Goal: Task Accomplishment & Management: Use online tool/utility

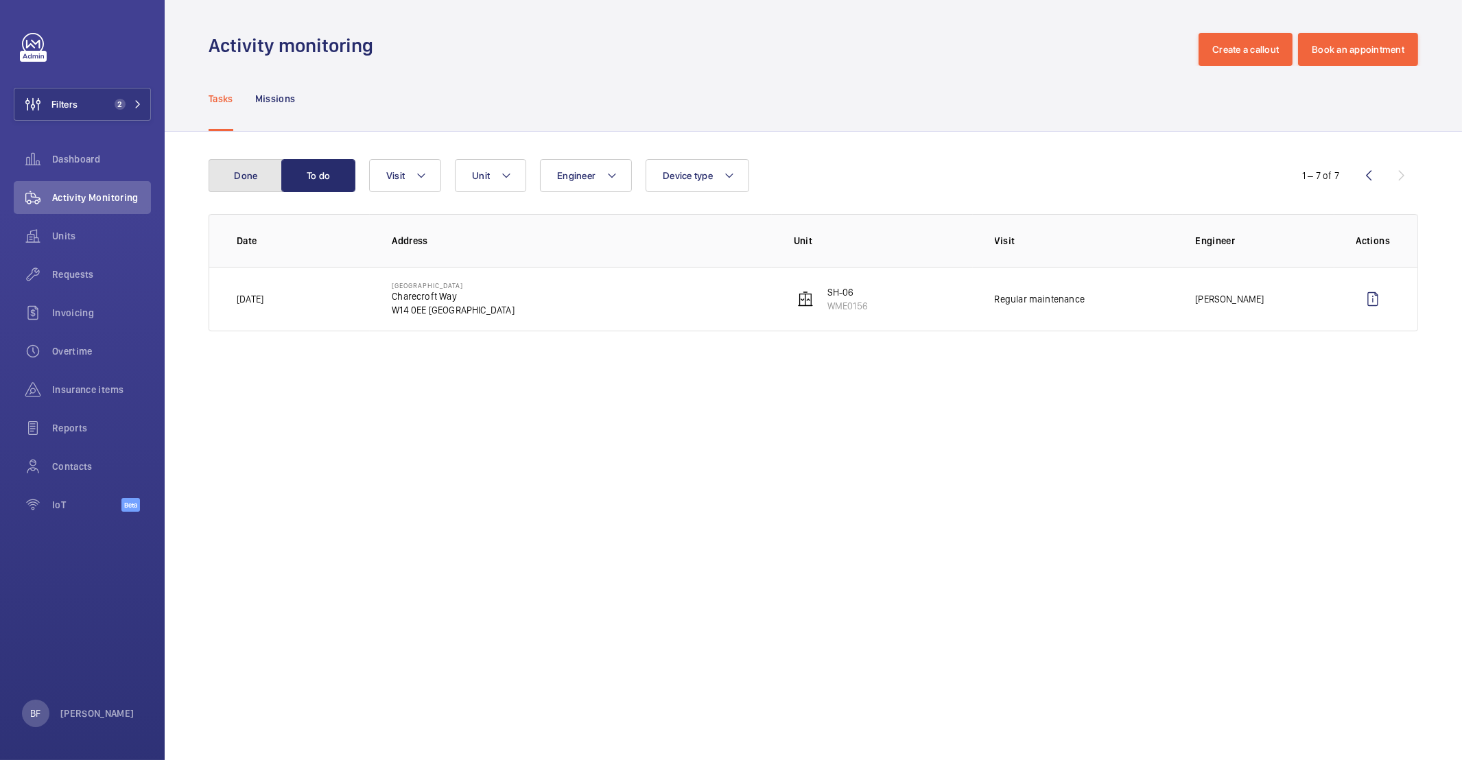
click at [248, 173] on button "Done" at bounding box center [246, 175] width 74 height 33
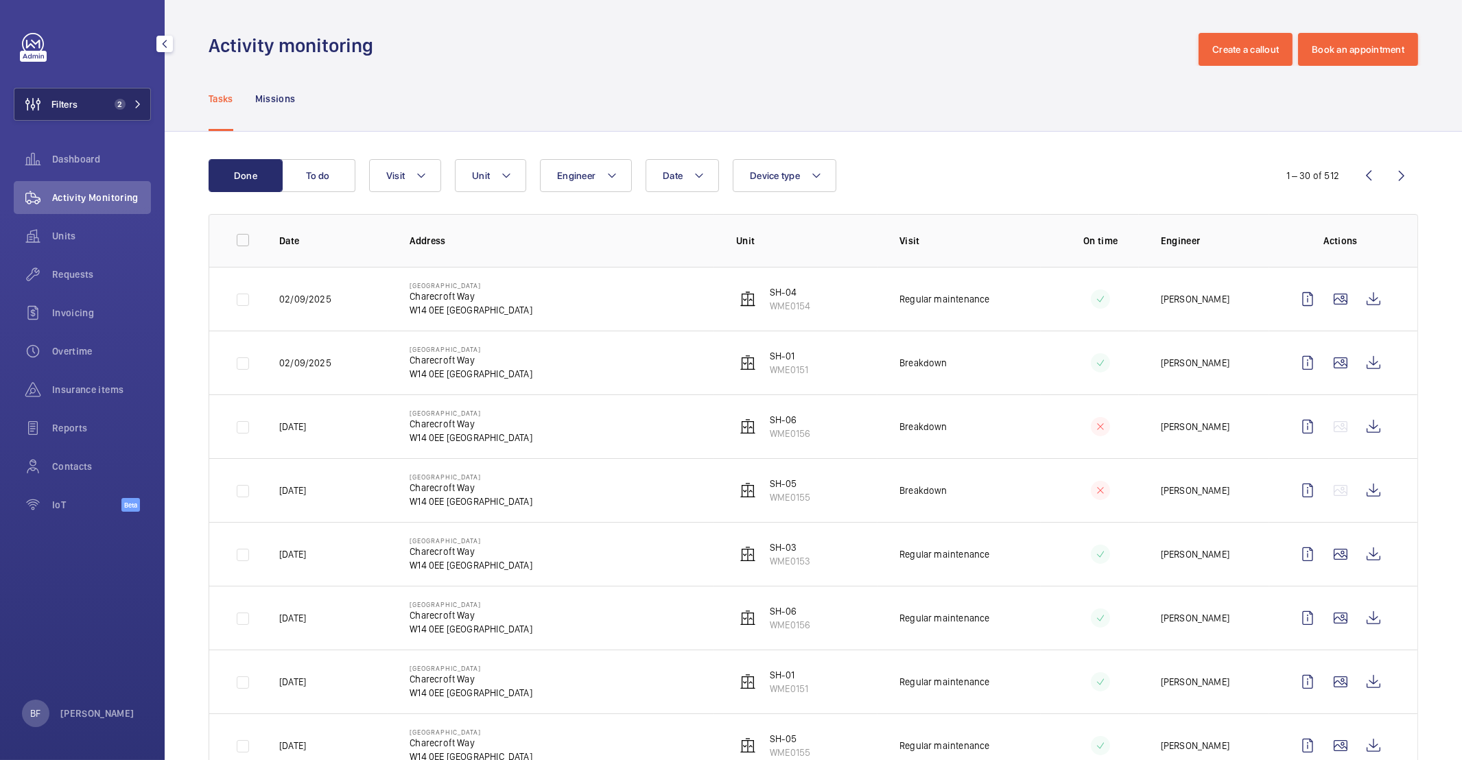
click at [120, 108] on span "2" at bounding box center [120, 104] width 11 height 11
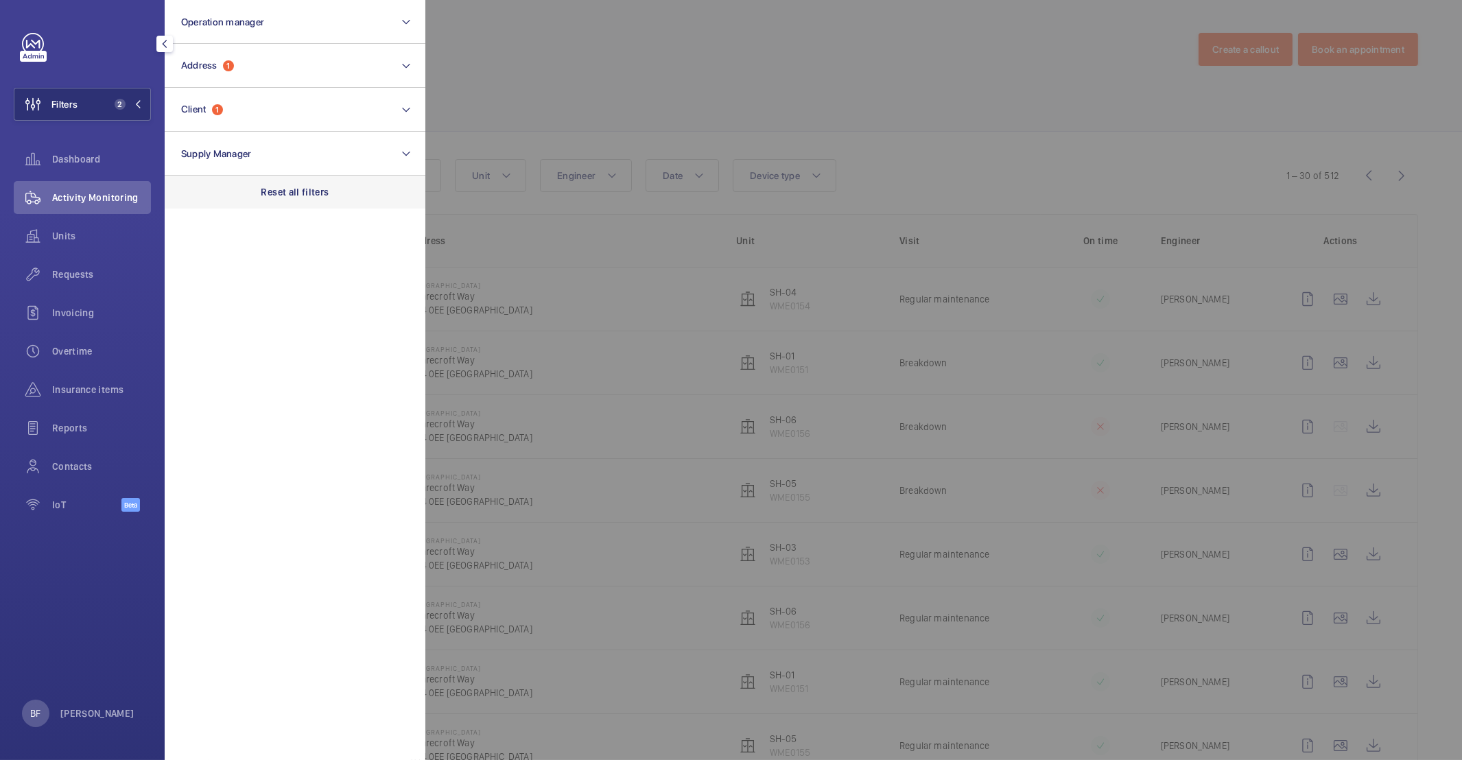
click at [299, 196] on p "Reset all filters" at bounding box center [295, 192] width 68 height 14
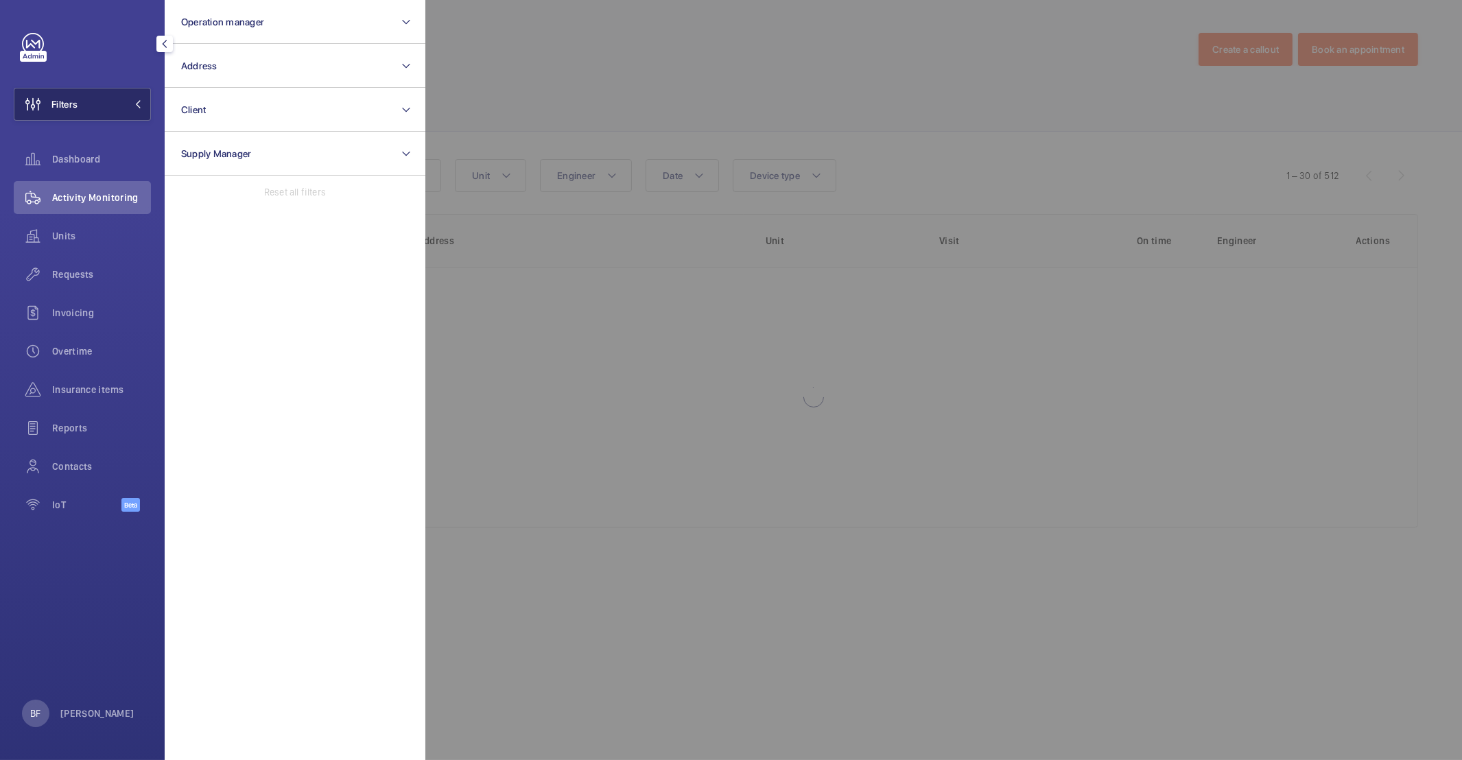
click at [123, 111] on button "Filters" at bounding box center [82, 104] width 137 height 33
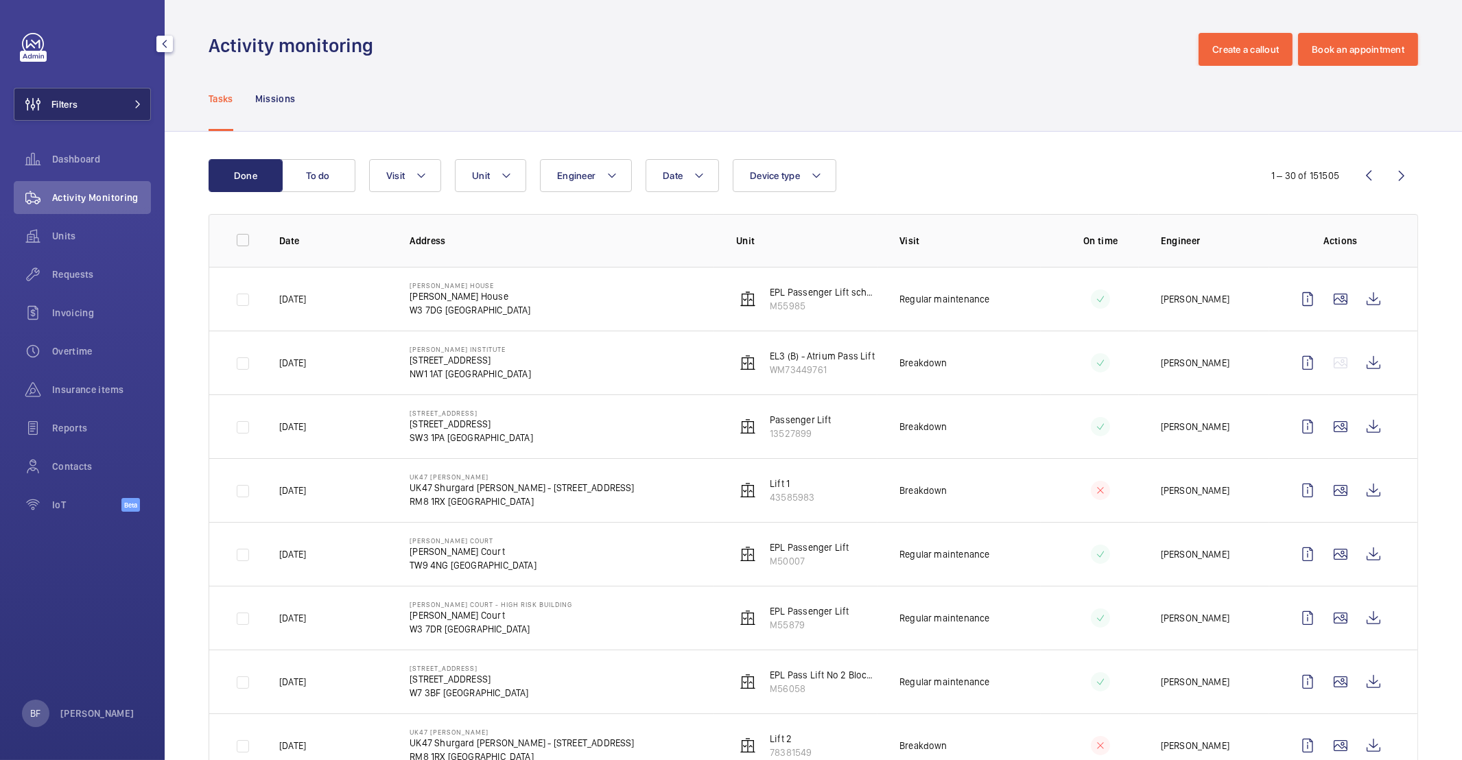
click at [119, 110] on button "Filters" at bounding box center [82, 104] width 137 height 33
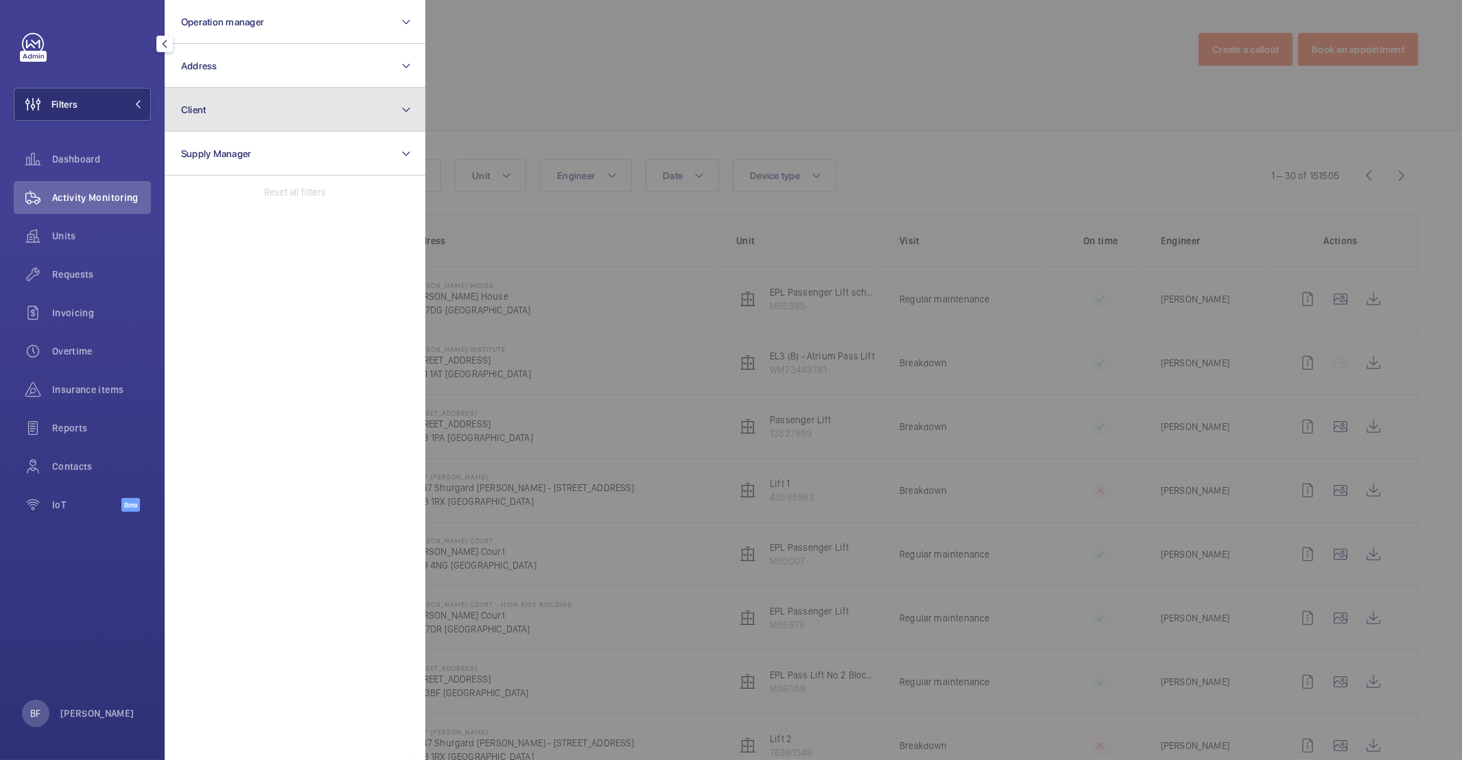
click at [256, 108] on button "Client" at bounding box center [295, 110] width 261 height 44
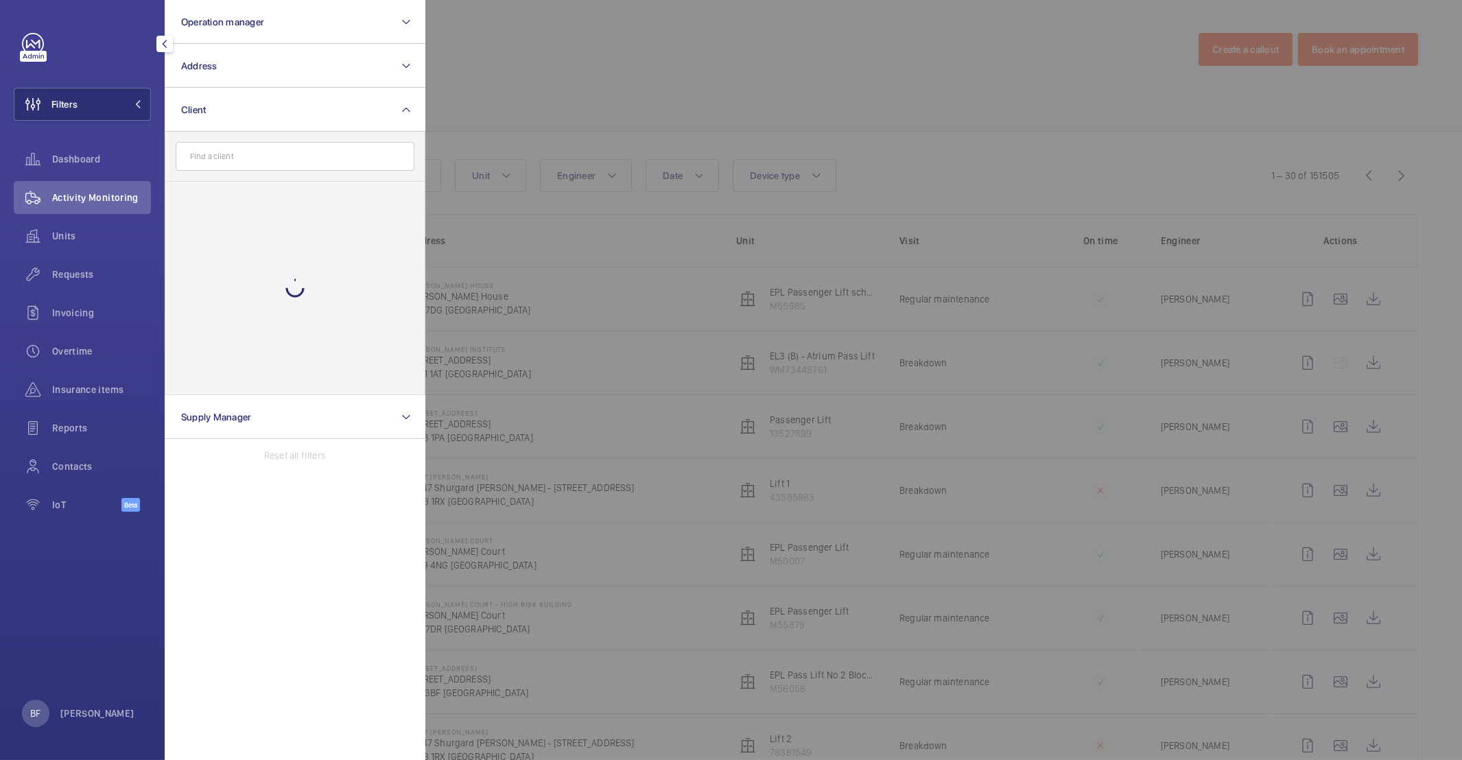
click at [292, 160] on input "text" at bounding box center [295, 156] width 239 height 29
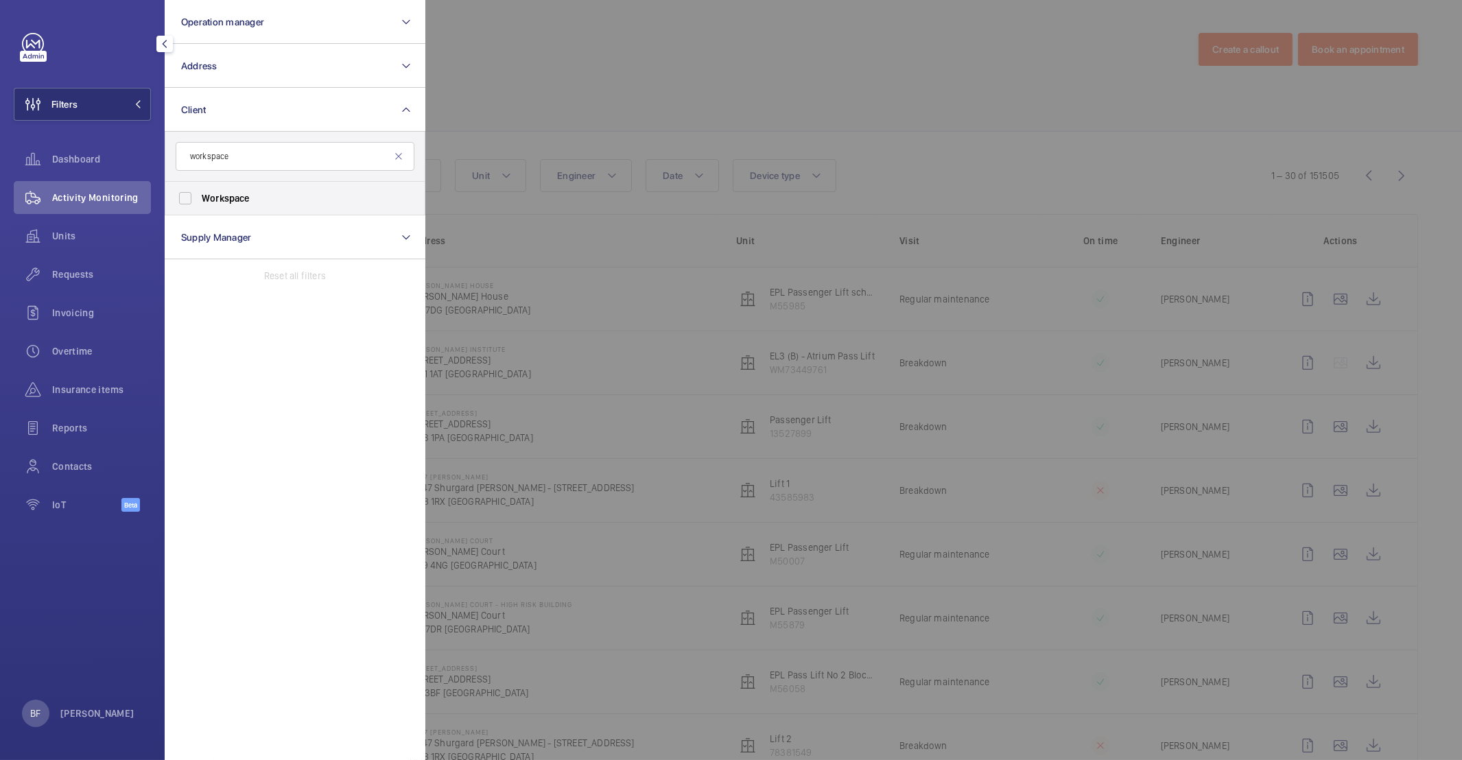
type input "workspace"
click at [270, 206] on label "Workspace" at bounding box center [284, 198] width 239 height 33
click at [199, 206] on input "Workspace" at bounding box center [184, 198] width 27 height 27
checkbox input "true"
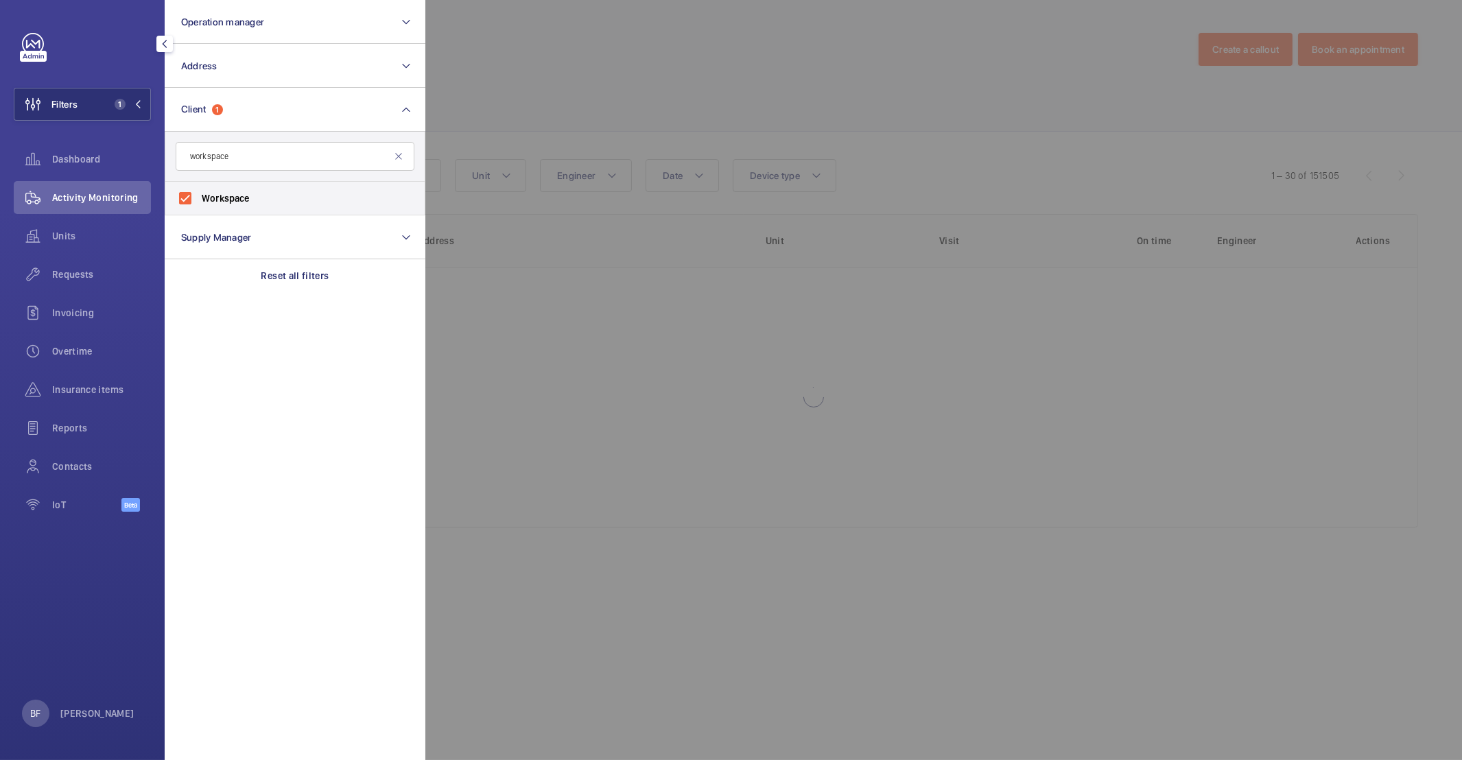
click at [649, 72] on div at bounding box center [1156, 380] width 1462 height 760
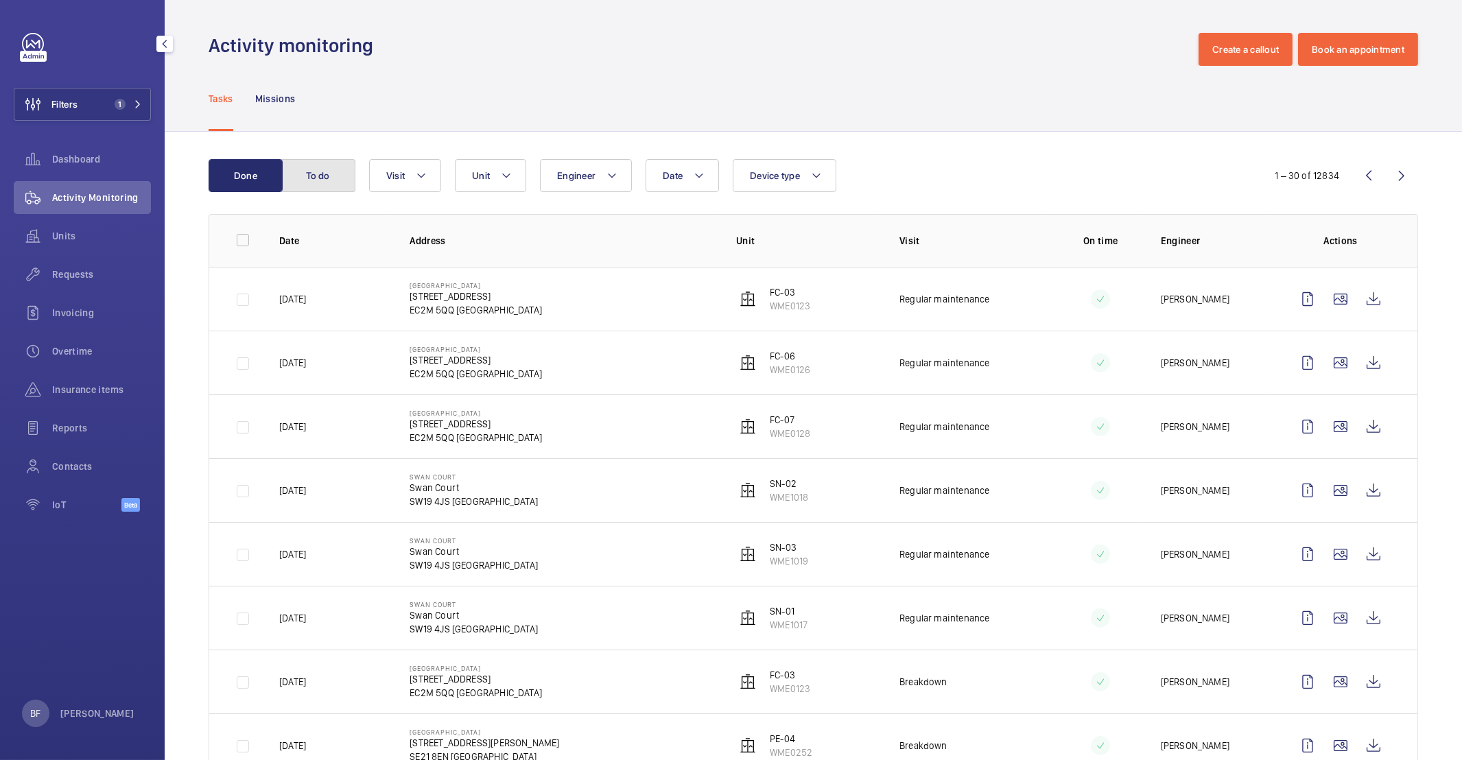
click at [303, 168] on button "To do" at bounding box center [318, 175] width 74 height 33
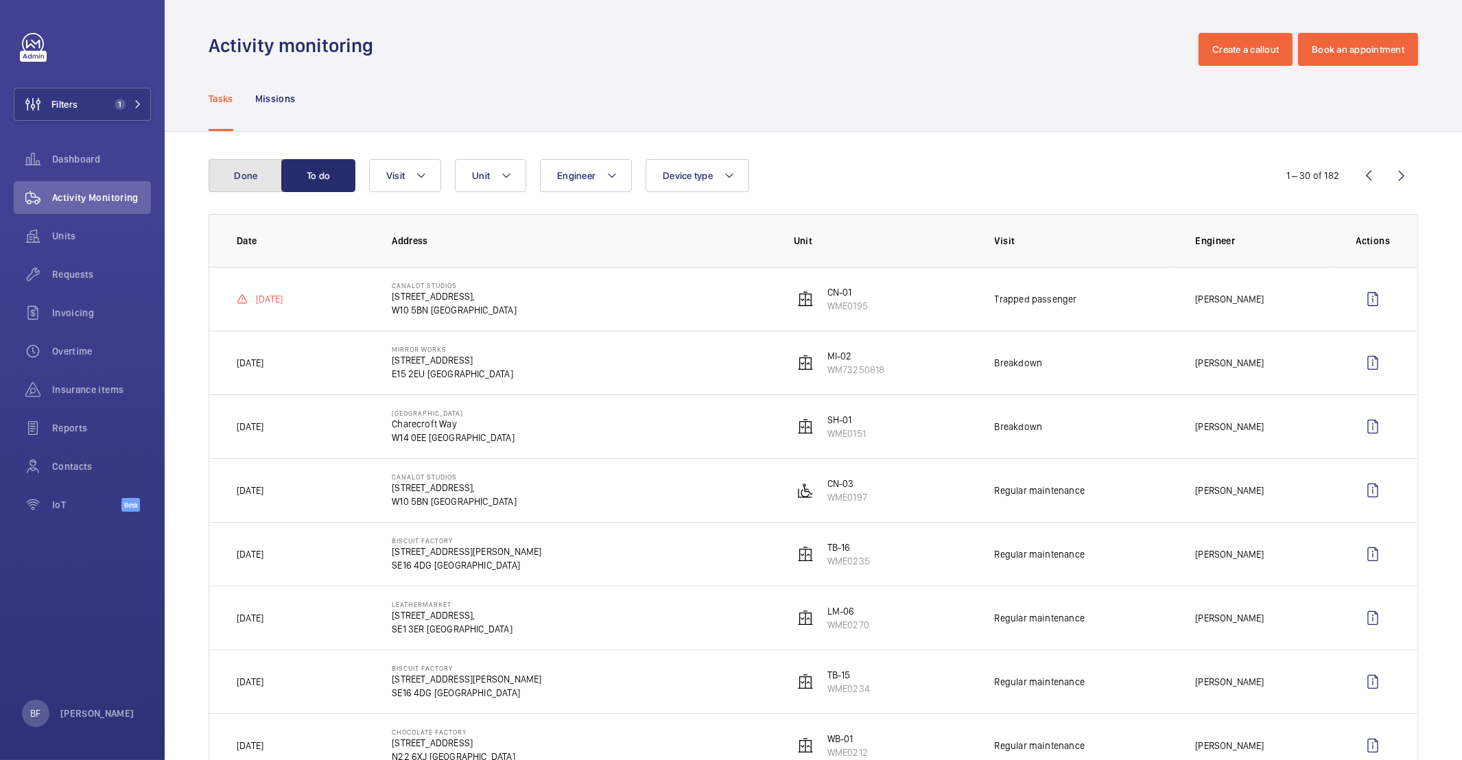
click at [224, 169] on button "Done" at bounding box center [246, 175] width 74 height 33
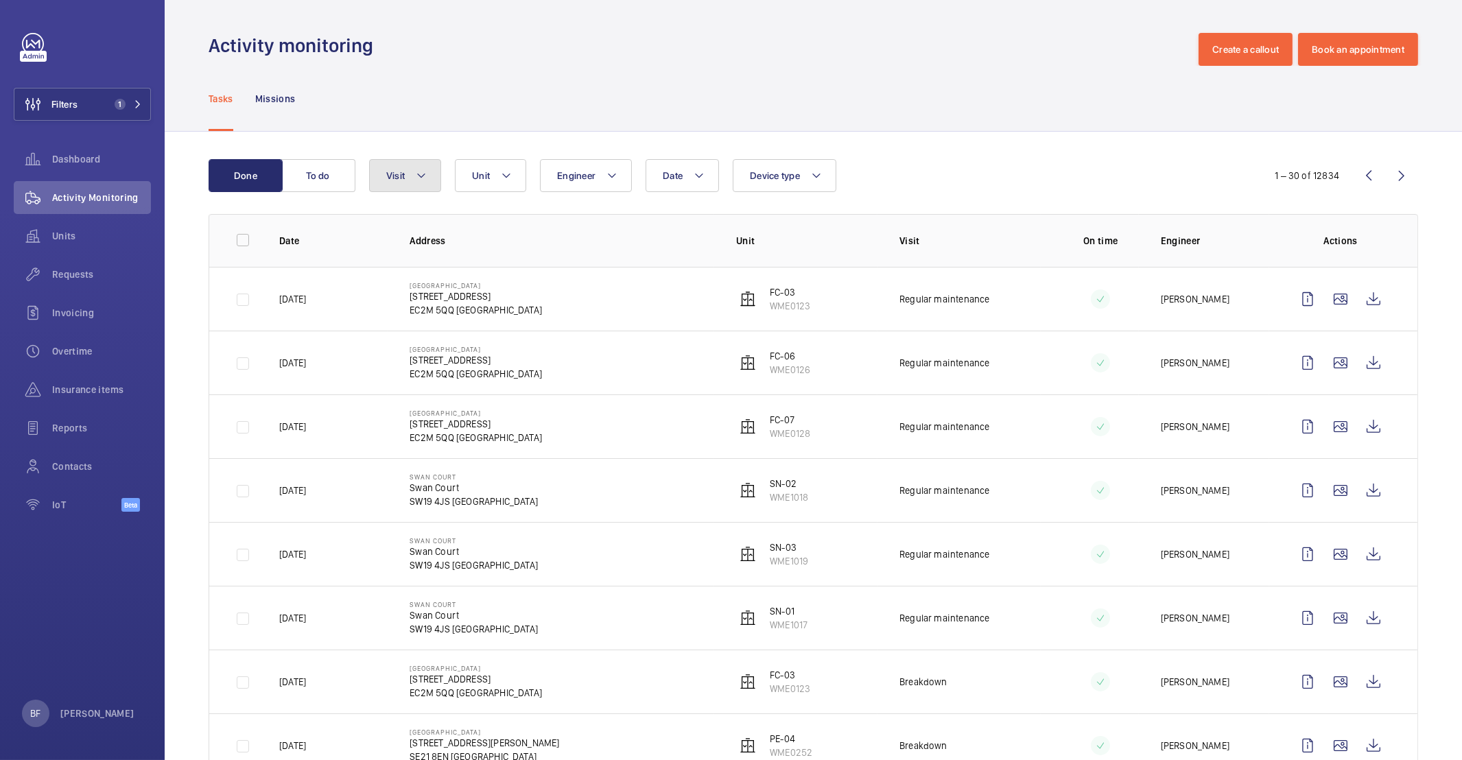
click at [387, 176] on span "Visit" at bounding box center [395, 175] width 19 height 11
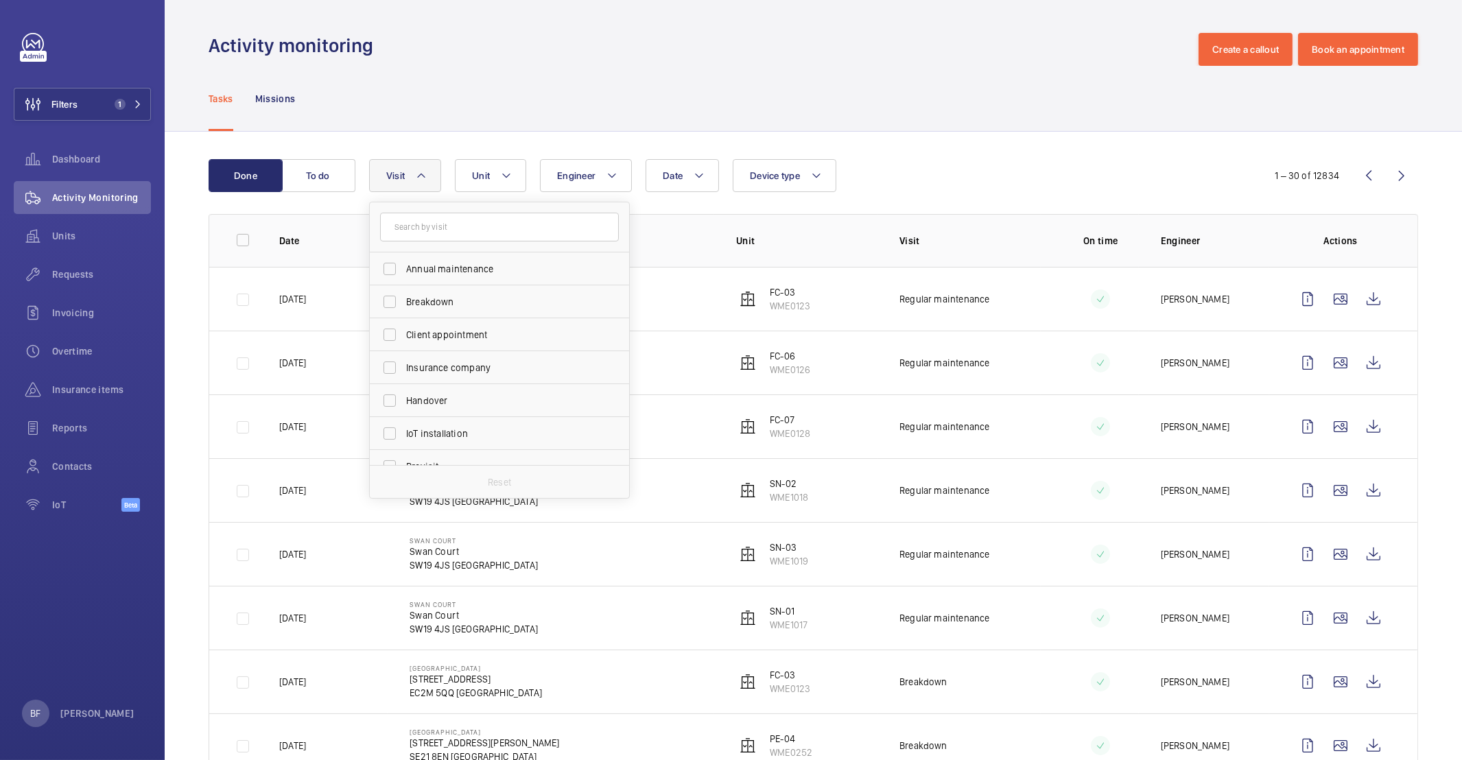
click at [417, 233] on input "text" at bounding box center [499, 227] width 239 height 29
click at [406, 295] on span "Breakdown" at bounding box center [500, 302] width 189 height 14
click at [403, 294] on input "Breakdown" at bounding box center [389, 301] width 27 height 27
checkbox input "true"
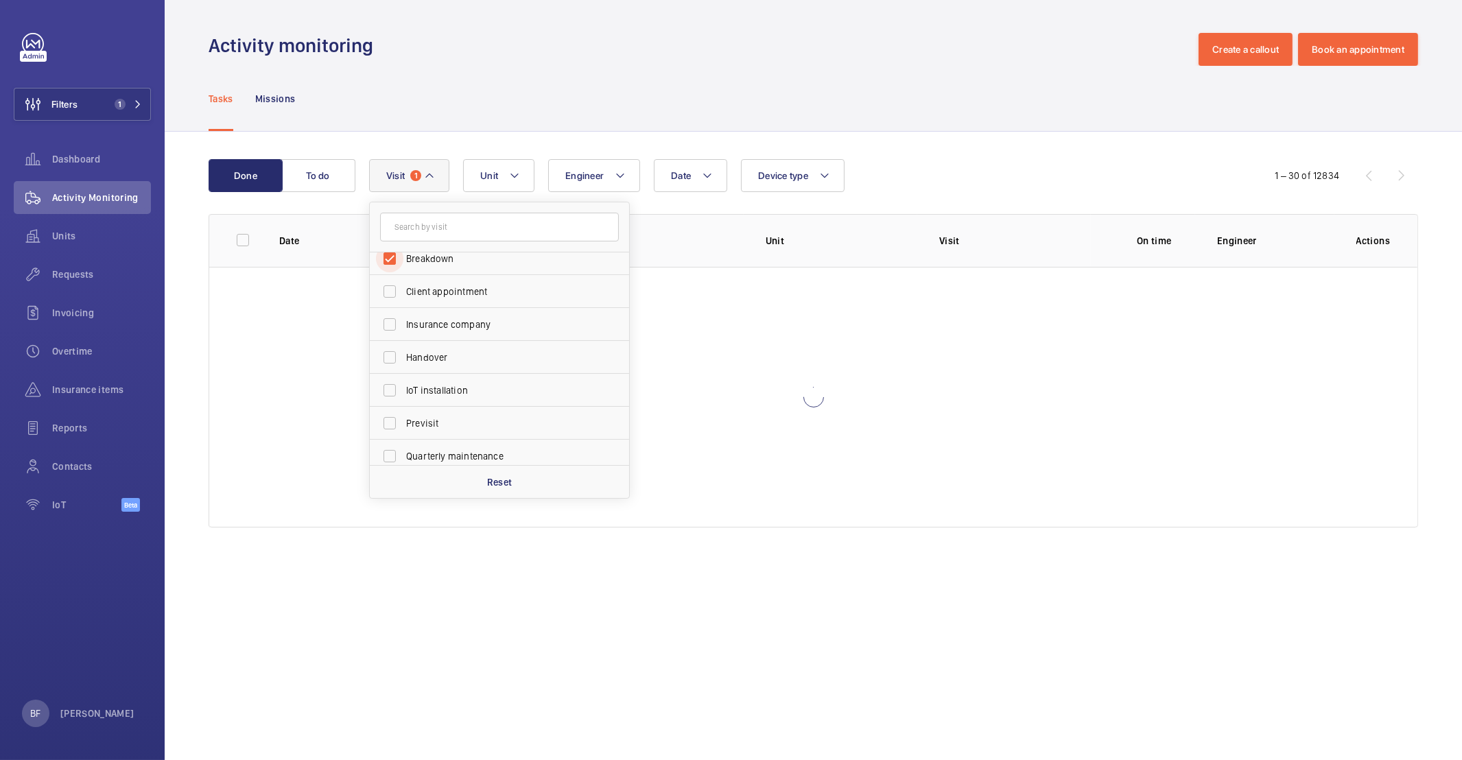
scroll to position [215, 0]
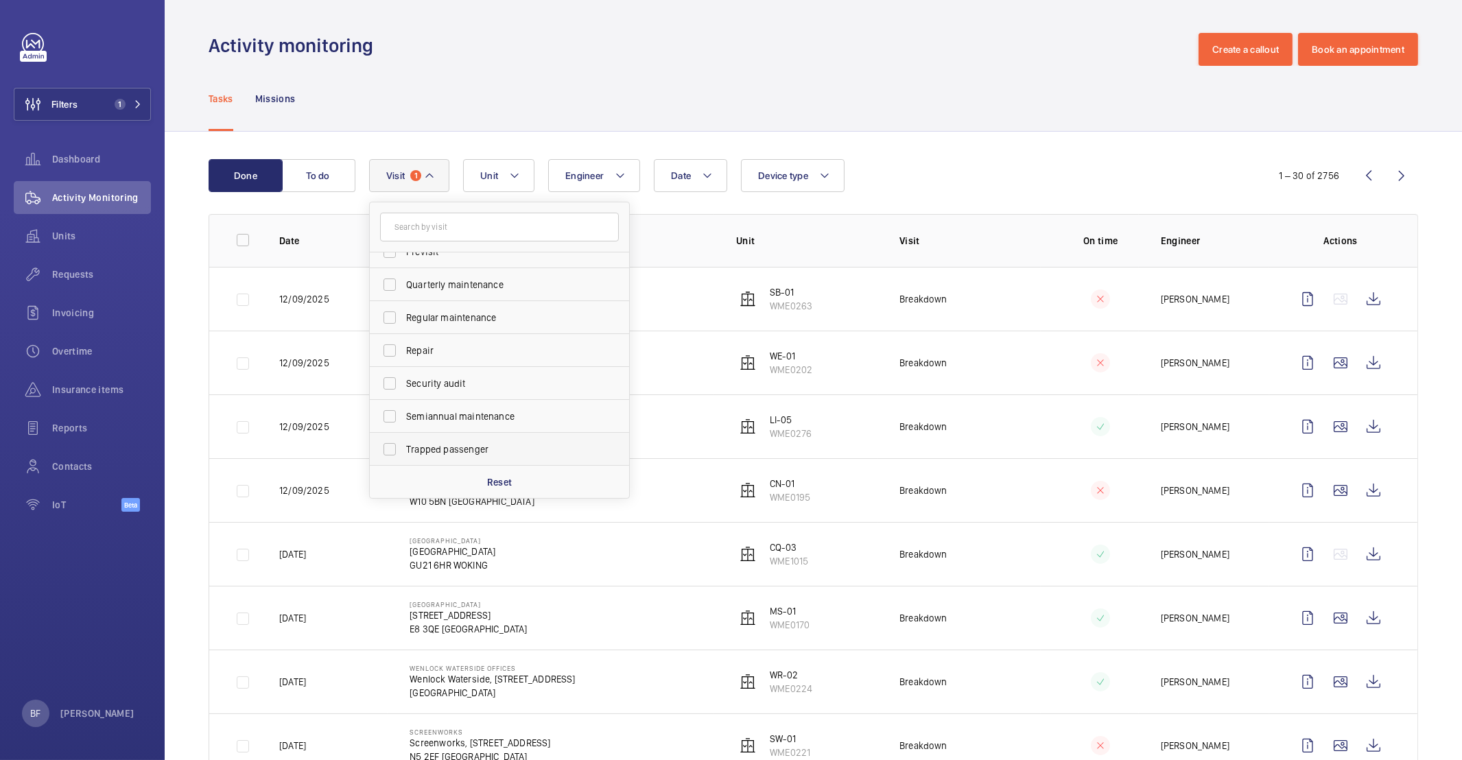
click at [450, 451] on span "Trapped passenger" at bounding box center [500, 449] width 189 height 14
click at [403, 451] on input "Trapped passenger" at bounding box center [389, 449] width 27 height 27
checkbox input "true"
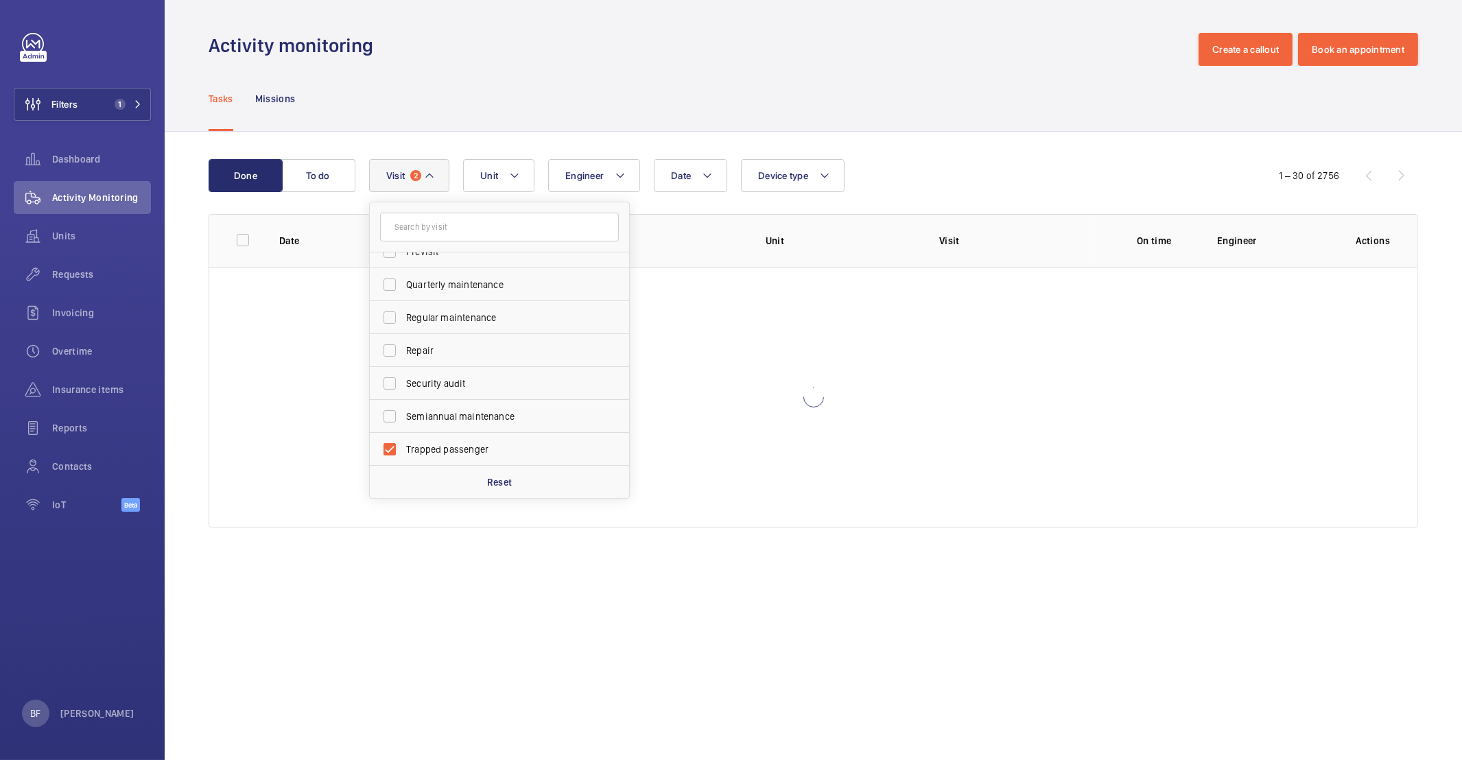
click at [463, 129] on div "Tasks Missions" at bounding box center [813, 98] width 1209 height 65
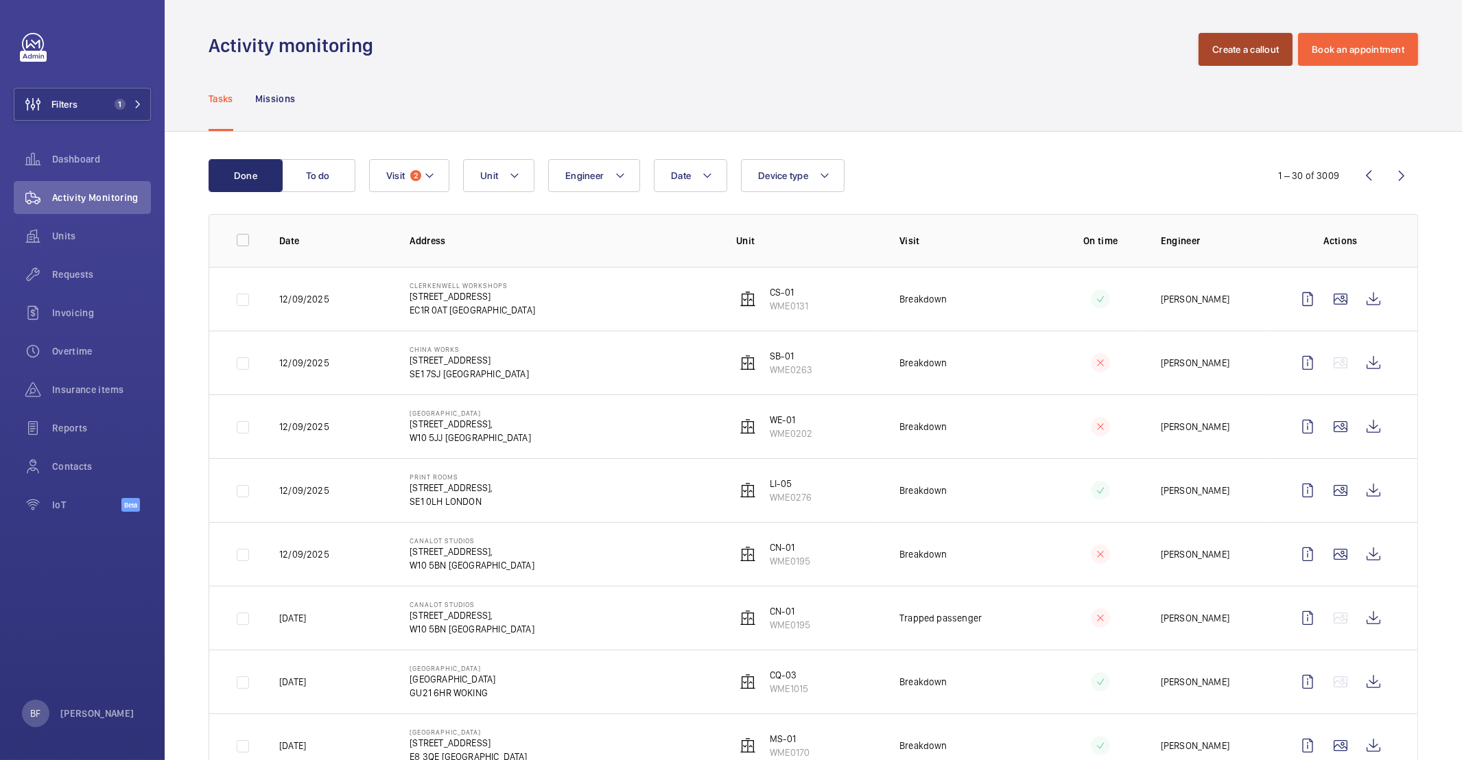
click at [1225, 61] on button "Create a callout" at bounding box center [1245, 49] width 94 height 33
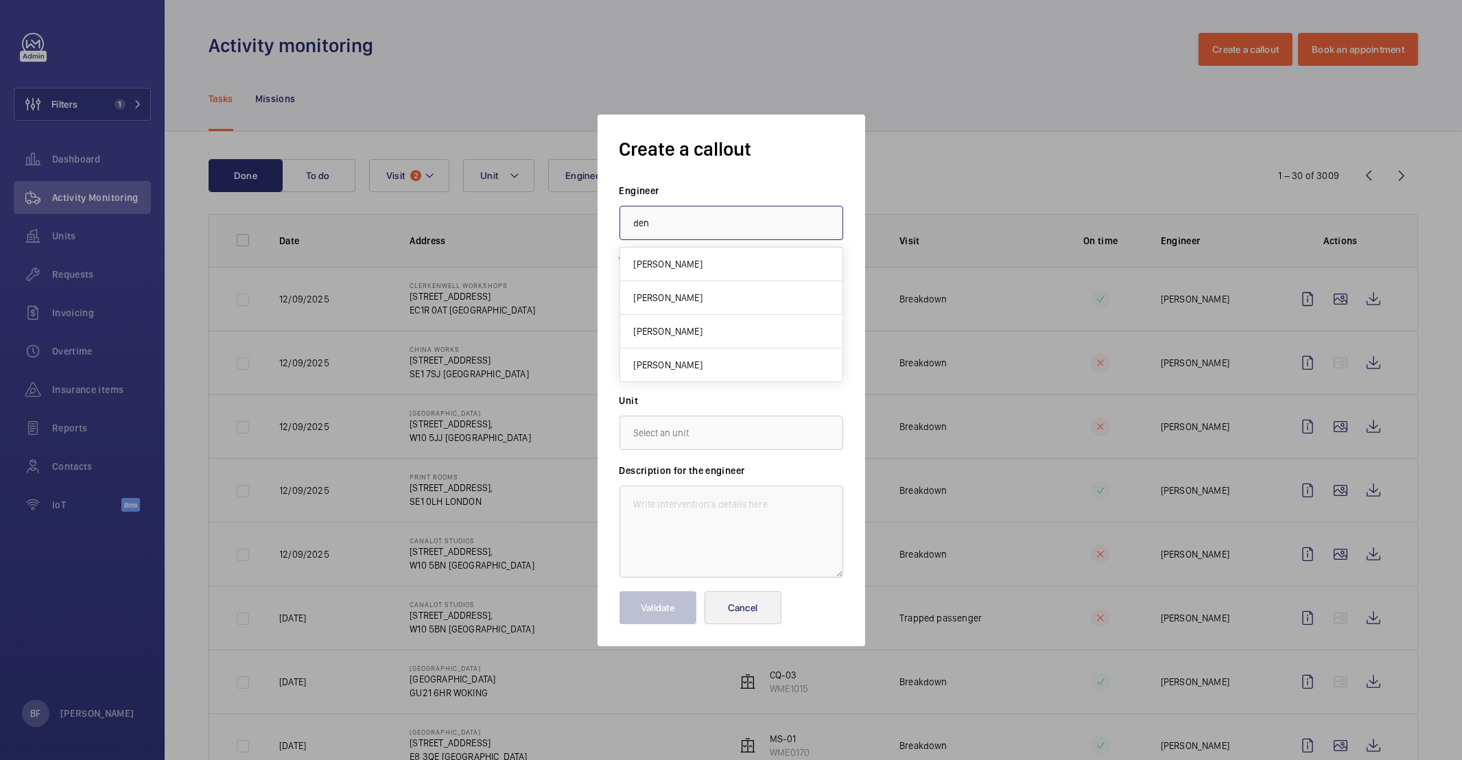
type input "den"
click at [728, 615] on button "Cancel" at bounding box center [742, 607] width 77 height 33
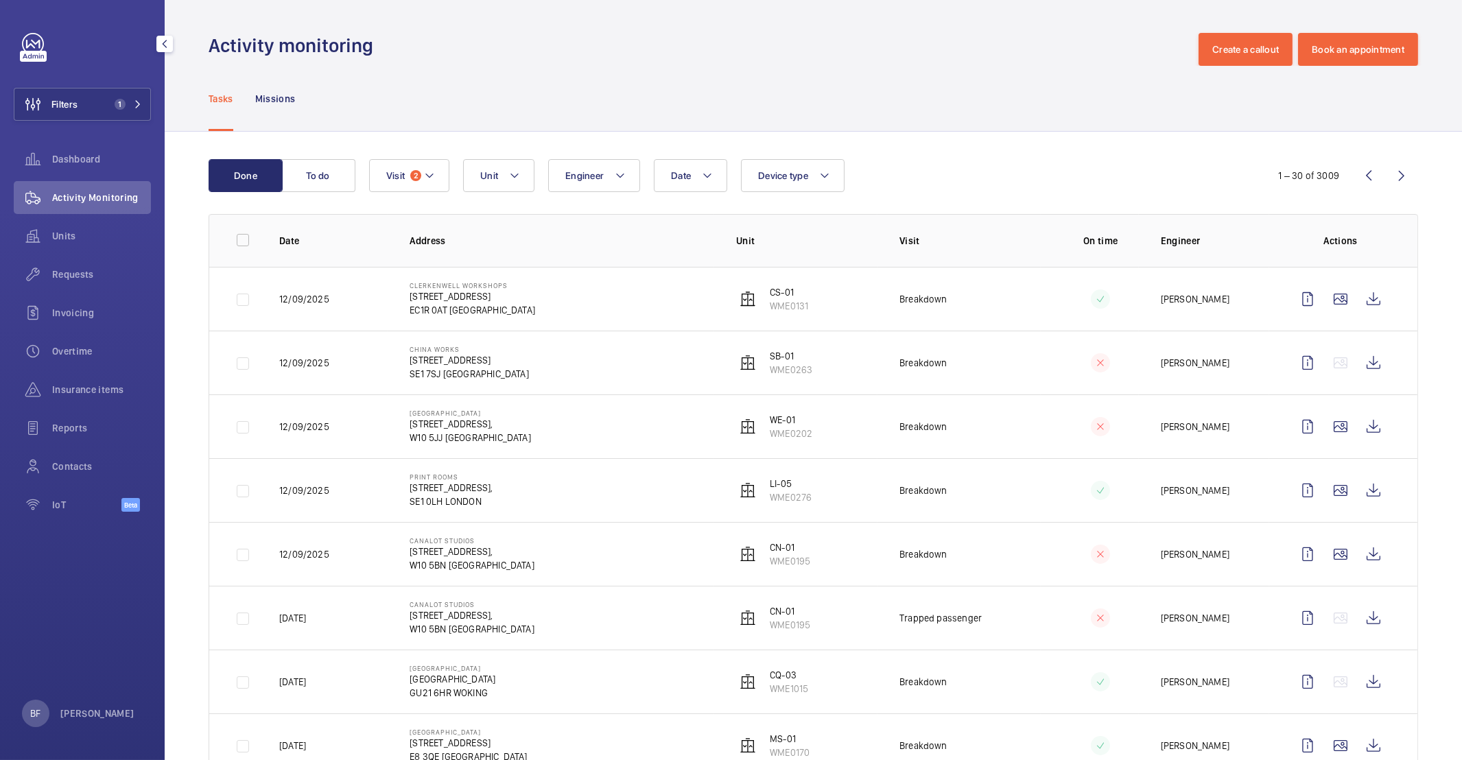
click at [123, 111] on button "Filters 1" at bounding box center [82, 104] width 137 height 33
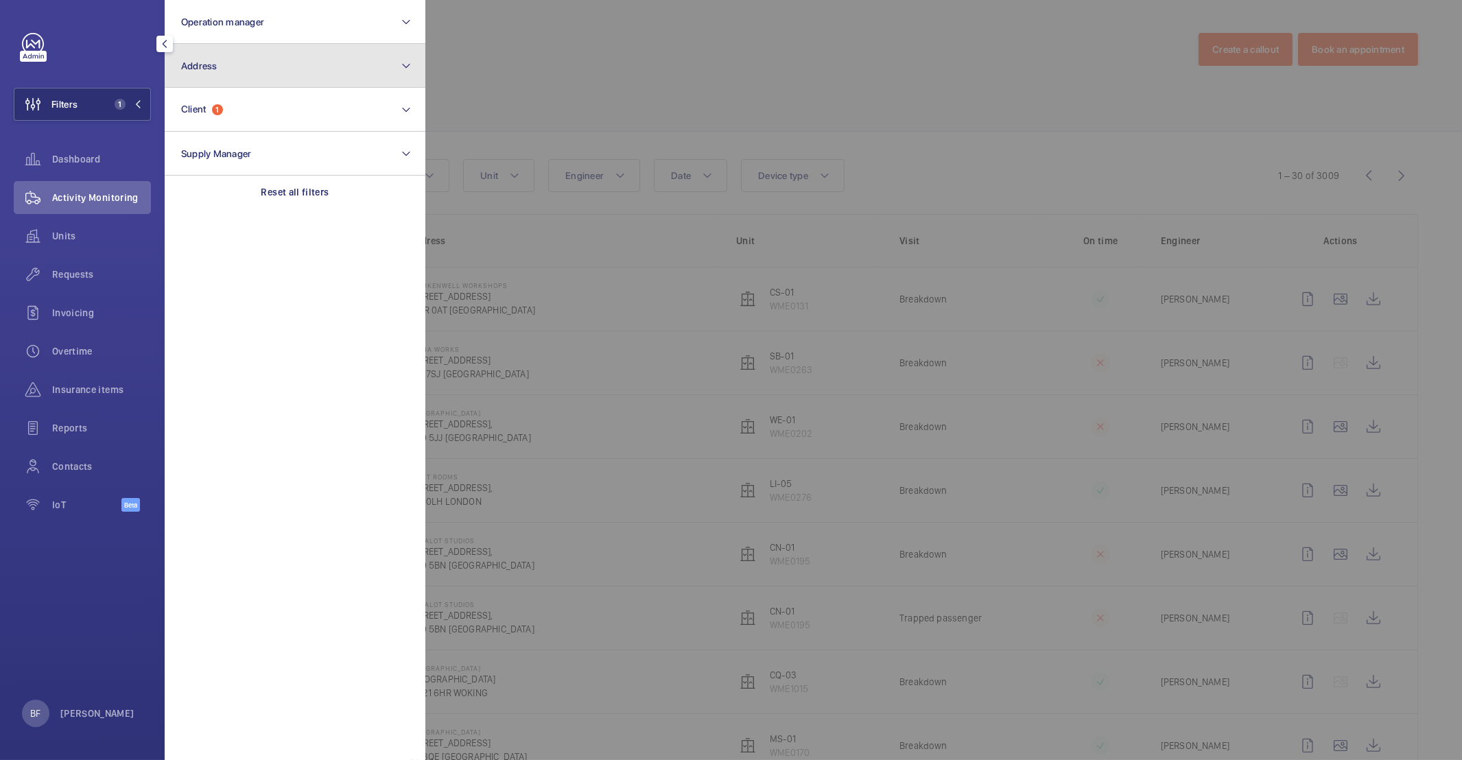
click at [252, 67] on button "Address" at bounding box center [295, 66] width 261 height 44
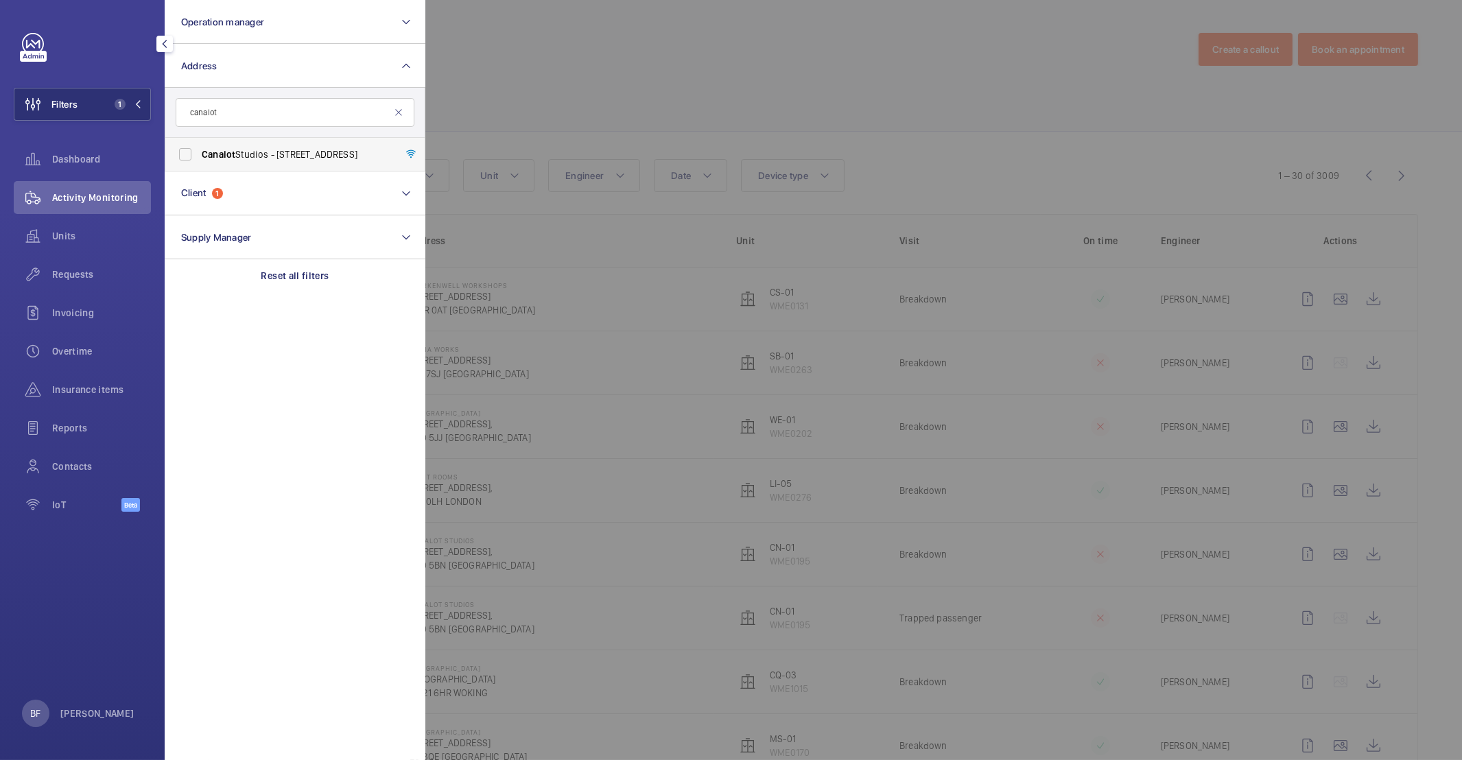
type input "canalot"
click at [295, 150] on span "Canalot Studios - 222 Kensal Road,, LONDON W10 5BN" at bounding box center [296, 154] width 189 height 14
click at [199, 150] on input "Canalot Studios - 222 Kensal Road,, LONDON W10 5BN" at bounding box center [184, 154] width 27 height 27
checkbox input "true"
click at [589, 118] on div at bounding box center [1156, 380] width 1462 height 760
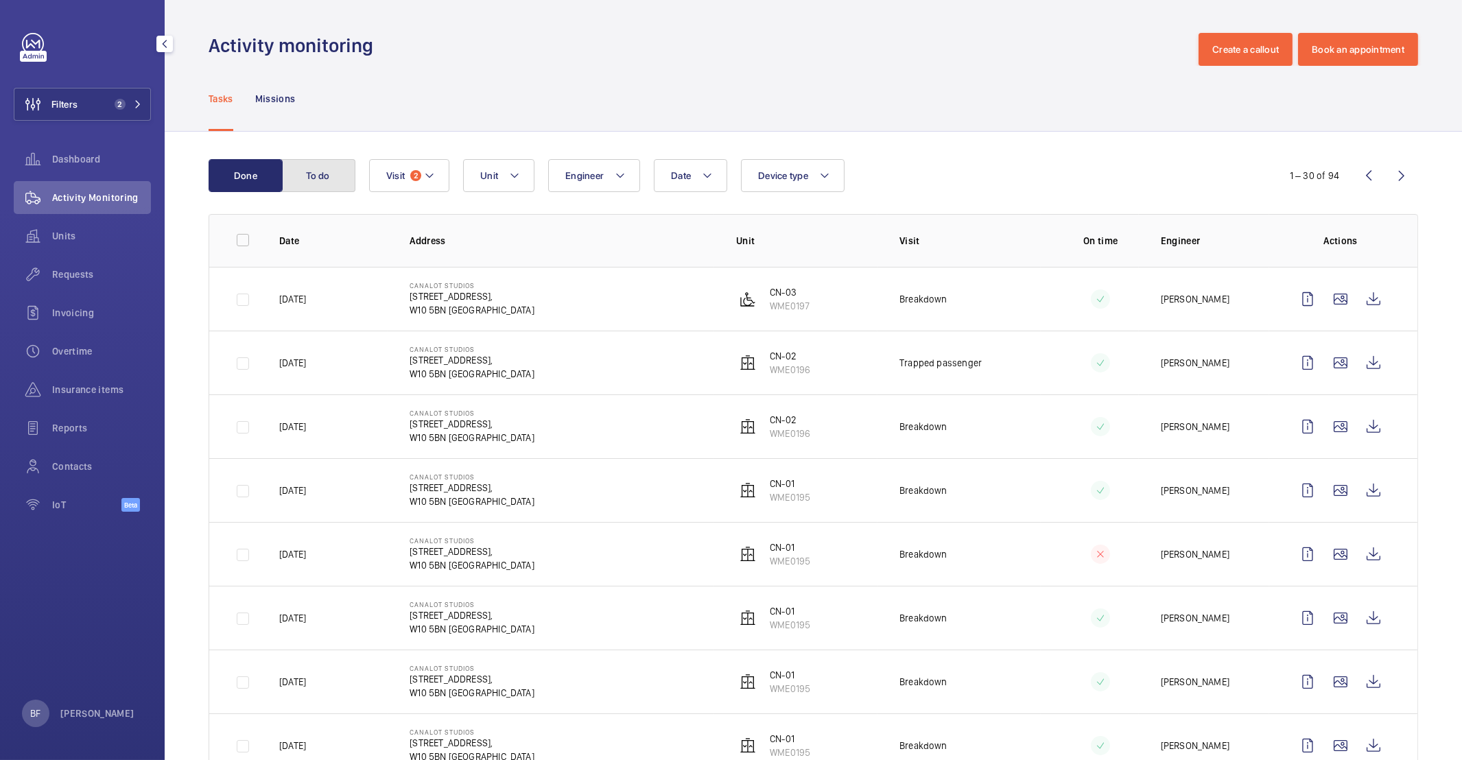
click at [322, 187] on button "To do" at bounding box center [318, 175] width 74 height 33
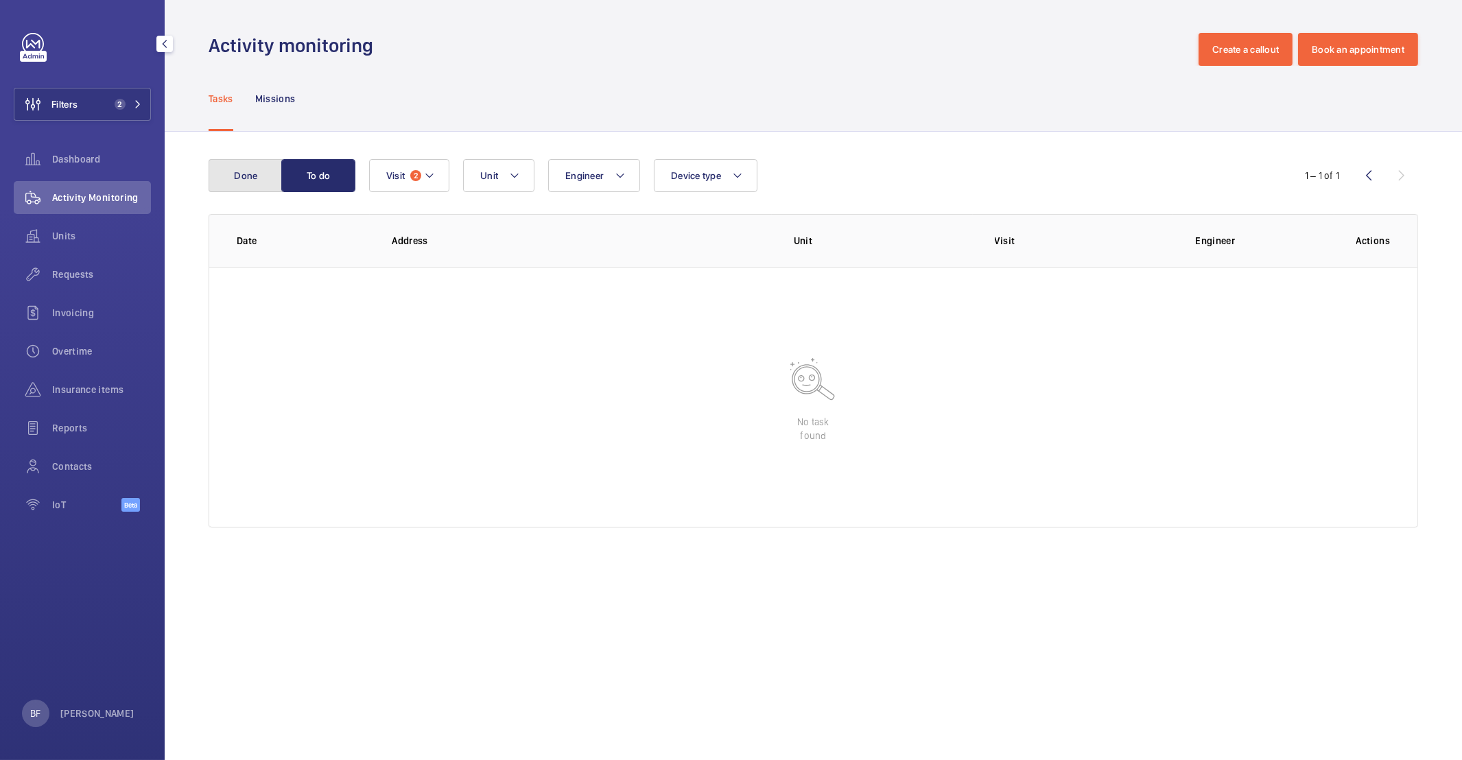
click at [211, 179] on button "Done" at bounding box center [246, 175] width 74 height 33
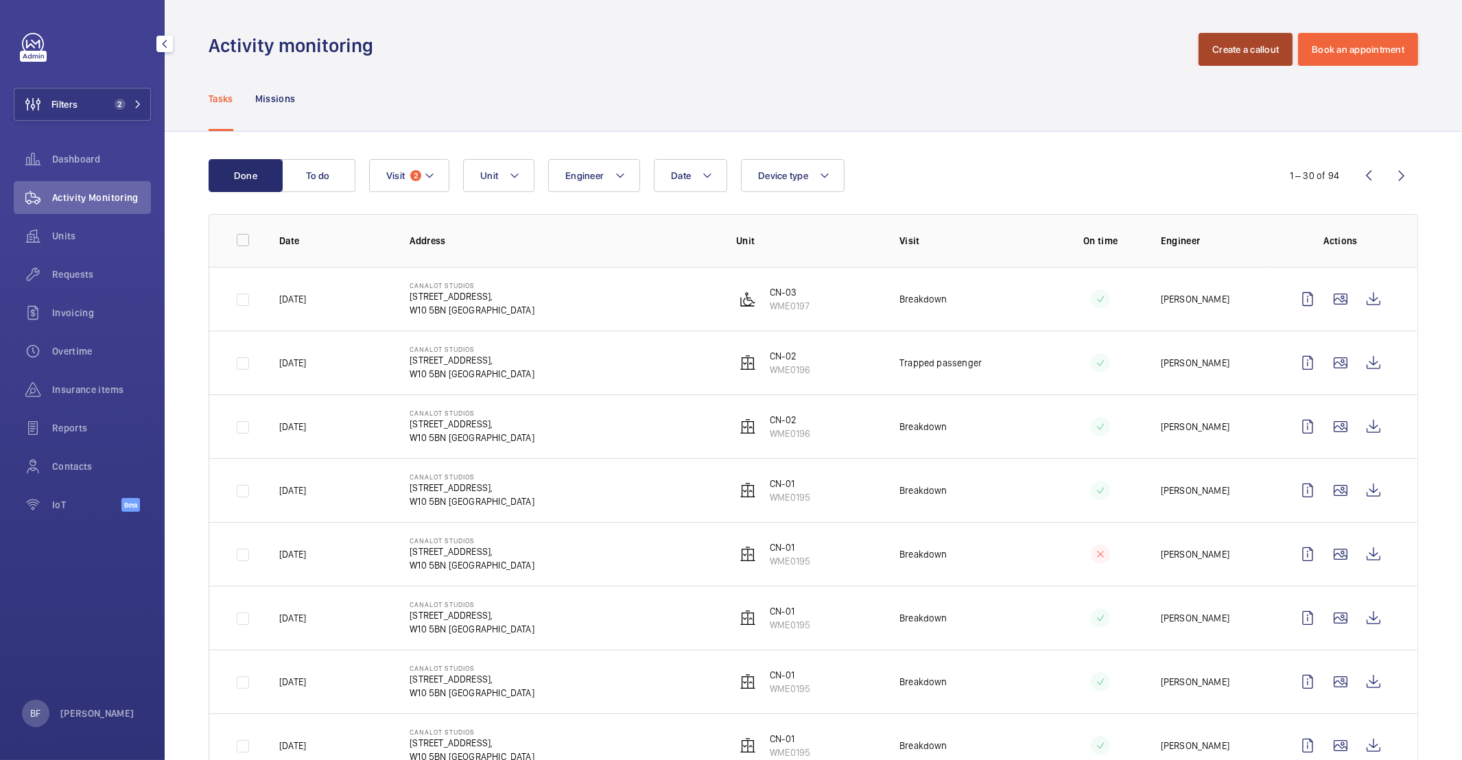
click at [1231, 58] on button "Create a callout" at bounding box center [1245, 49] width 94 height 33
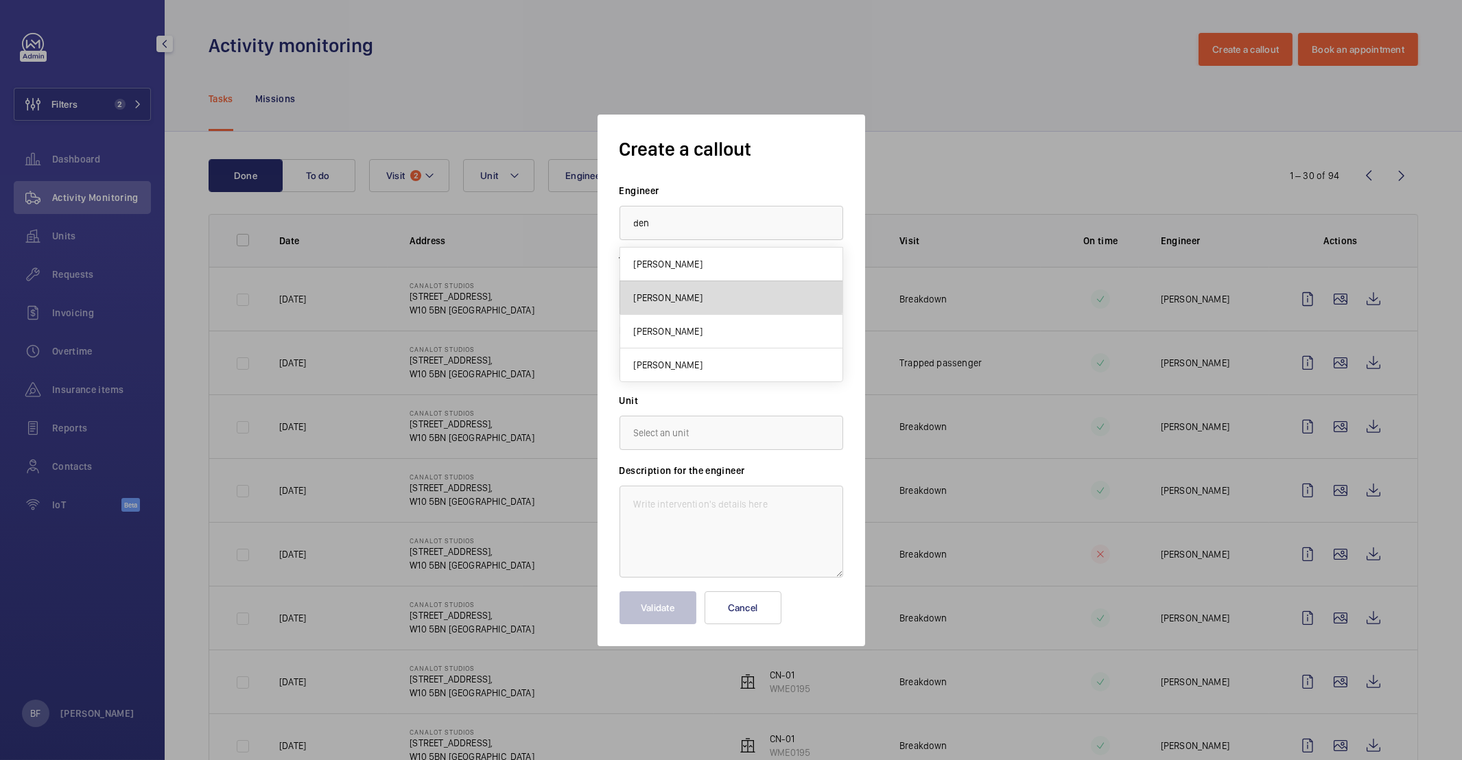
click at [693, 283] on mat-option "Deniz Hussein" at bounding box center [731, 298] width 222 height 34
type input "Deniz Hussein"
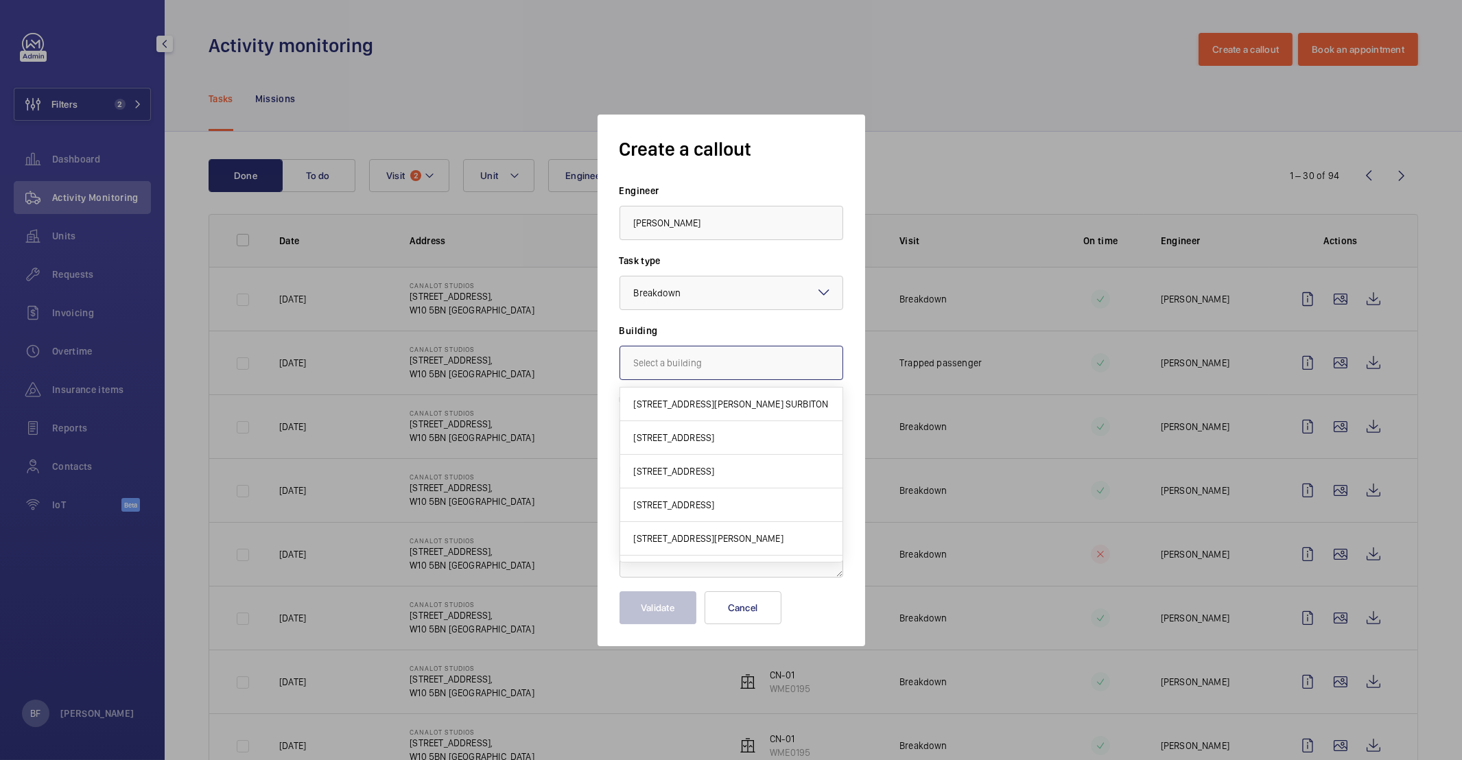
click at [706, 360] on input "text" at bounding box center [731, 363] width 224 height 34
click at [688, 406] on span "222 Kensal Road,, W10 5BN LONDON" at bounding box center [674, 404] width 81 height 14
type input "222 Kensal Road,, W10 5BN LONDON"
click at [688, 430] on input "text" at bounding box center [731, 433] width 224 height 34
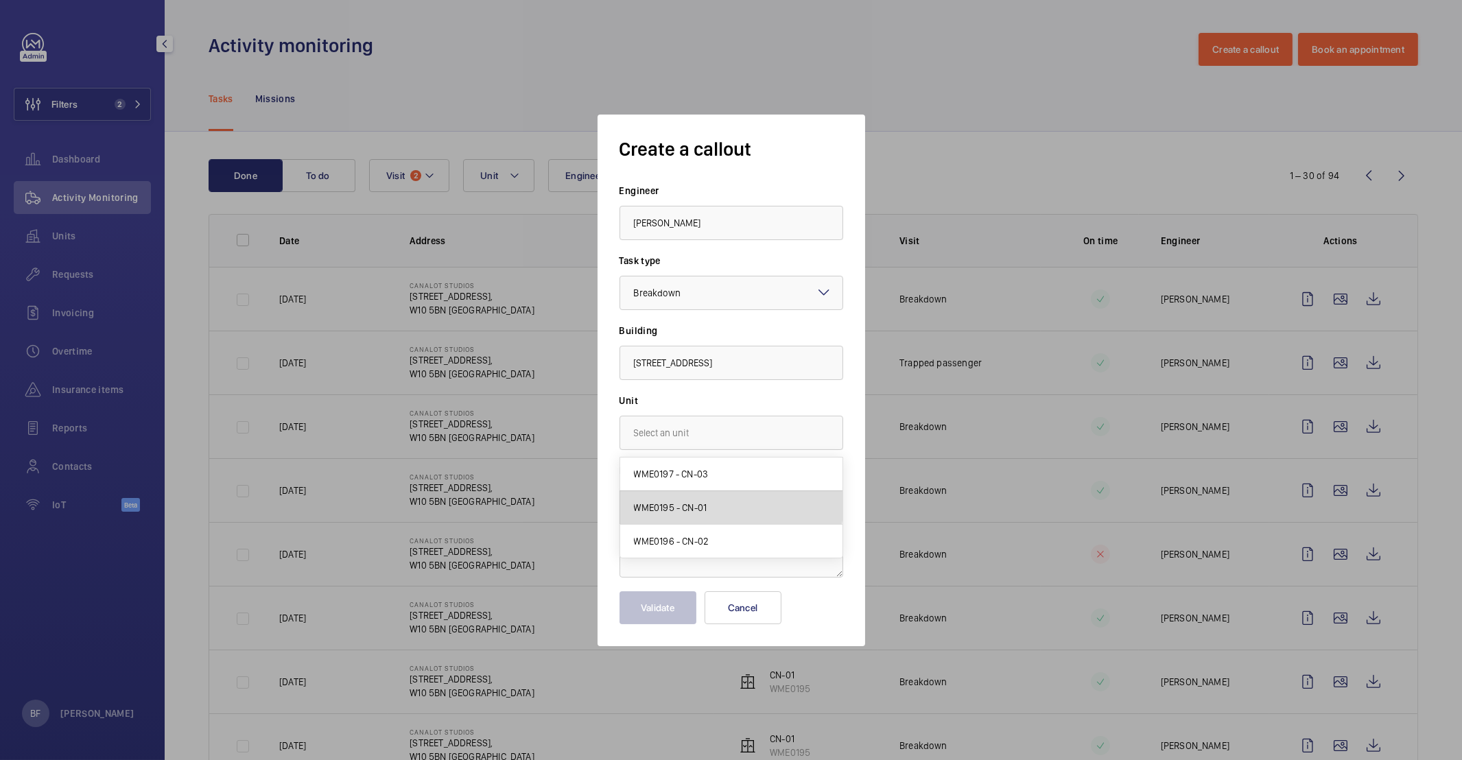
click at [712, 501] on mat-option "WME0195 - CN-01" at bounding box center [731, 508] width 222 height 34
type input "WME0195 - CN-01"
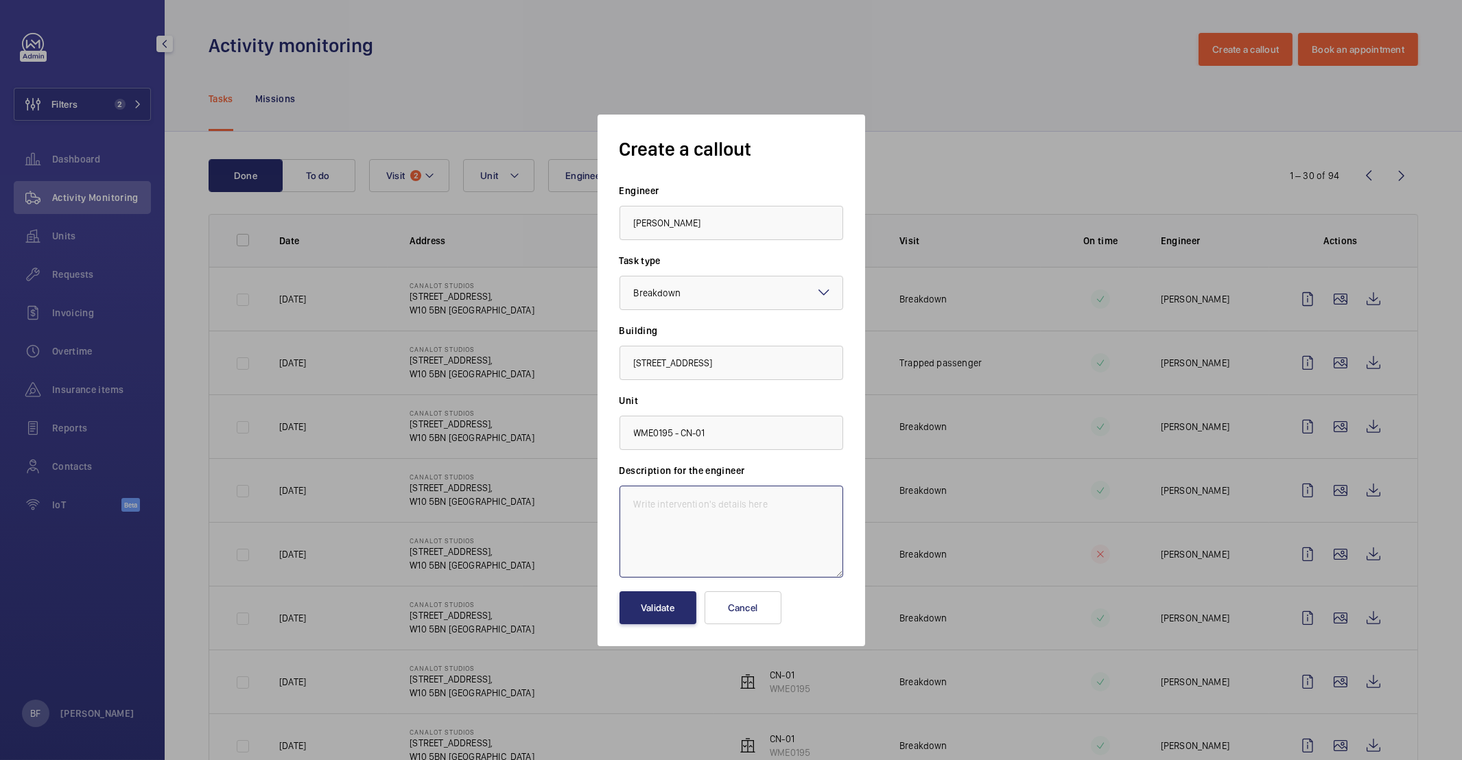
click at [683, 507] on textarea at bounding box center [731, 532] width 224 height 92
click at [717, 526] on textarea at bounding box center [731, 532] width 224 height 92
paste textarea "CN01 2 people trapped in the lift."
paste textarea "the trapped passenger managed to release themself"
click at [772, 501] on textarea "CN01 2 people trapped in the lift.the trapped passenger managed to release them…" at bounding box center [731, 532] width 224 height 92
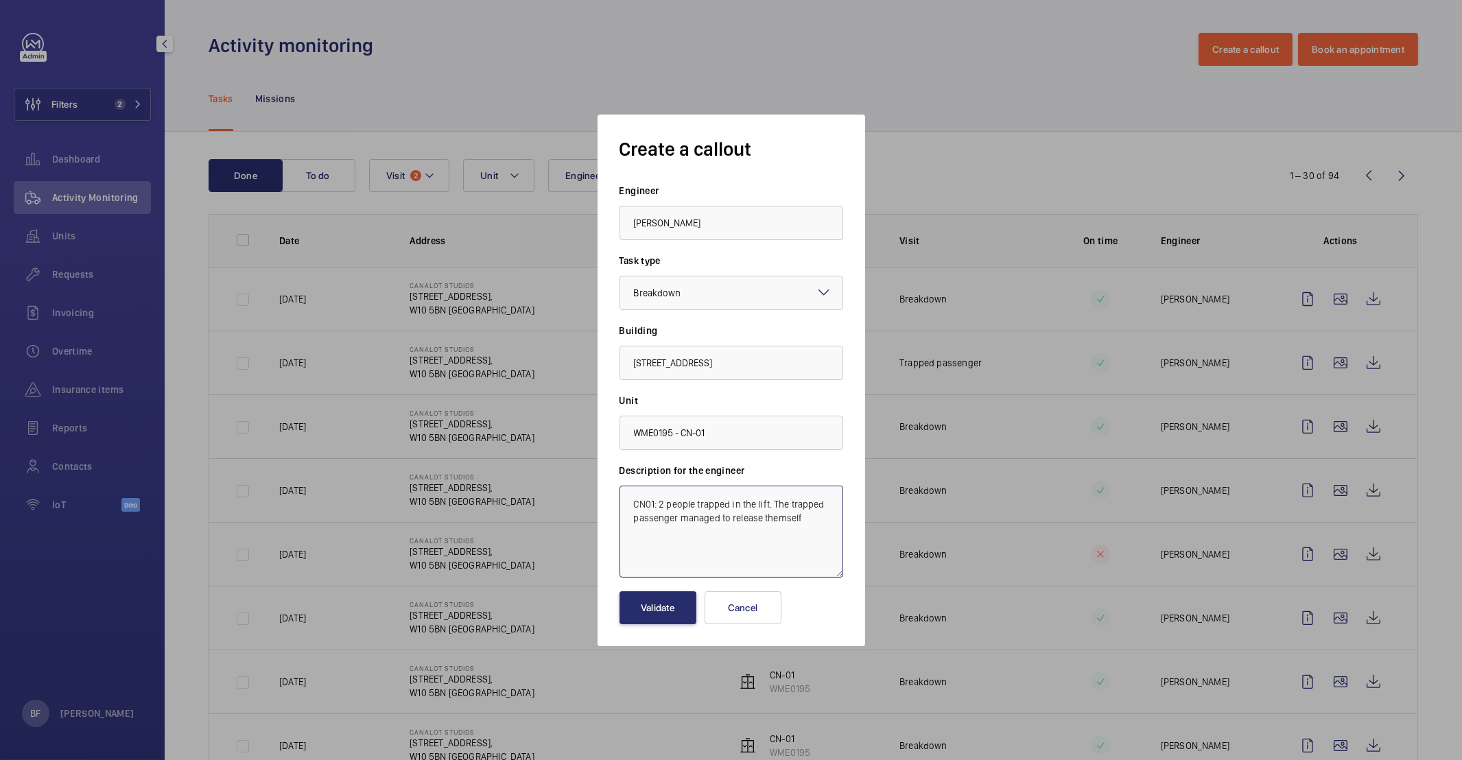
click at [809, 520] on textarea "CN01: 2 people trapped in the lift. The trapped passenger managed to release th…" at bounding box center [731, 532] width 224 height 92
click at [813, 555] on textarea "CN01: 2 people trapped in the lift. The trapped passenger managed to release th…" at bounding box center [731, 532] width 224 height 92
click at [816, 517] on textarea "CN01: 2 people trapped in the lift. The trapped passenger managed to release th…" at bounding box center [731, 532] width 224 height 92
drag, startPoint x: 816, startPoint y: 517, endPoint x: 643, endPoint y: 503, distance: 172.7
click at [643, 503] on textarea "CN01: 2 people trapped in the lift. The trapped passenger managed to release th…" at bounding box center [731, 532] width 224 height 92
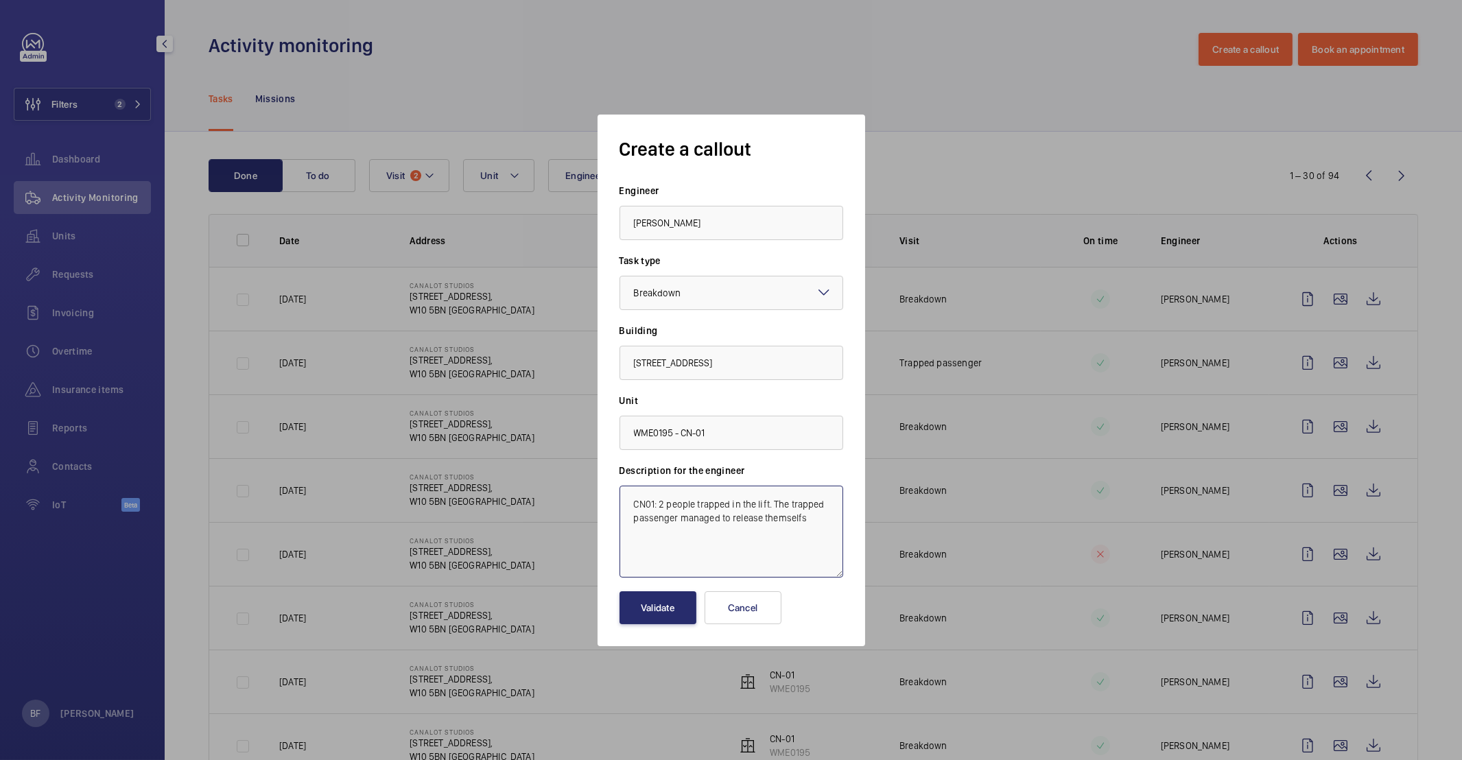
click at [787, 520] on textarea "CN01: 2 people trapped in the lift. The trapped passenger managed to release th…" at bounding box center [731, 532] width 224 height 92
click at [803, 519] on textarea "CN01: 2 people trapped in the lift. The trapped passenger managed to release th…" at bounding box center [731, 532] width 224 height 92
click at [628, 506] on textarea "CN01: 2 people trapped in the lift. The trapped passenger managed to release th…" at bounding box center [731, 532] width 224 height 92
paste textarea "Job #354906"
type textarea "Job #354906 - CN01: 2 people trapped in the lift. The trapped passenger managed…"
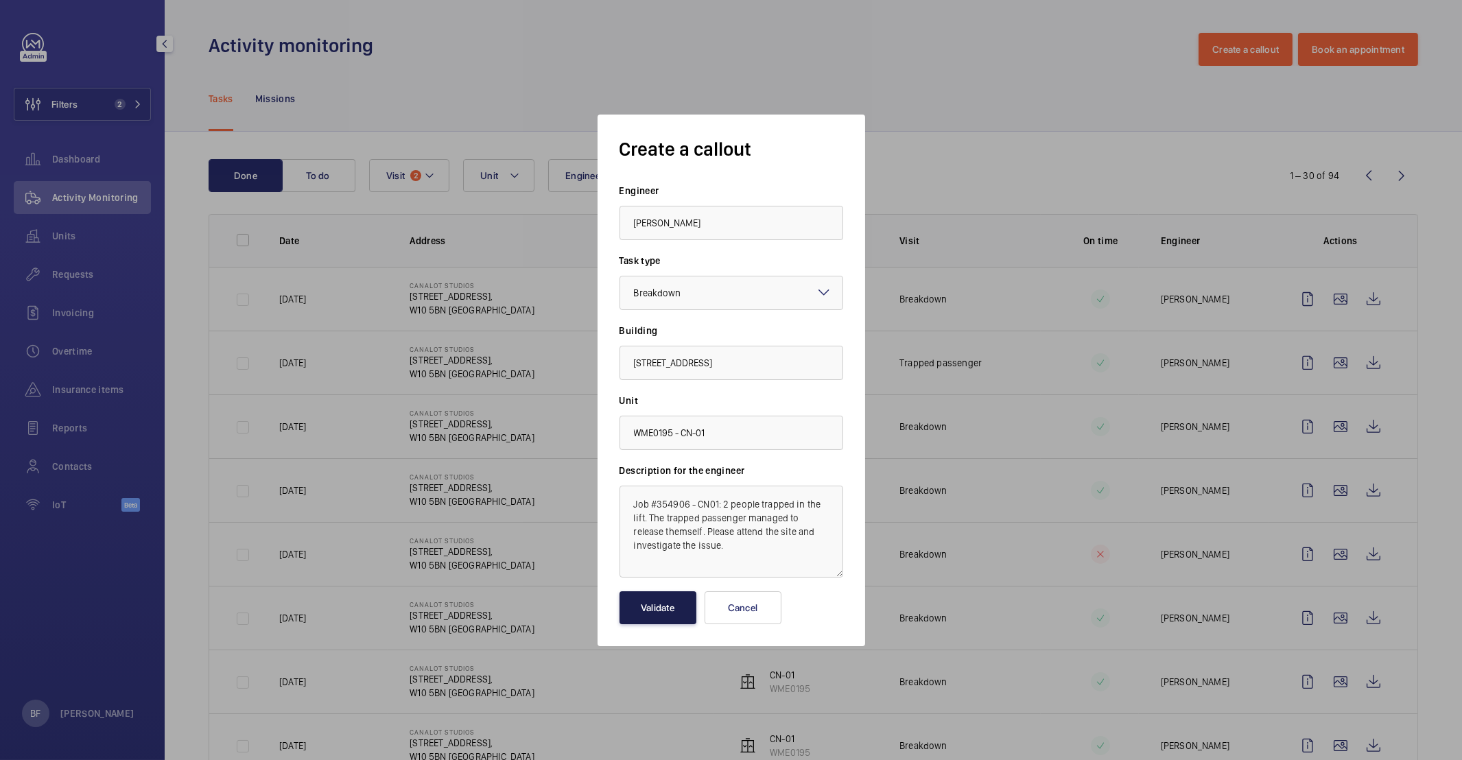
click at [660, 616] on button "Validate" at bounding box center [657, 607] width 77 height 33
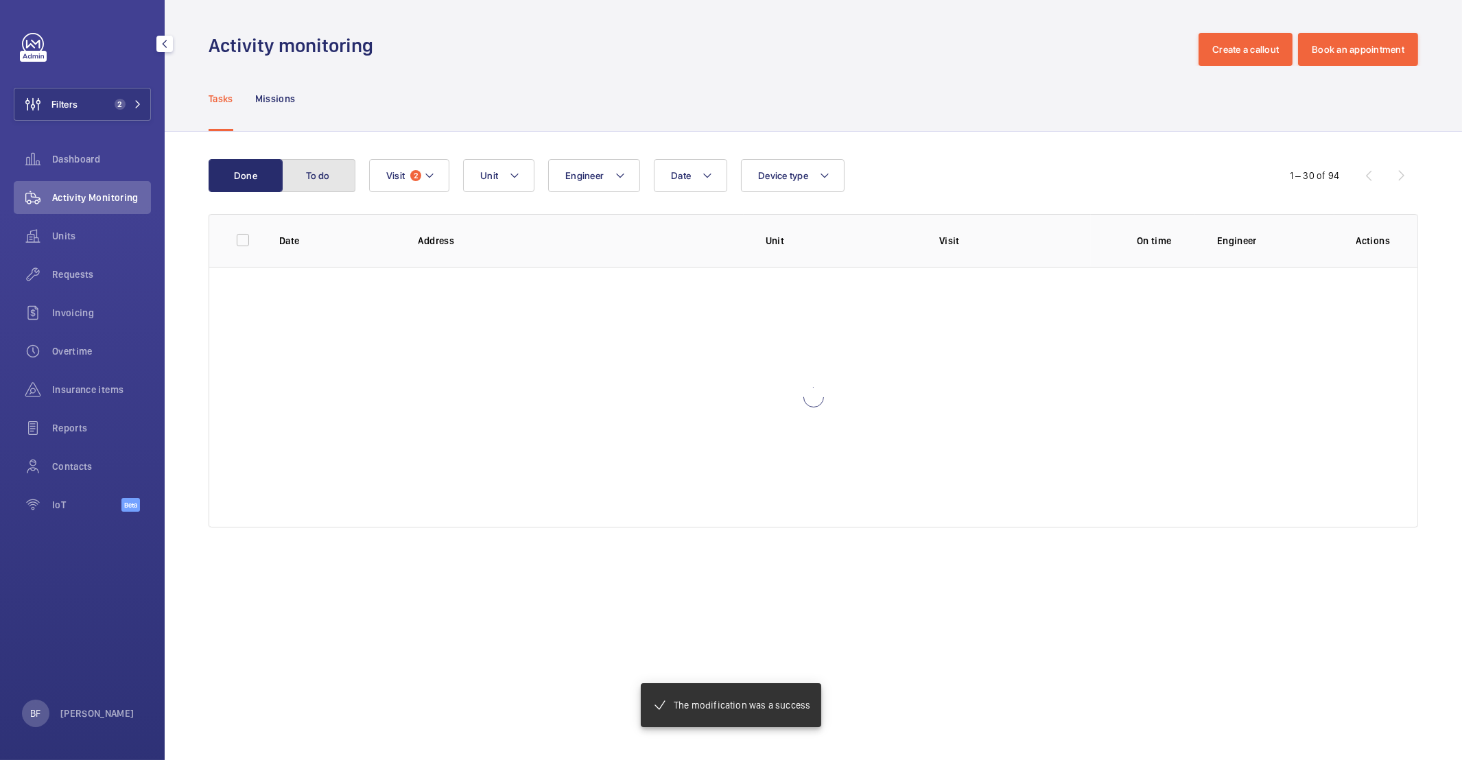
click at [339, 182] on button "To do" at bounding box center [318, 175] width 74 height 33
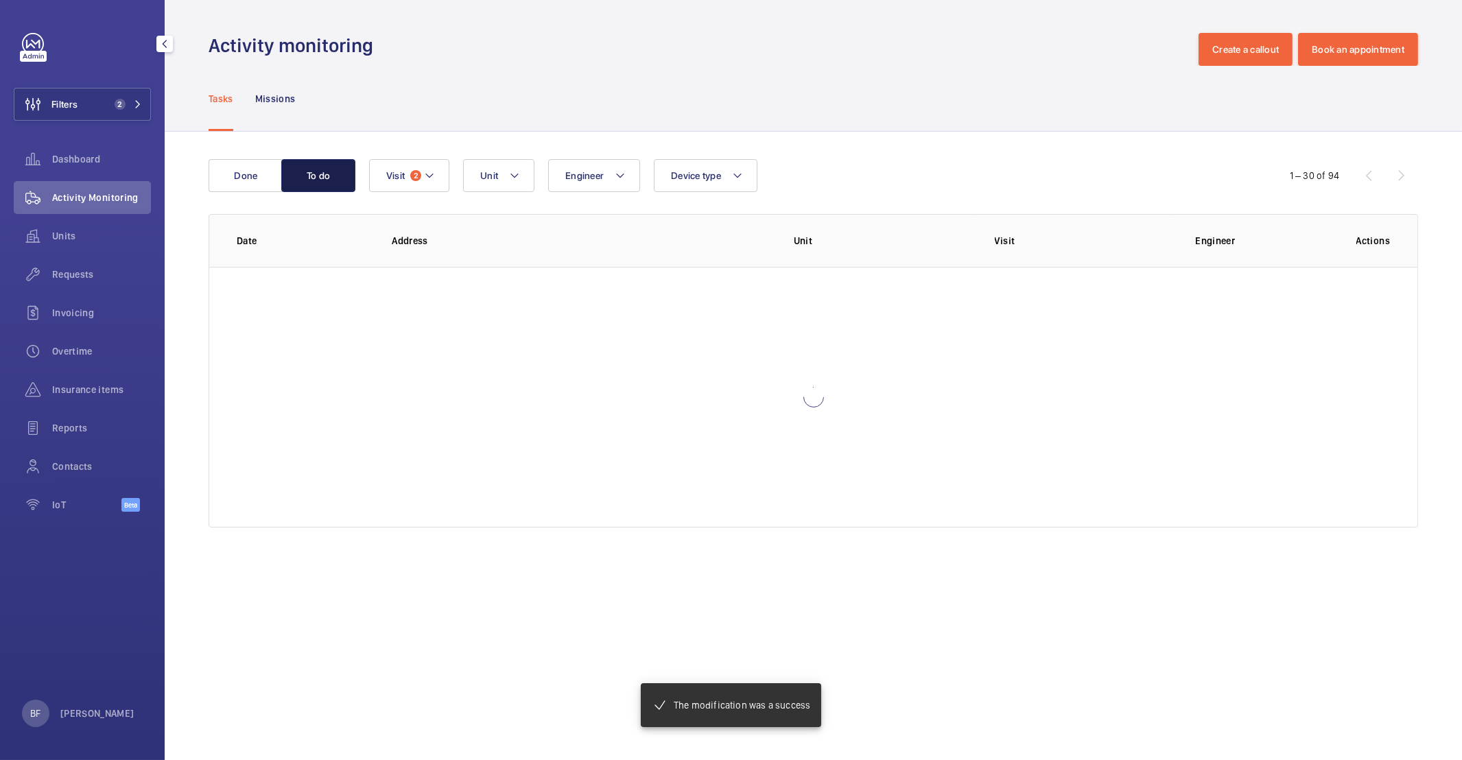
click at [339, 182] on button "To do" at bounding box center [318, 175] width 74 height 33
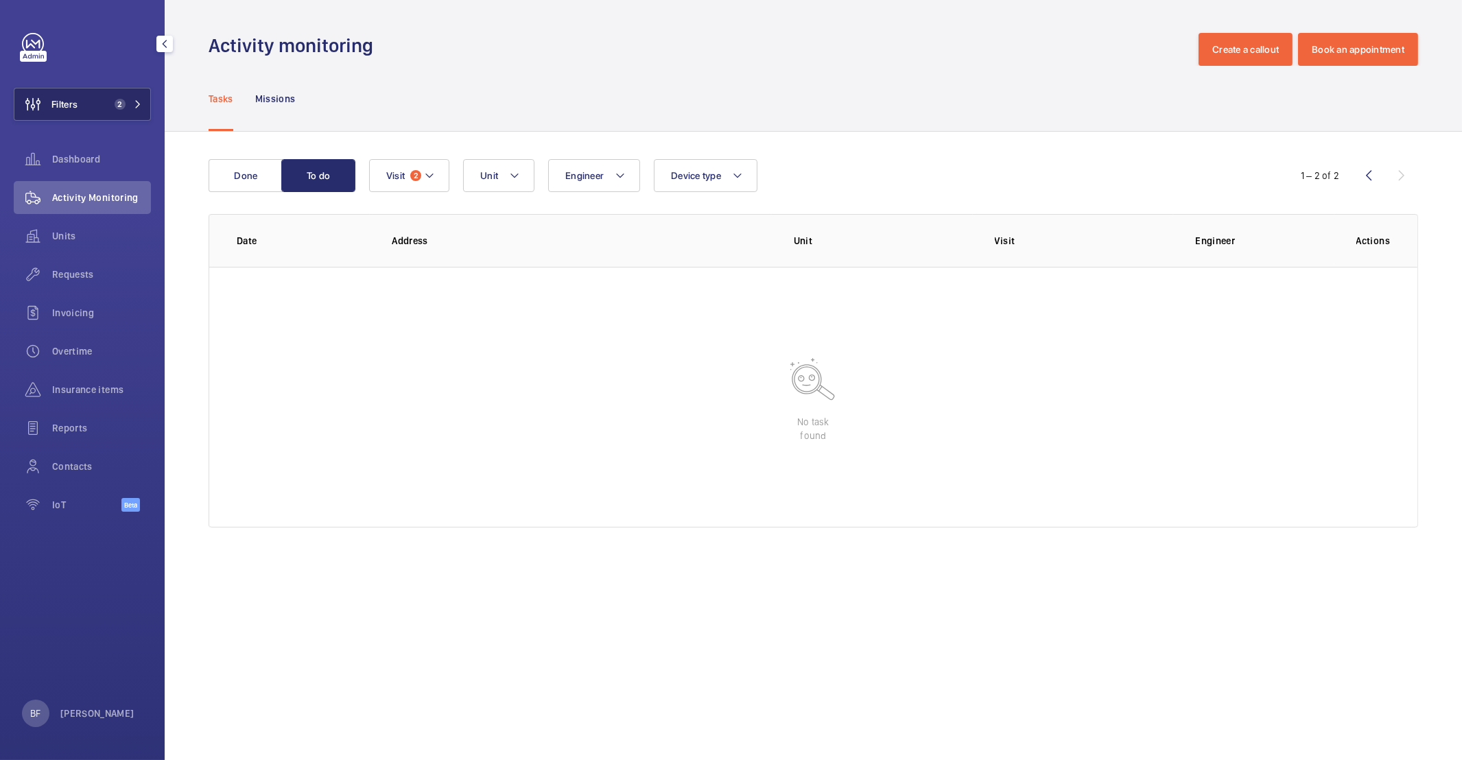
click at [136, 93] on button "Filters 2" at bounding box center [82, 104] width 137 height 33
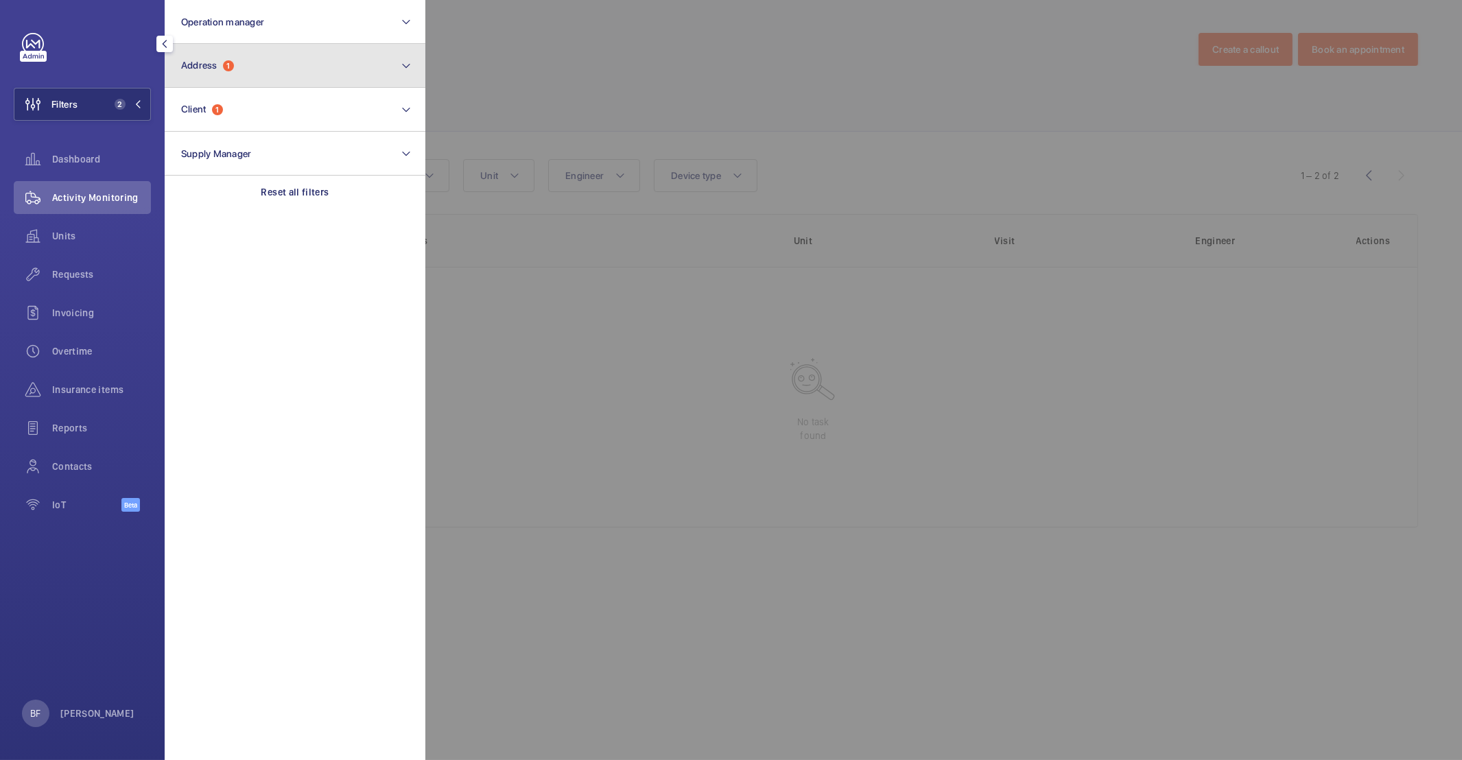
click at [298, 69] on button "Address 1" at bounding box center [295, 66] width 261 height 44
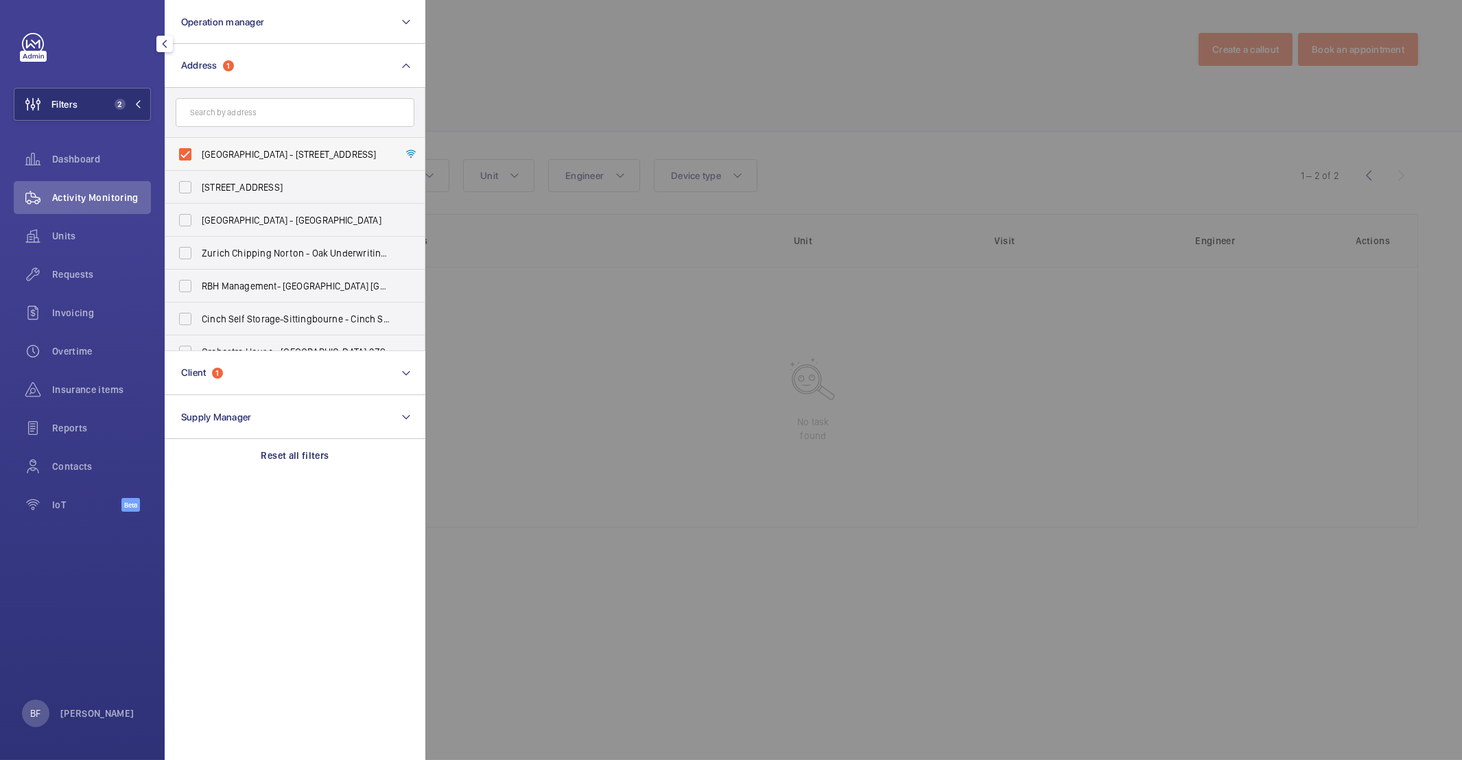
click at [268, 150] on span "Canalot Studios - 222 Kensal Road,, LONDON W10 5BN" at bounding box center [296, 154] width 189 height 14
click at [199, 150] on input "Canalot Studios - 222 Kensal Road,, LONDON W10 5BN" at bounding box center [184, 154] width 27 height 27
checkbox input "false"
click at [667, 72] on div at bounding box center [1156, 380] width 1462 height 760
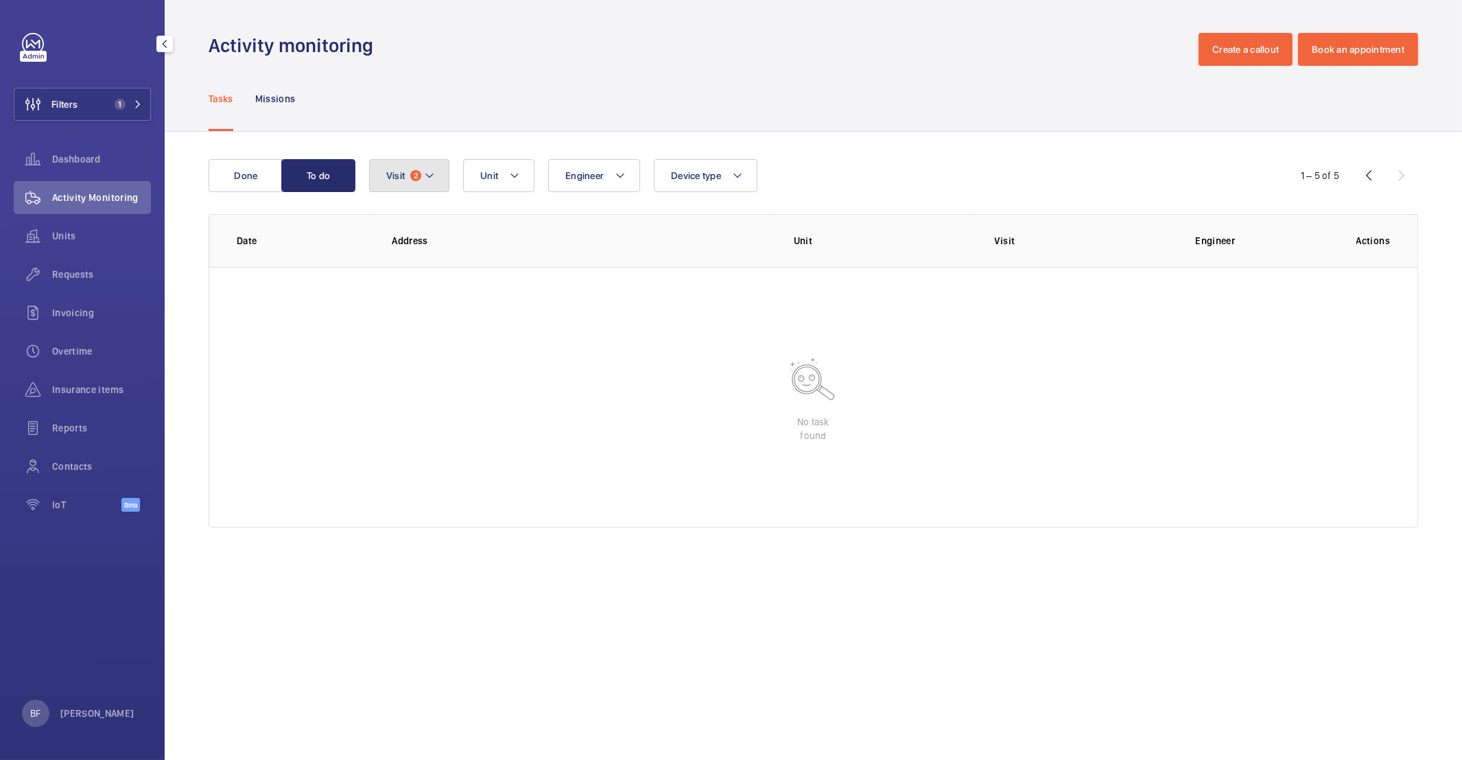
click at [407, 179] on button "Visit 2" at bounding box center [409, 175] width 80 height 33
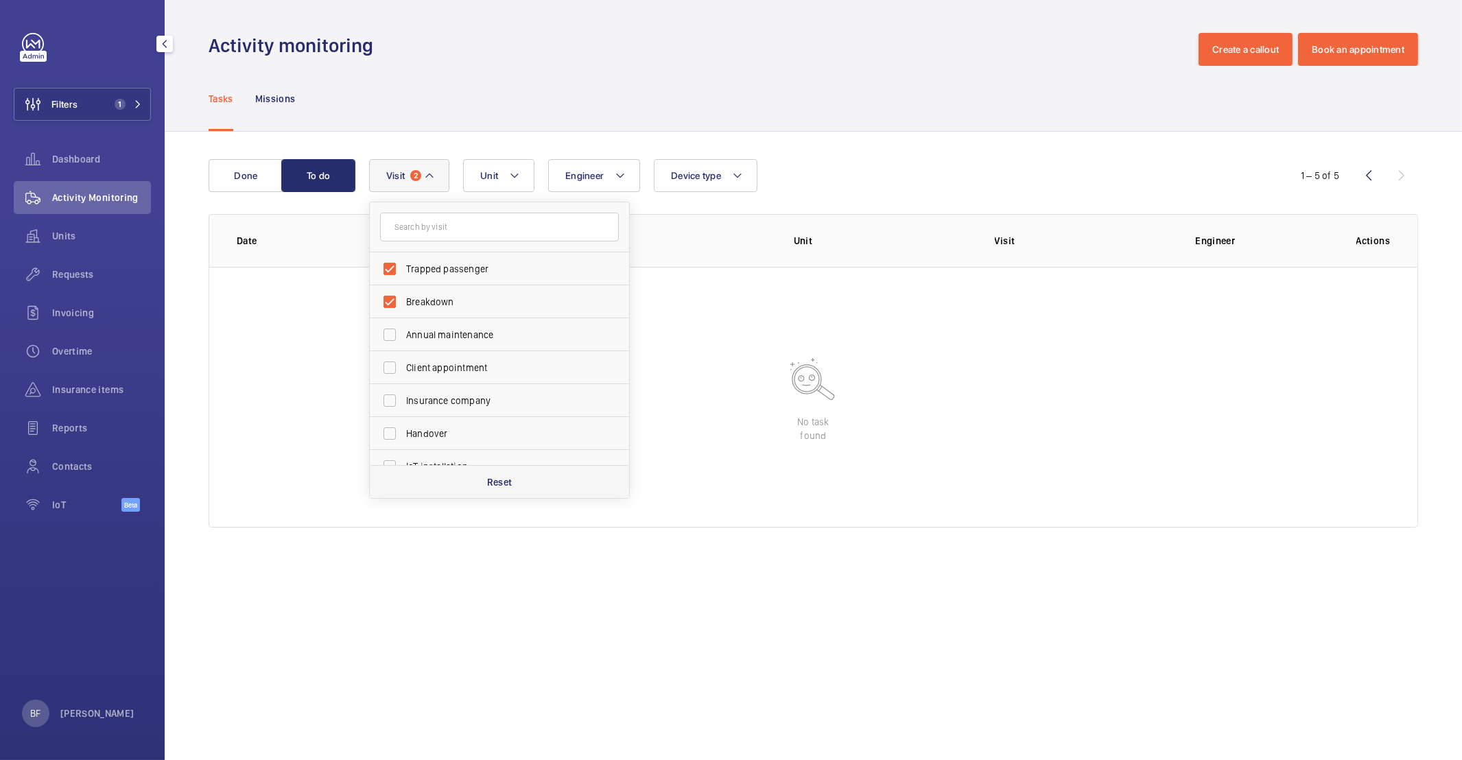
click at [447, 468] on div "Reset" at bounding box center [499, 481] width 259 height 33
checkbox input "false"
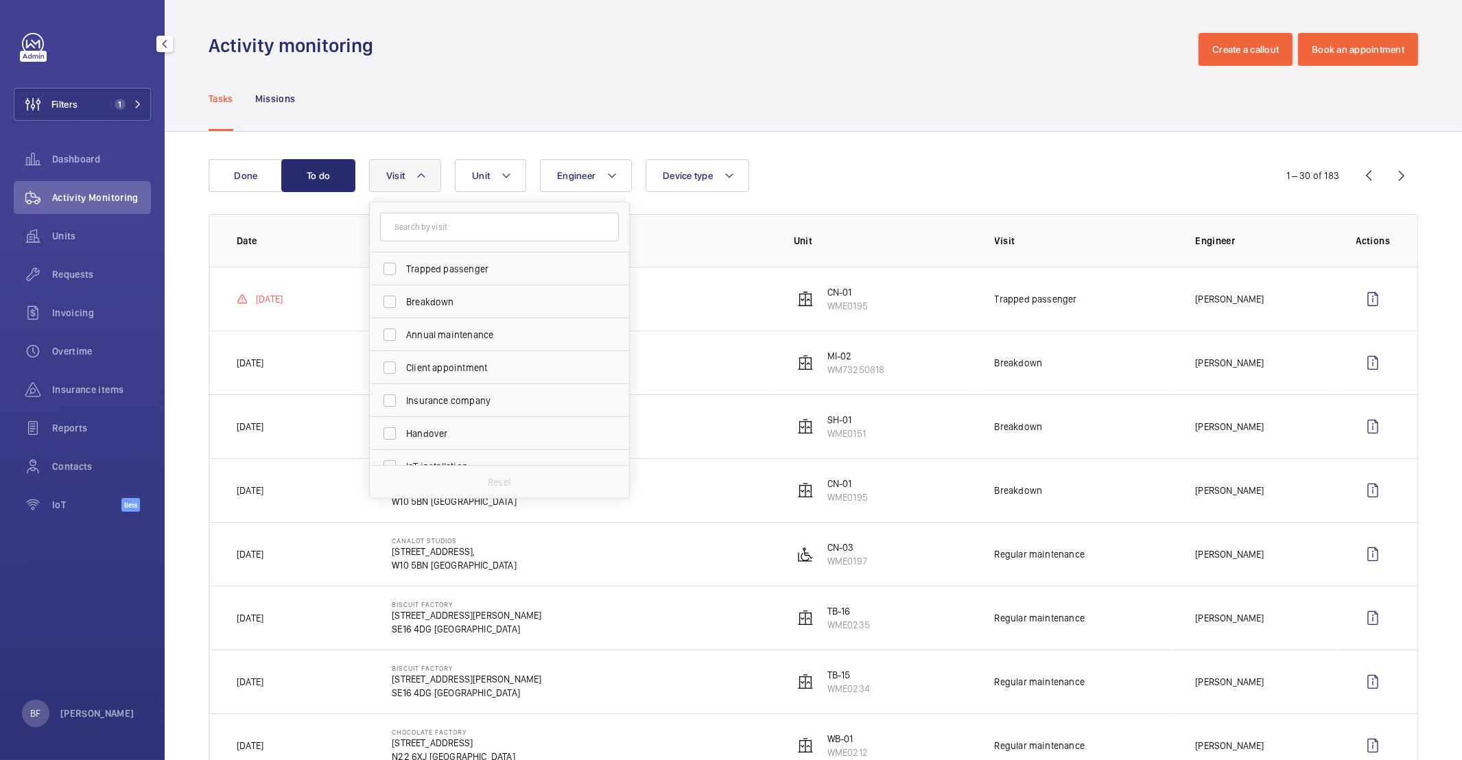
drag, startPoint x: 438, startPoint y: 119, endPoint x: 374, endPoint y: 139, distance: 66.8
click at [438, 119] on div "Tasks Missions" at bounding box center [813, 98] width 1209 height 65
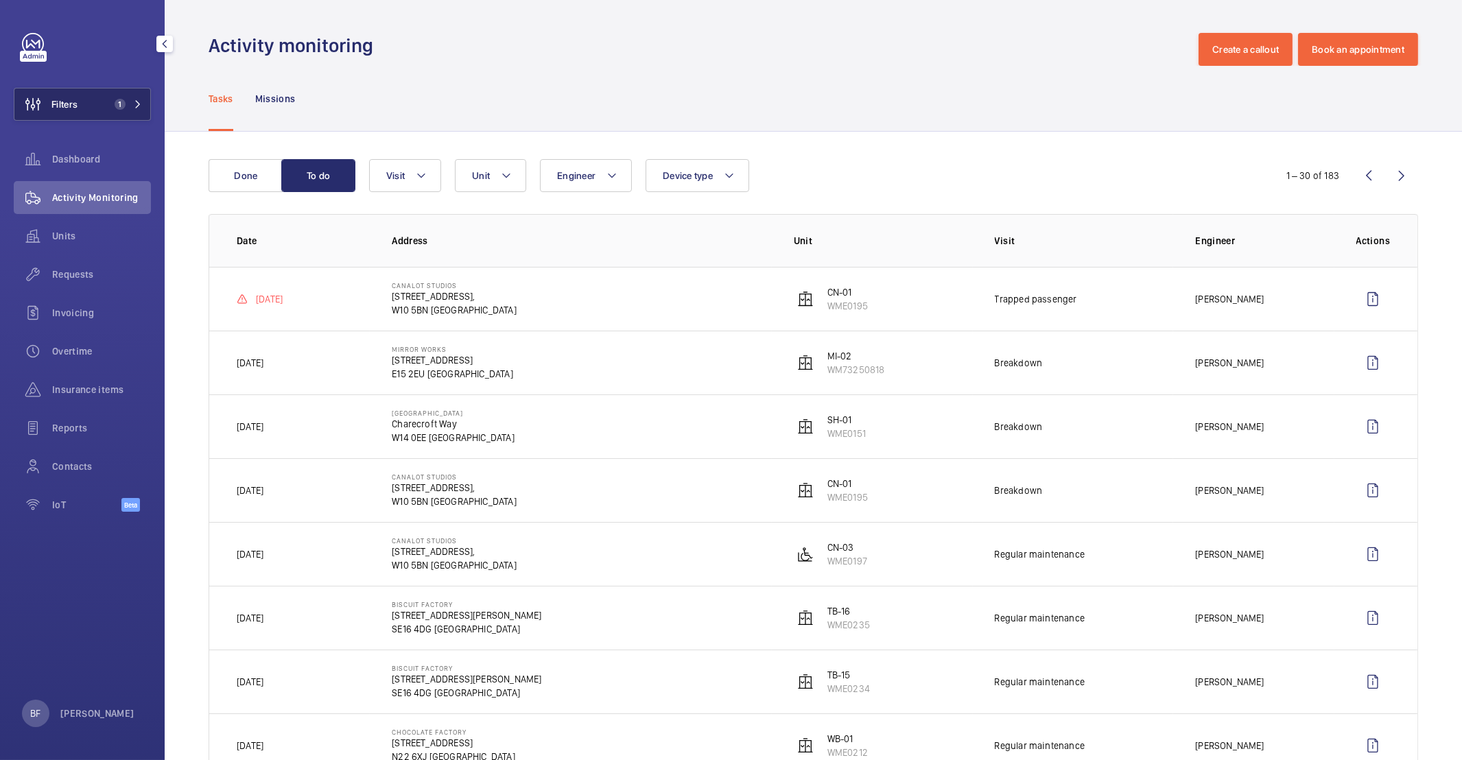
click at [140, 99] on span "1" at bounding box center [125, 104] width 33 height 11
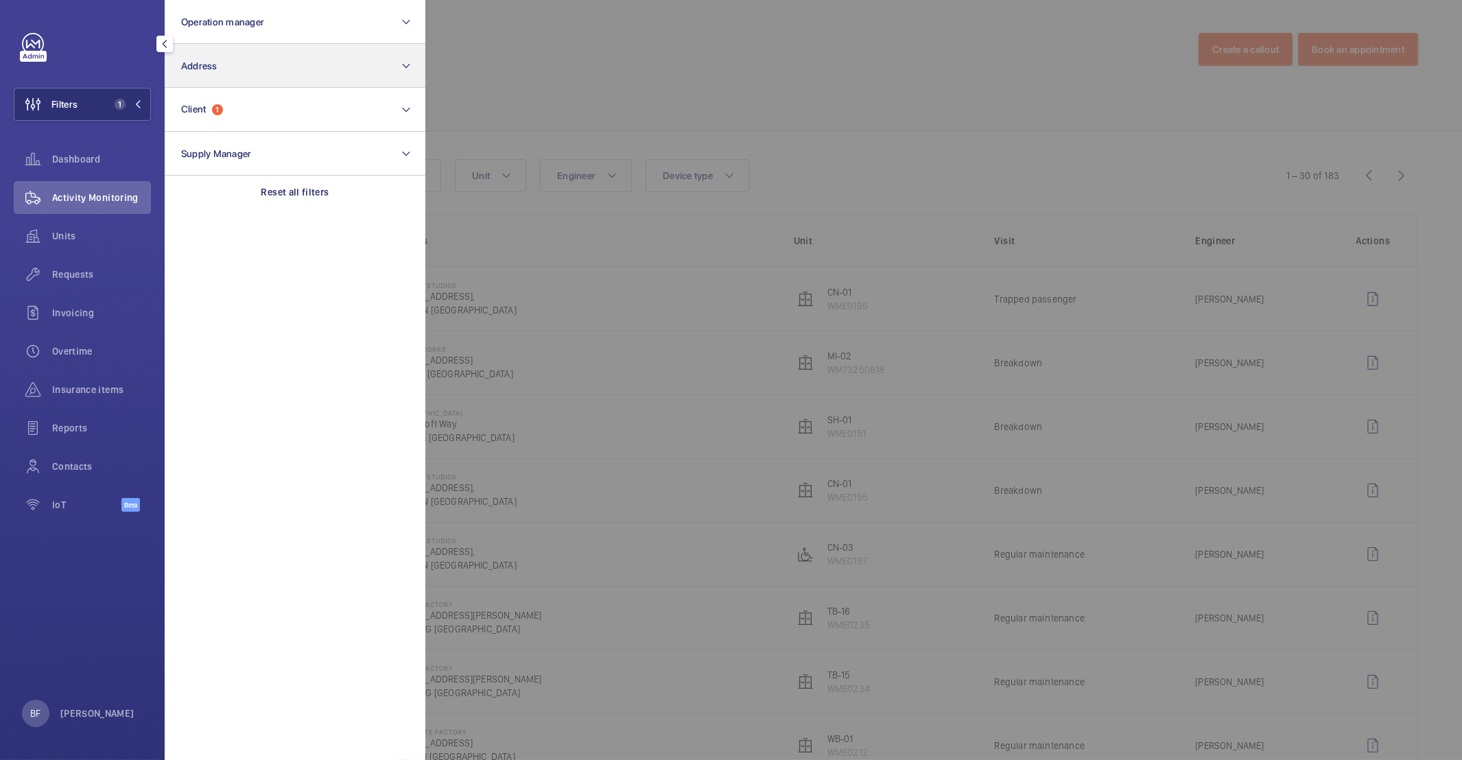
drag, startPoint x: 290, startPoint y: 191, endPoint x: 248, endPoint y: 78, distance: 120.9
click at [291, 191] on p "Reset all filters" at bounding box center [295, 192] width 68 height 14
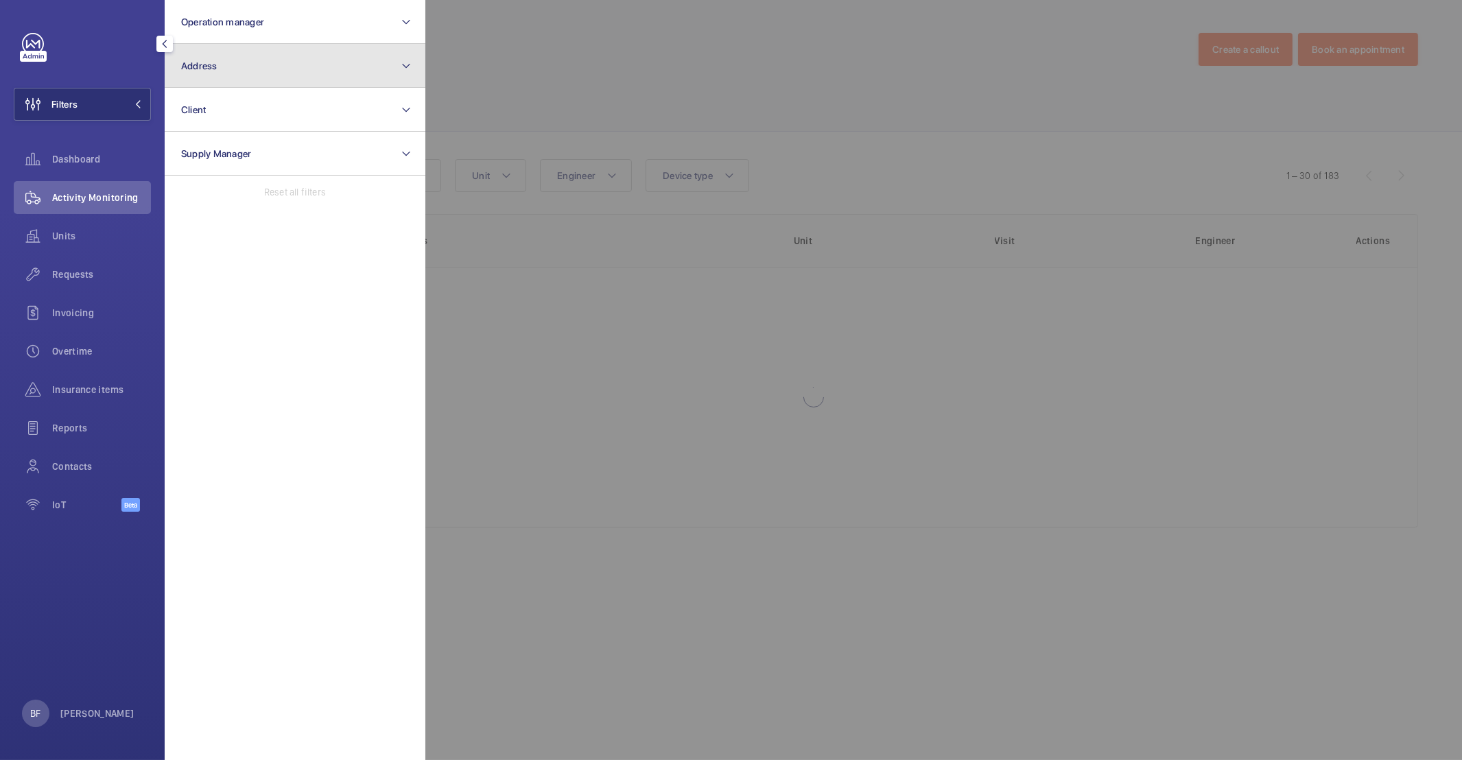
click at [248, 54] on button "Address" at bounding box center [295, 66] width 261 height 44
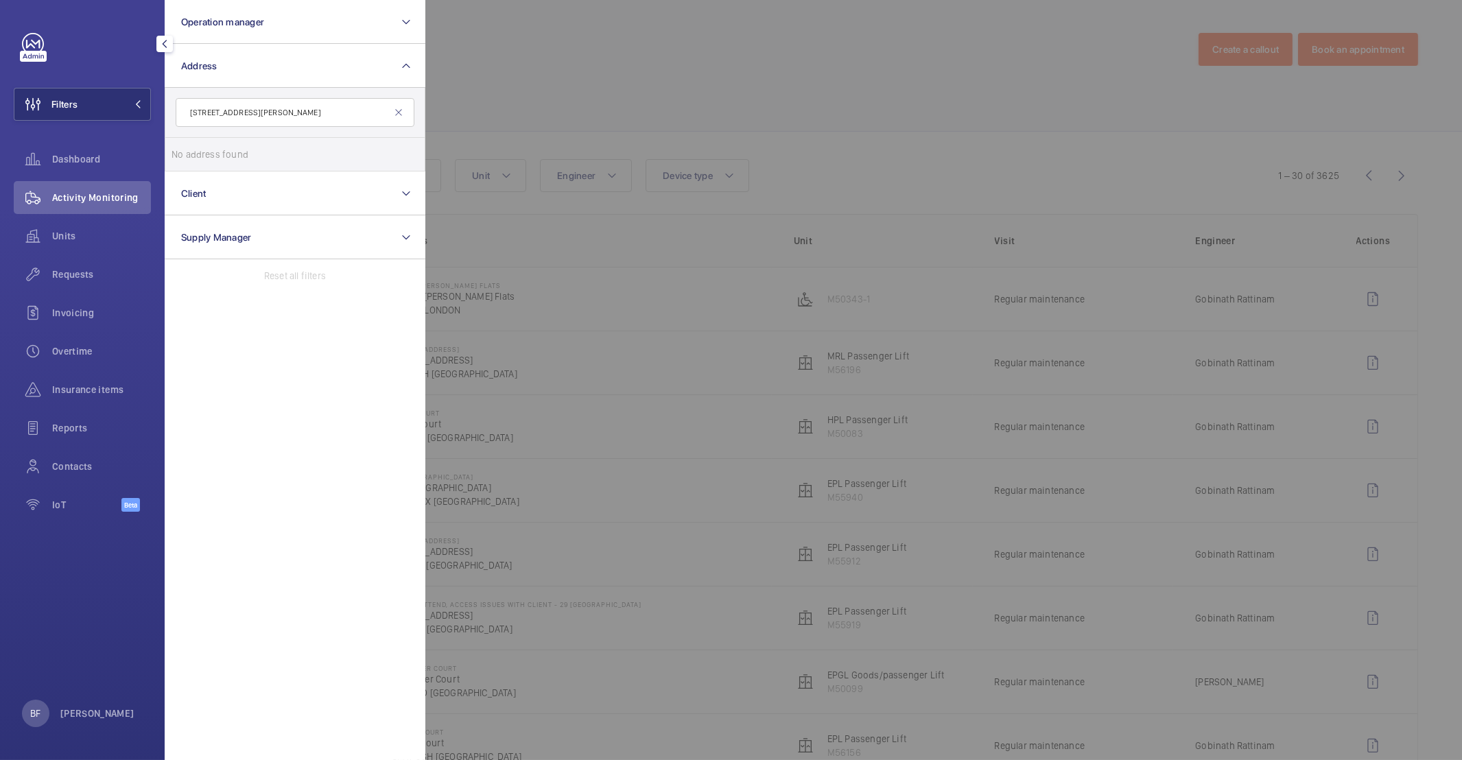
click at [204, 112] on input "[STREET_ADDRESS][PERSON_NAME]" at bounding box center [295, 112] width 239 height 29
type input "[STREET_ADDRESS][PERSON_NAME]"
click at [292, 143] on label "95 Cromwell Road London SW7 4DL - 95 Cromwell Road , LONDON SW7 4DL" at bounding box center [284, 154] width 239 height 33
click at [199, 143] on input "95 Cromwell Road London SW7 4DL - 95 Cromwell Road , LONDON SW7 4DL" at bounding box center [184, 154] width 27 height 27
checkbox input "true"
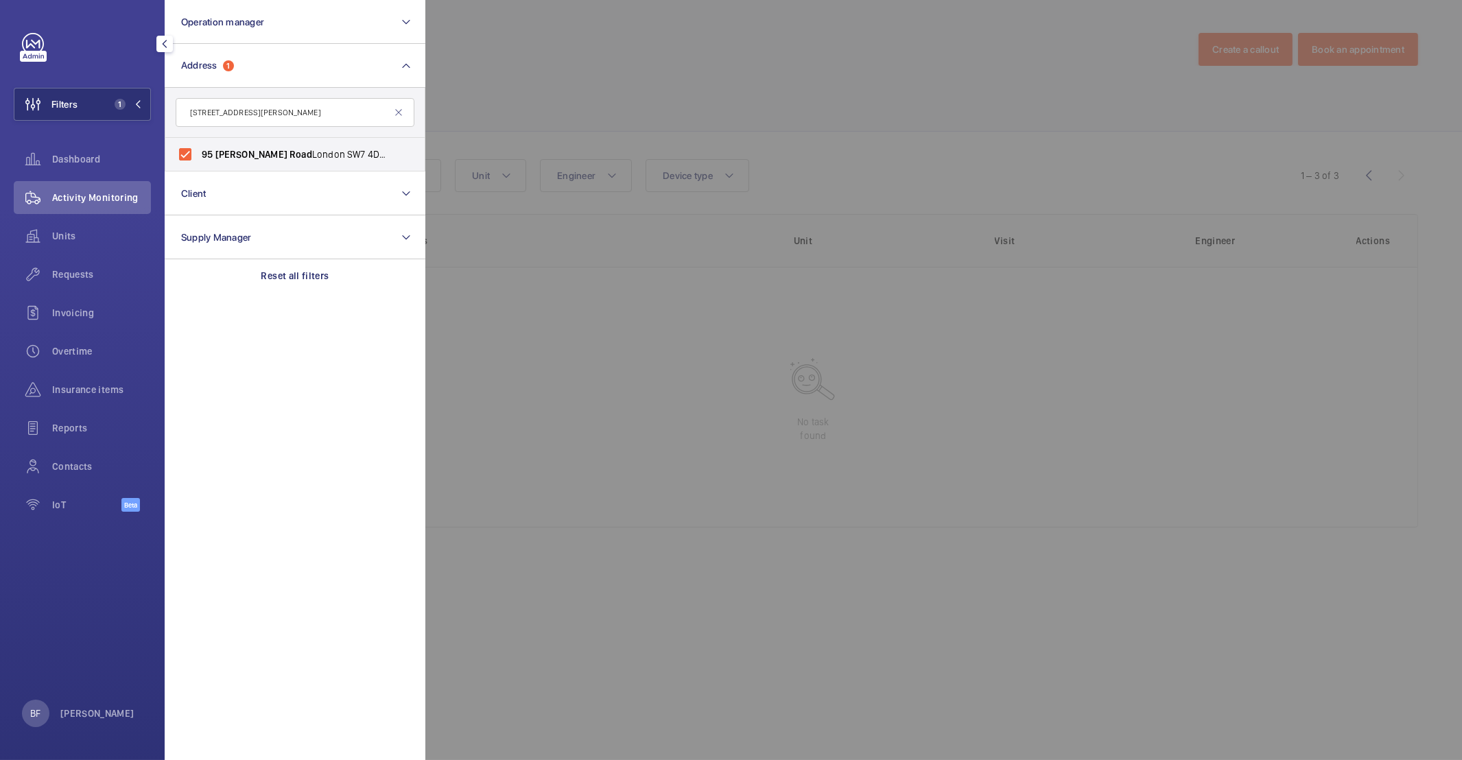
click at [632, 118] on div at bounding box center [1156, 380] width 1462 height 760
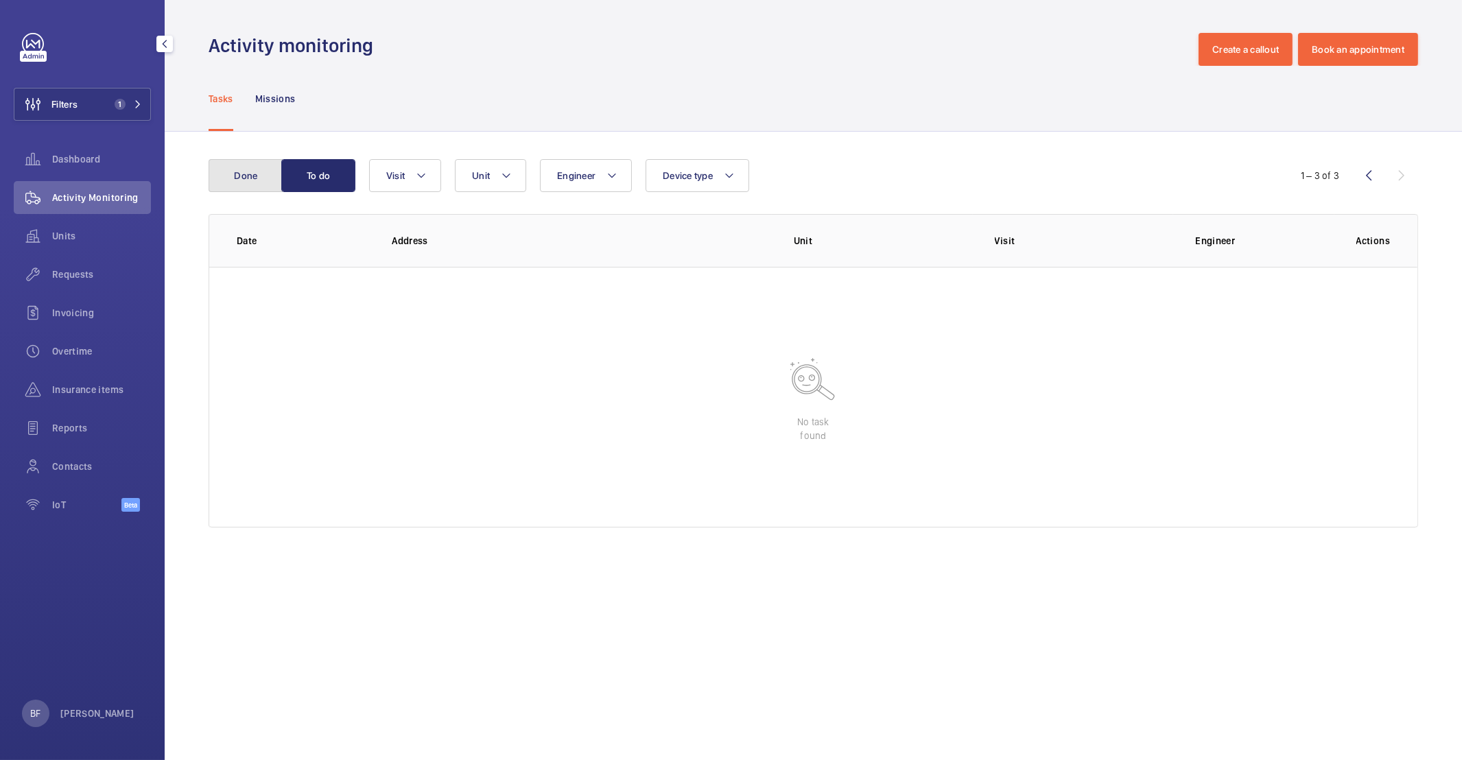
click at [270, 176] on button "Done" at bounding box center [246, 175] width 74 height 33
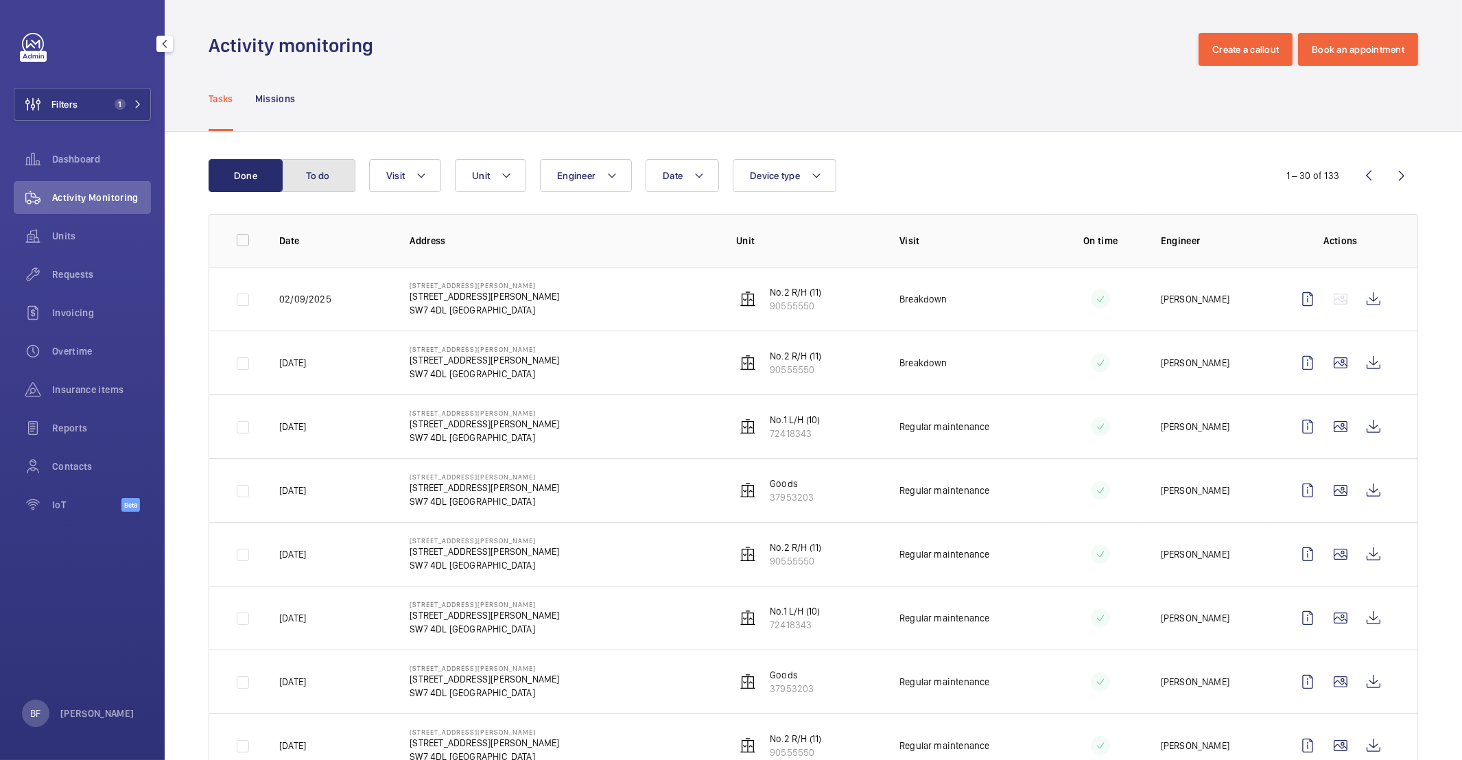
click at [345, 183] on button "To do" at bounding box center [318, 175] width 74 height 33
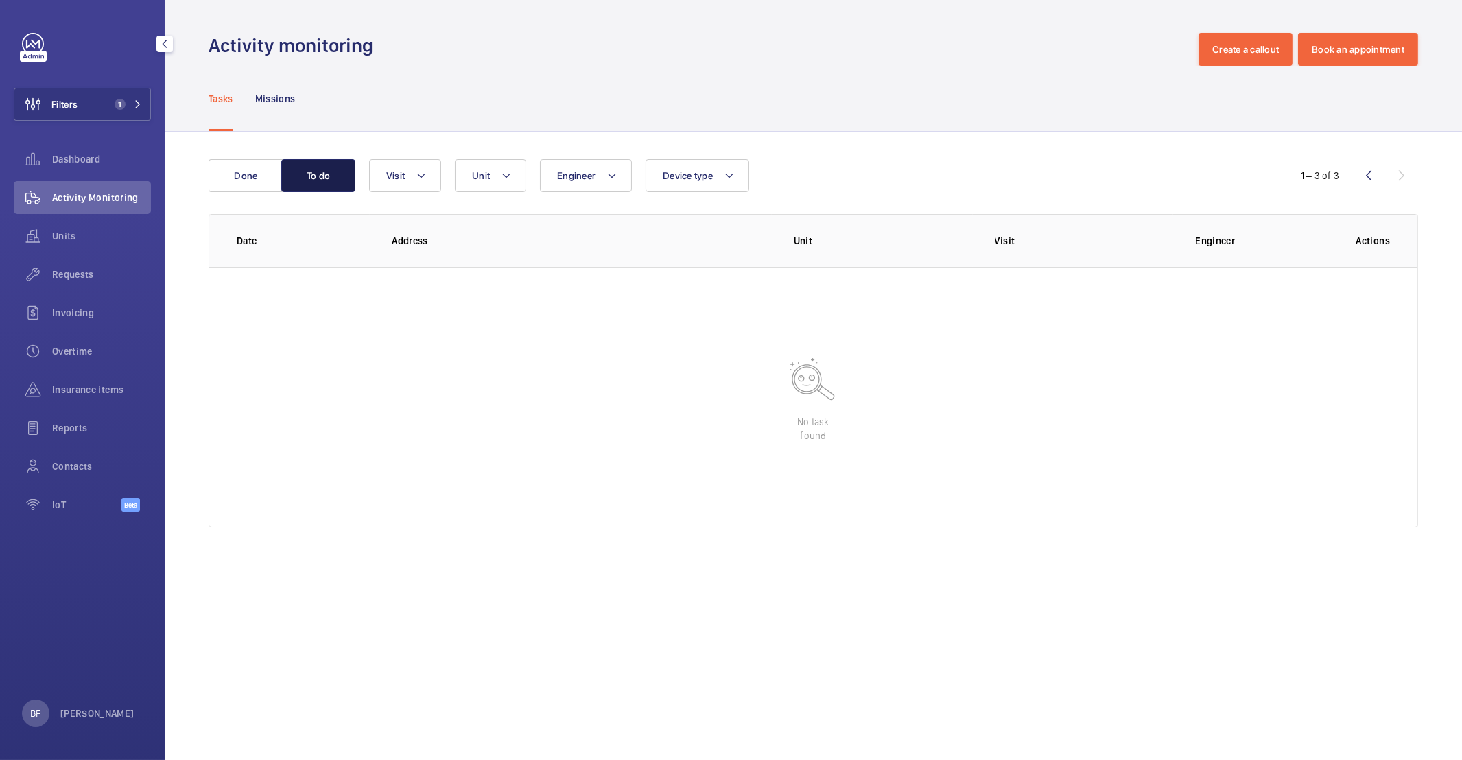
click at [333, 181] on button "To do" at bounding box center [318, 175] width 74 height 33
click at [261, 180] on button "Done" at bounding box center [246, 175] width 74 height 33
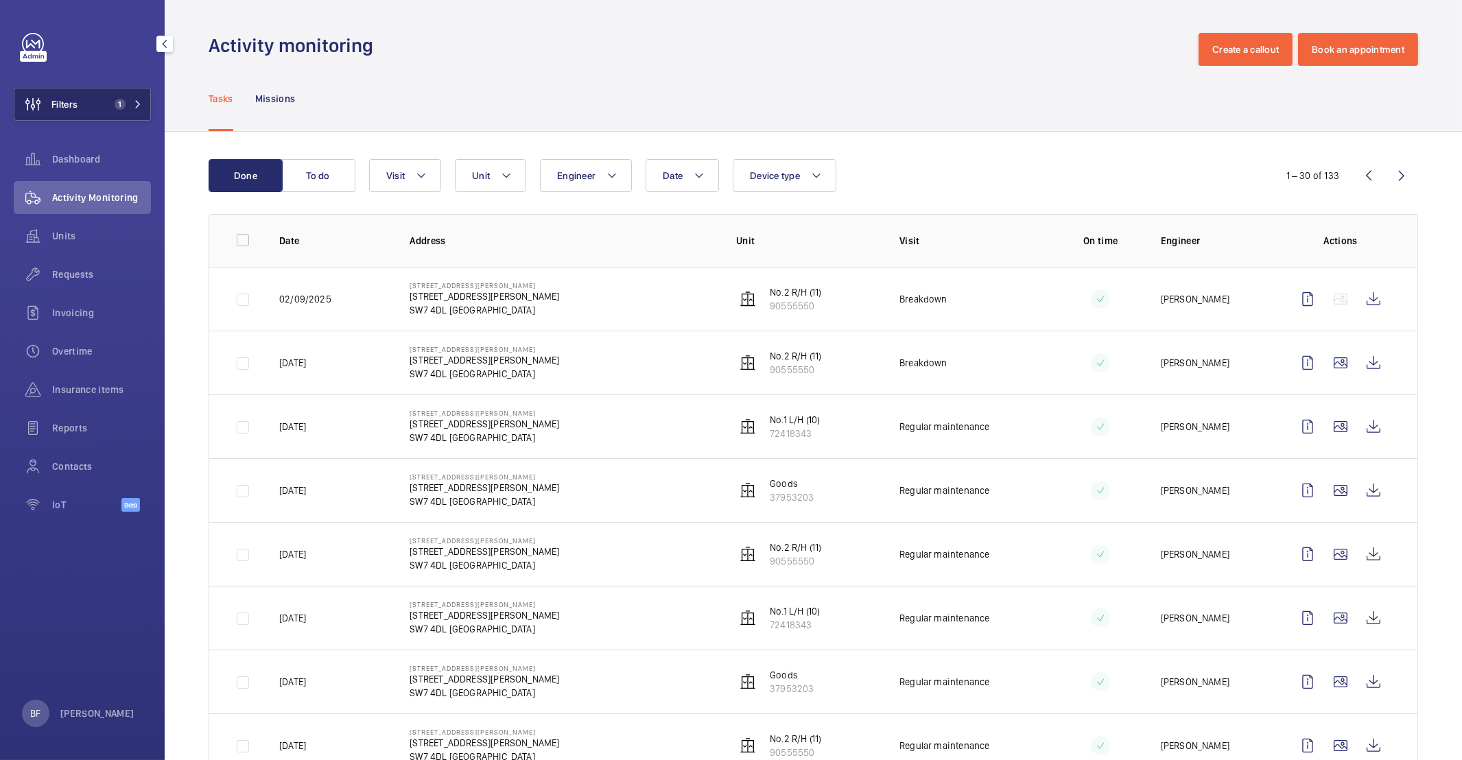
click at [138, 102] on mat-icon at bounding box center [138, 104] width 8 height 8
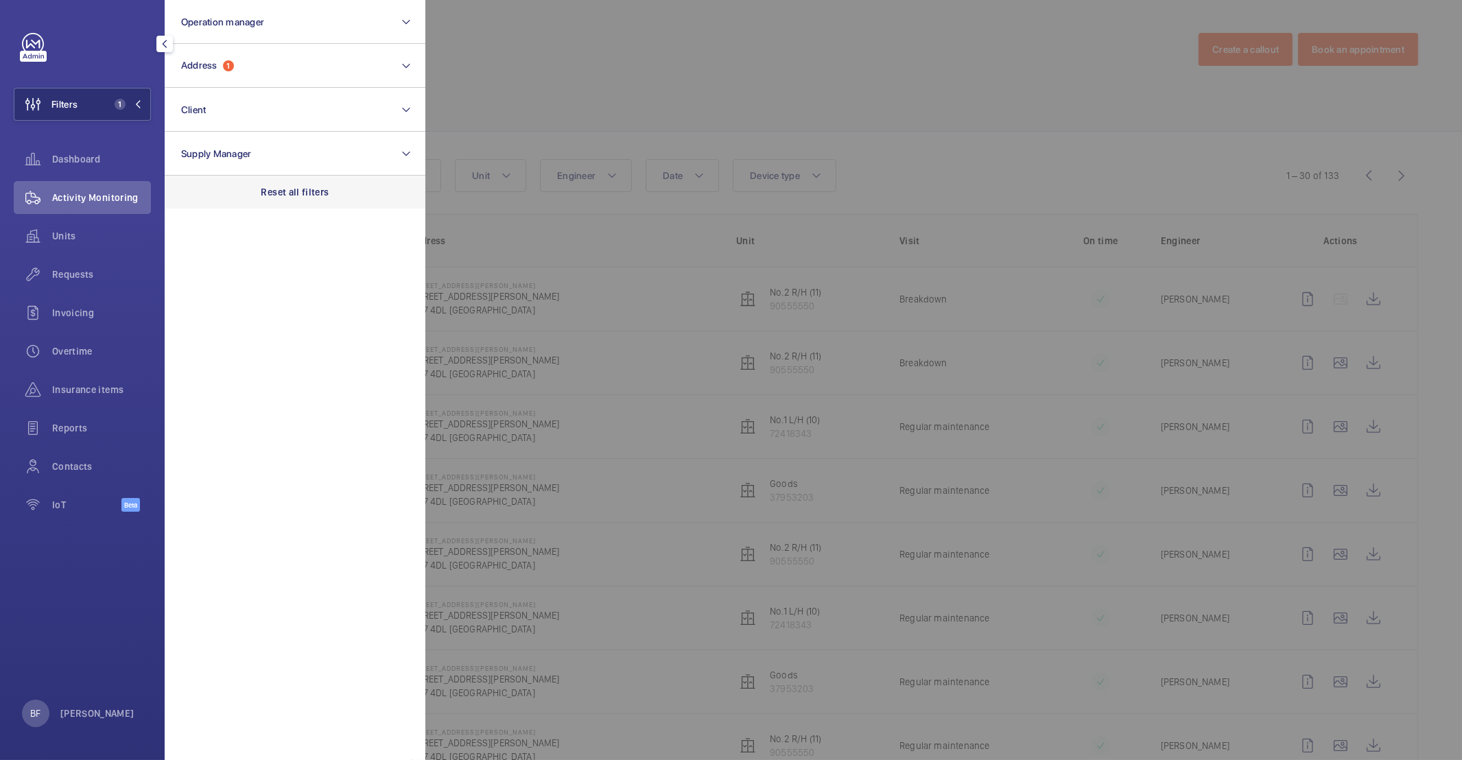
click at [339, 199] on div "Reset all filters" at bounding box center [295, 192] width 261 height 33
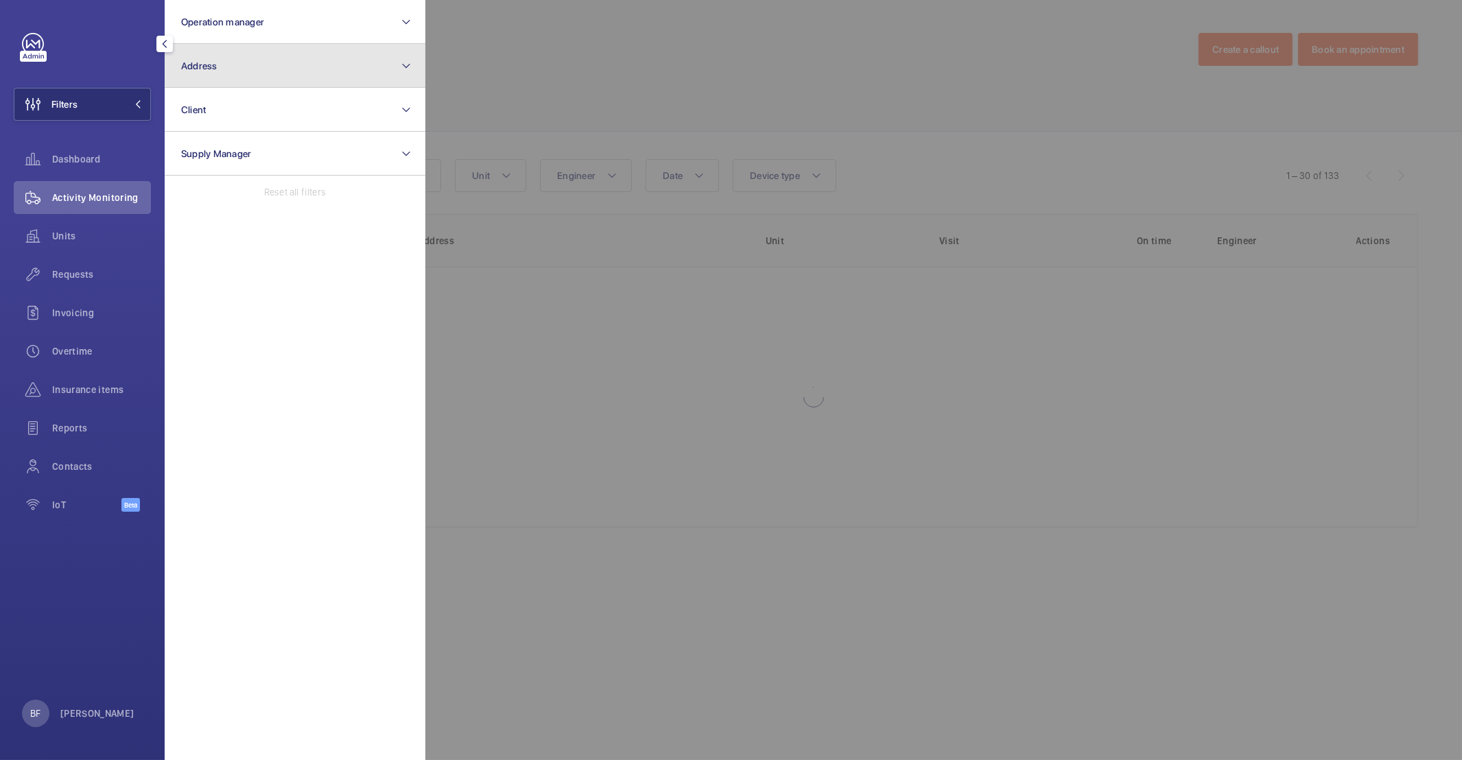
click at [269, 60] on button "Address" at bounding box center [295, 66] width 261 height 44
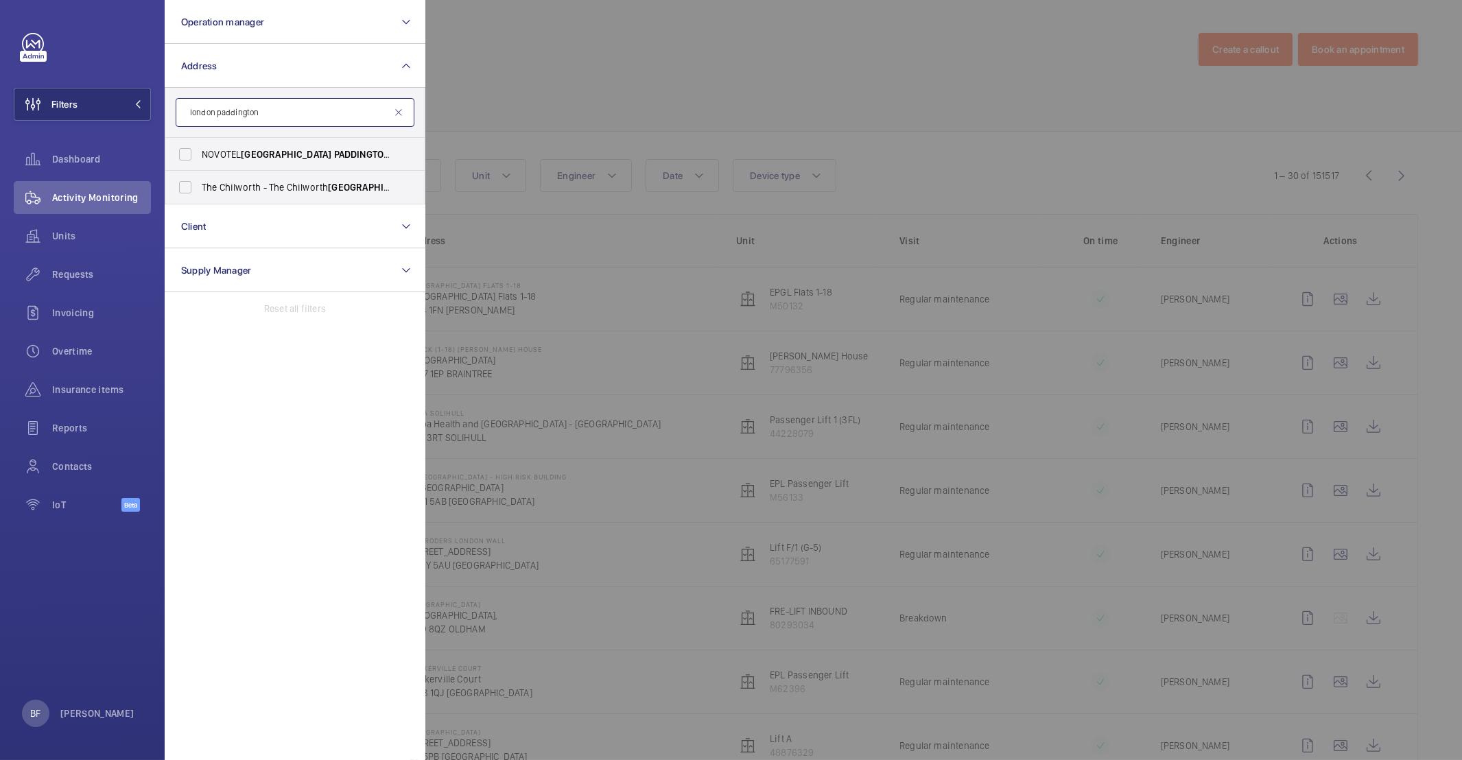
click at [236, 114] on input "london paddington" at bounding box center [295, 112] width 239 height 29
paste input "W2 1LF"
type input "W2 1LF"
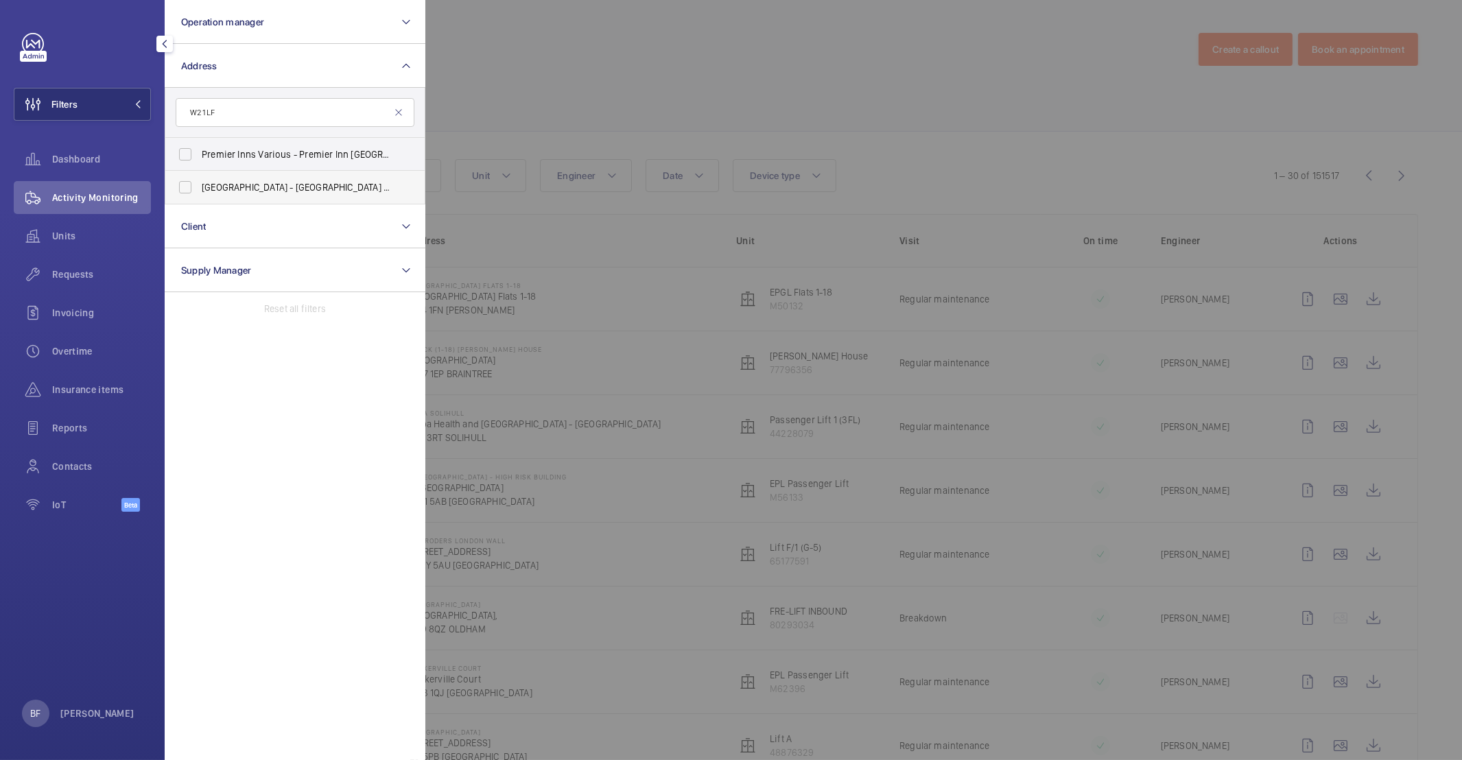
click at [270, 191] on span "[GEOGRAPHIC_DATA] - [GEOGRAPHIC_DATA] - [STREET_ADDRESS]" at bounding box center [296, 187] width 189 height 14
click at [199, 191] on input "[GEOGRAPHIC_DATA] - [GEOGRAPHIC_DATA] - [STREET_ADDRESS]" at bounding box center [184, 187] width 27 height 27
checkbox input "true"
click at [685, 75] on div at bounding box center [1156, 380] width 1462 height 760
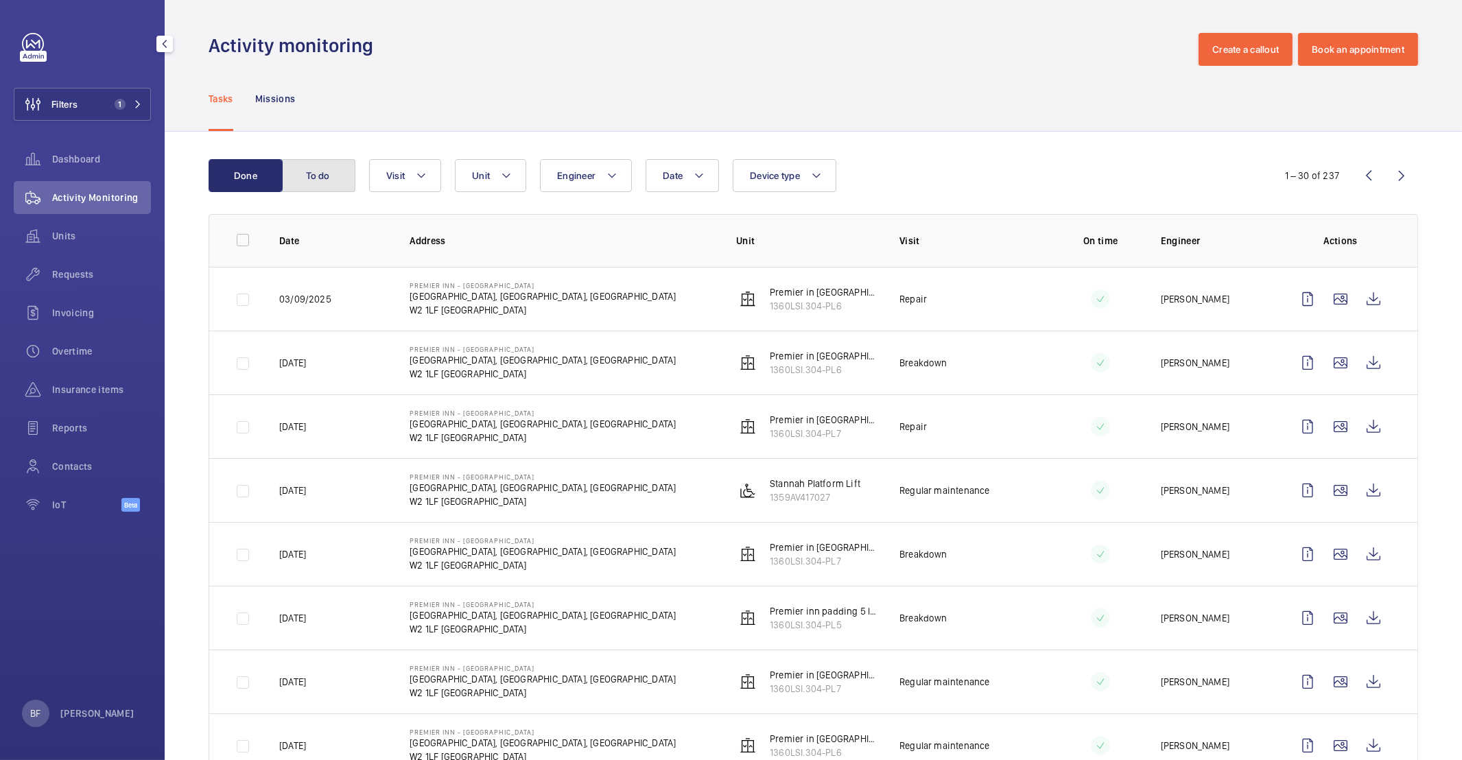
click at [313, 171] on button "To do" at bounding box center [318, 175] width 74 height 33
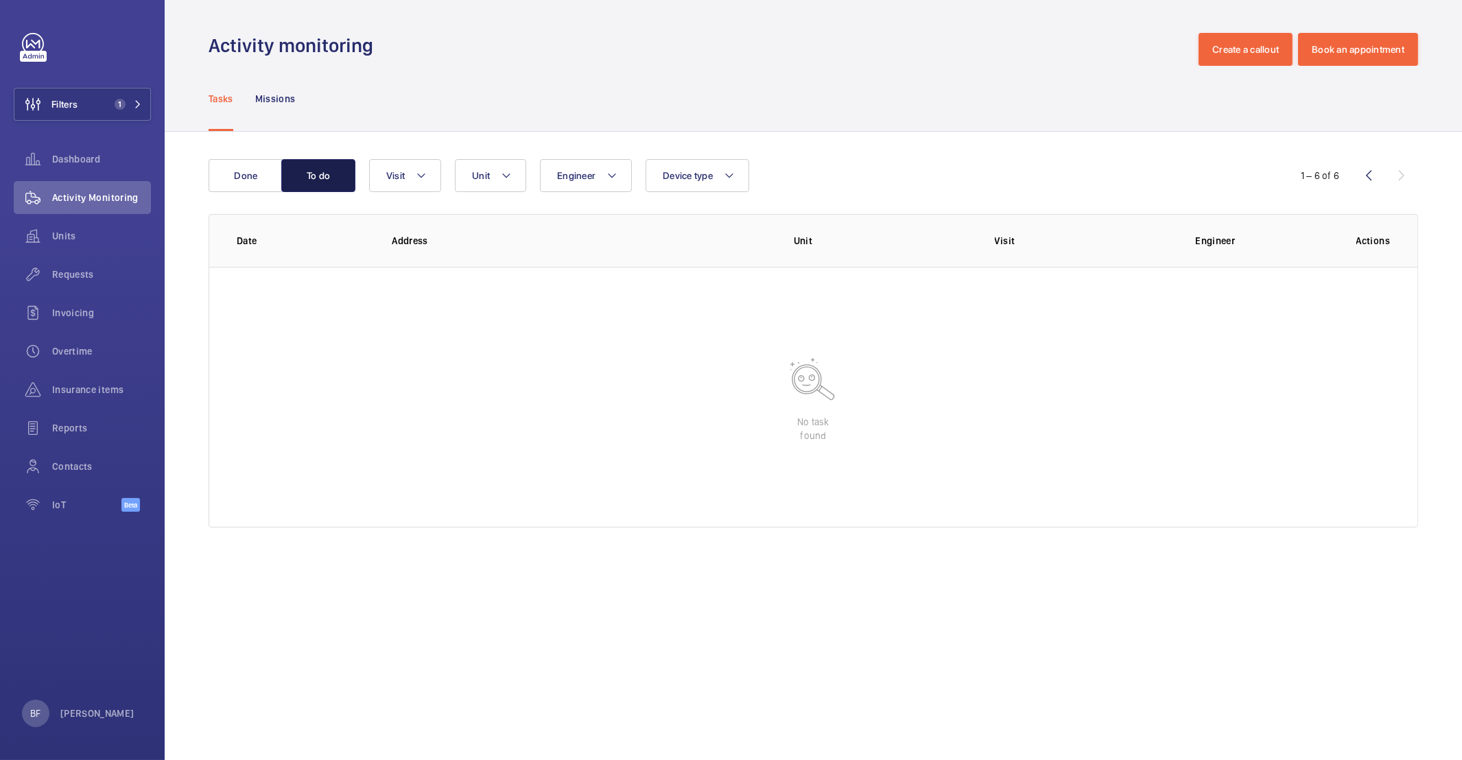
click at [283, 167] on button "To do" at bounding box center [318, 175] width 74 height 33
click at [270, 170] on button "Done" at bounding box center [246, 175] width 74 height 33
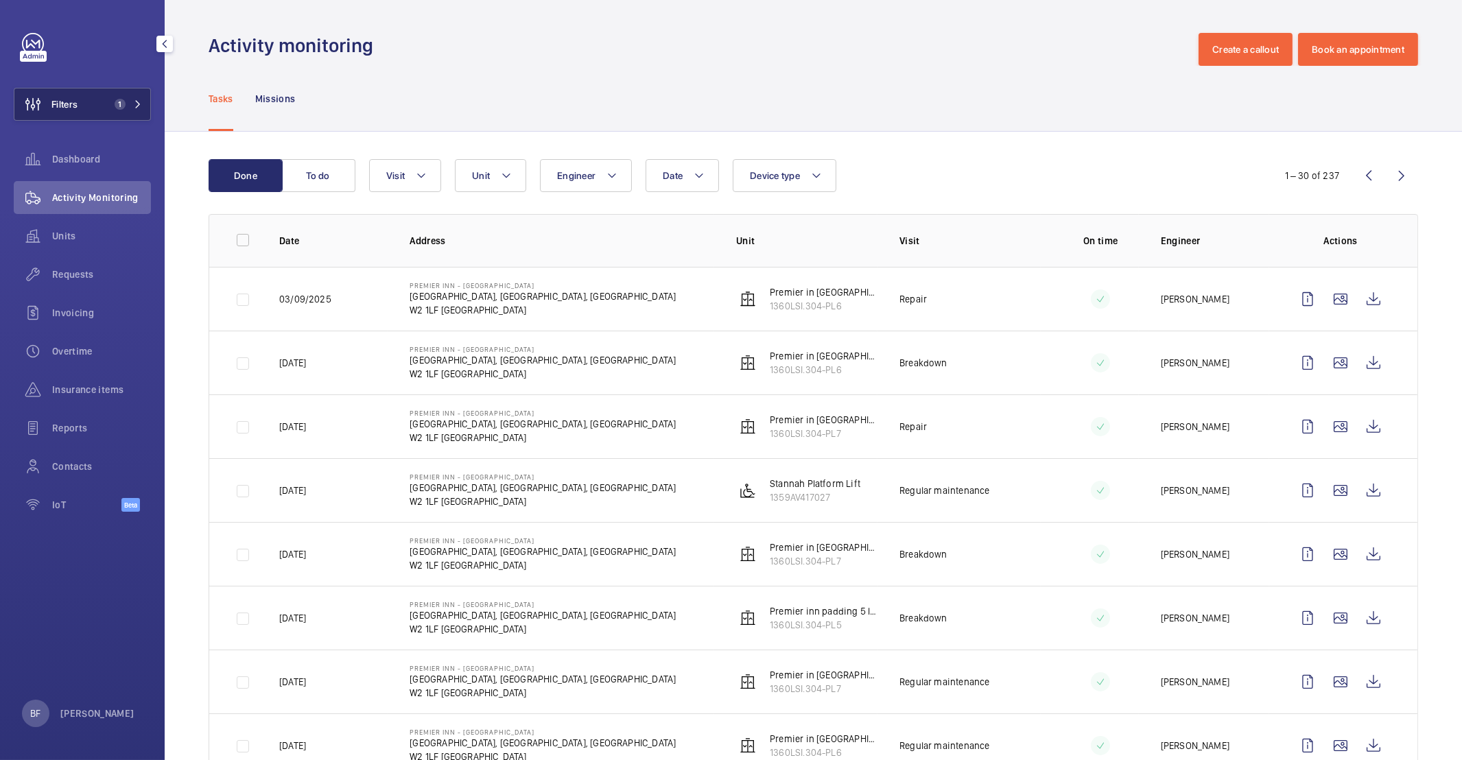
click at [104, 99] on button "Filters 1" at bounding box center [82, 104] width 137 height 33
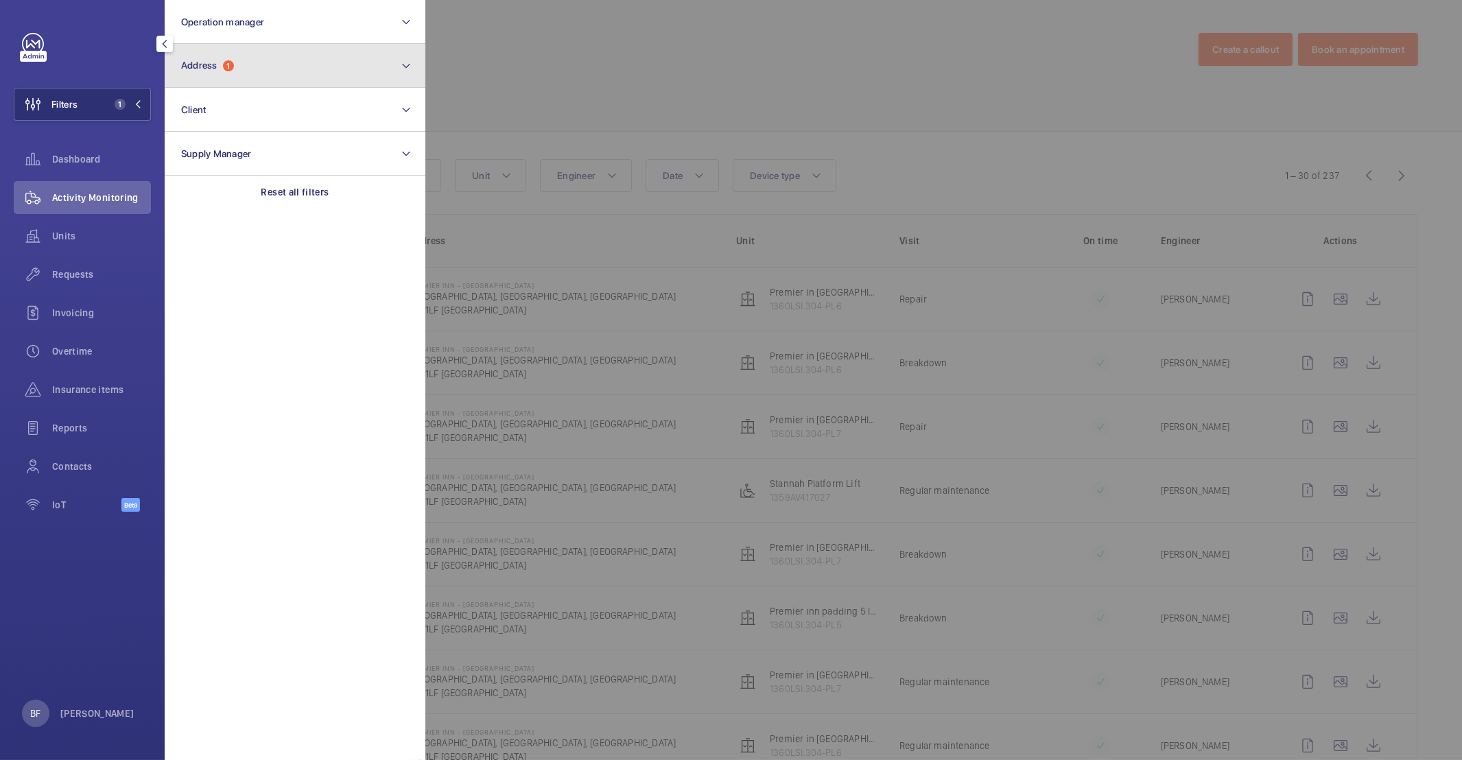
click at [294, 72] on button "Address 1" at bounding box center [295, 66] width 261 height 44
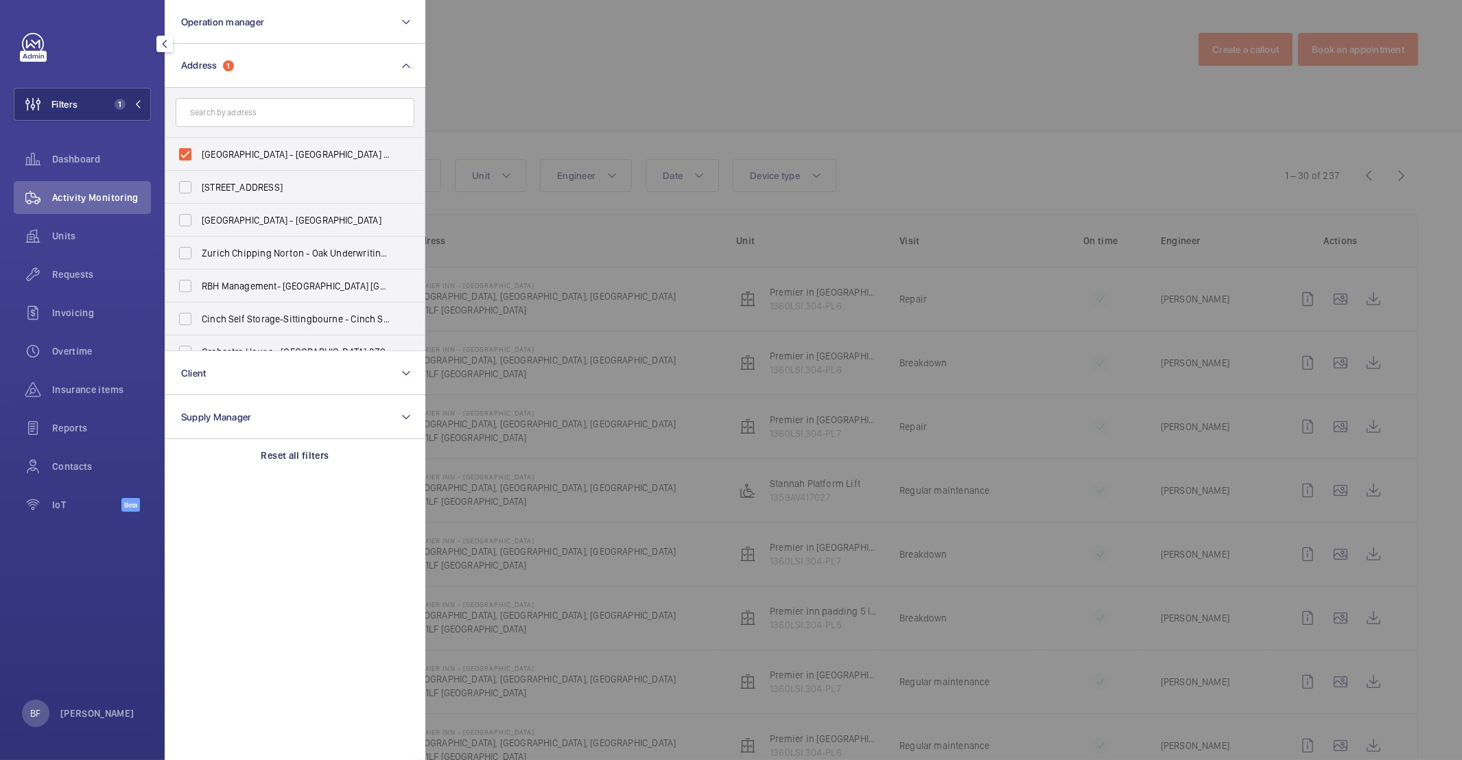
click at [273, 120] on input "text" at bounding box center [295, 112] width 239 height 29
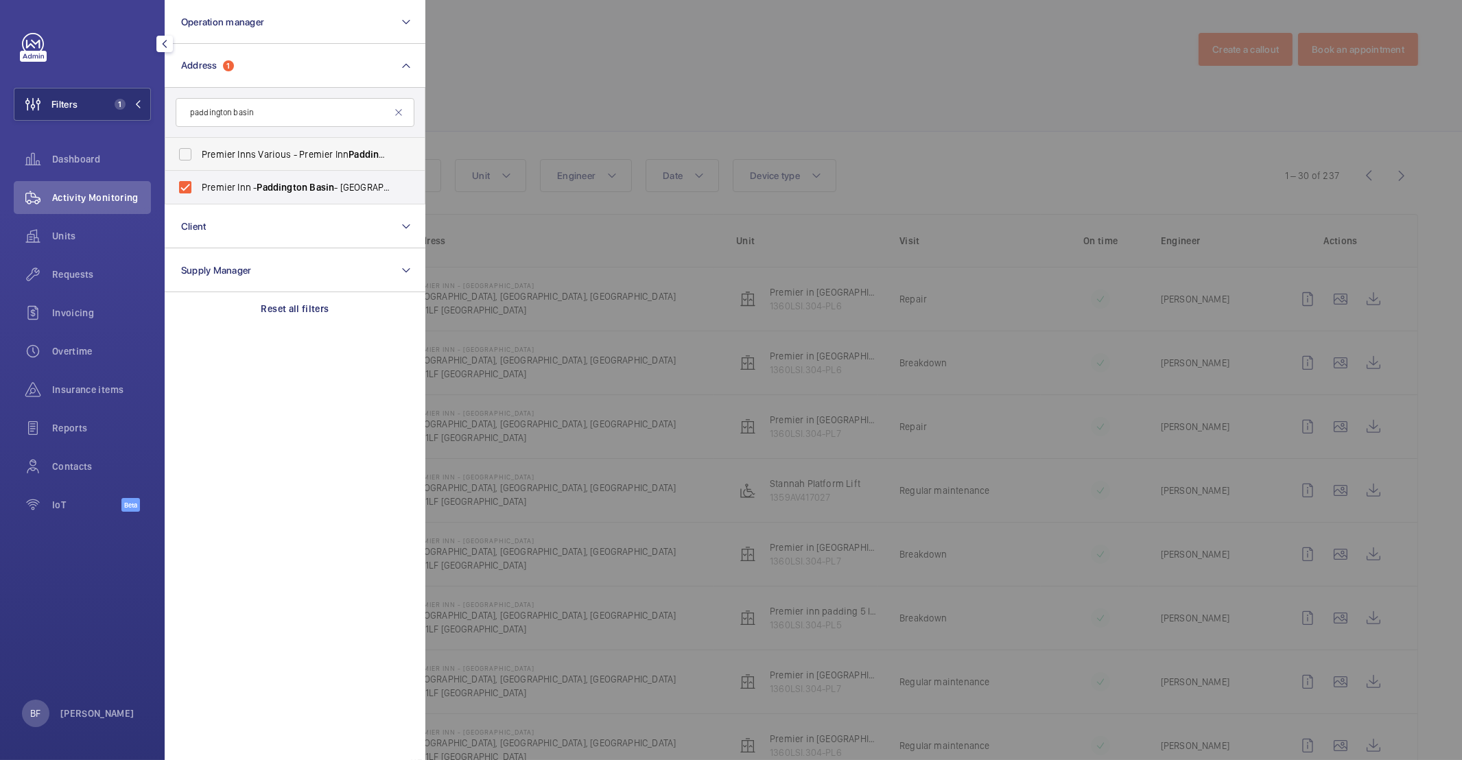
type input "paddington basin"
click at [278, 151] on span "Premier Inns Various - Premier Inn Paddington Basin , LONDON W2 1LF" at bounding box center [296, 154] width 189 height 14
click at [199, 151] on input "Premier Inns Various - Premier Inn Paddington Basin , LONDON W2 1LF" at bounding box center [184, 154] width 27 height 27
checkbox input "true"
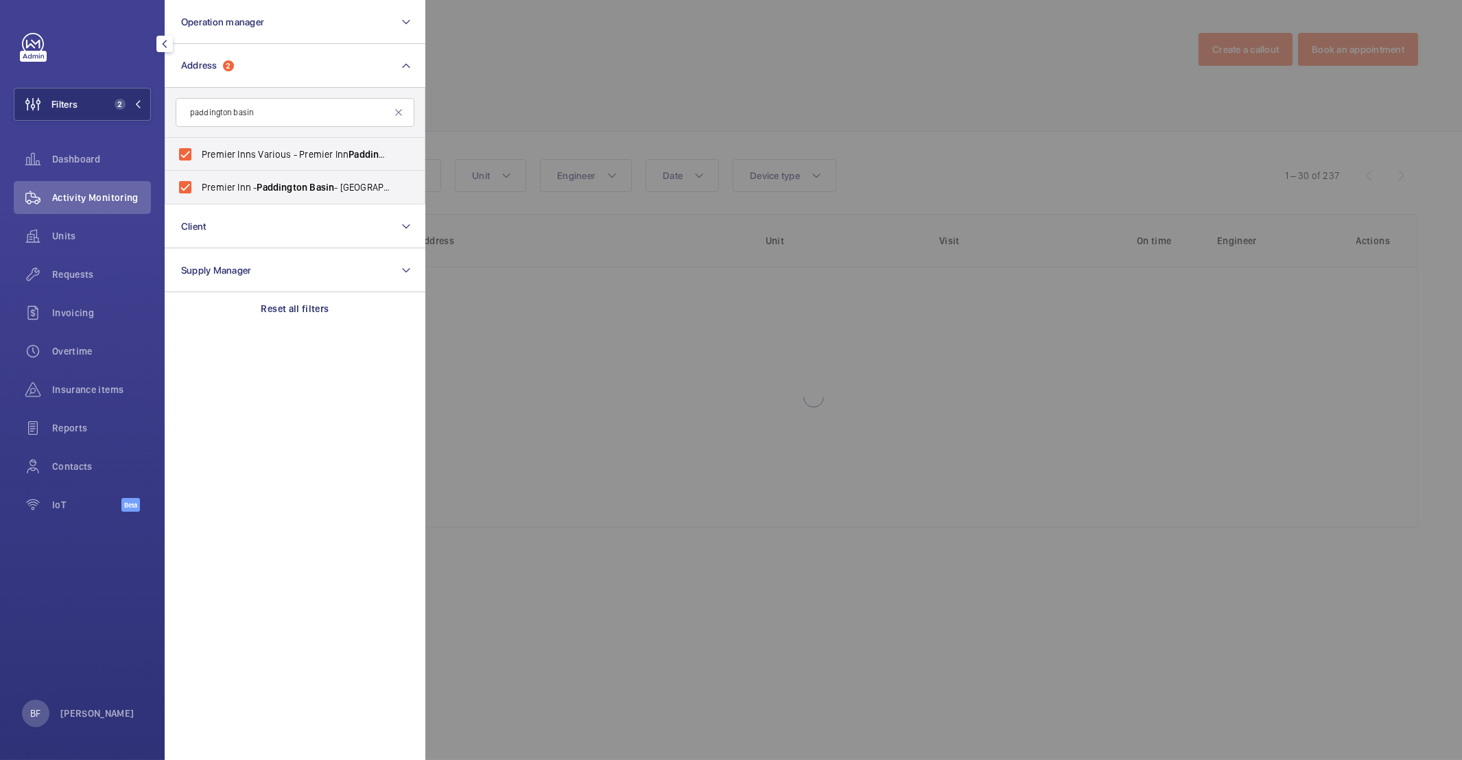
click at [641, 97] on div at bounding box center [1156, 380] width 1462 height 760
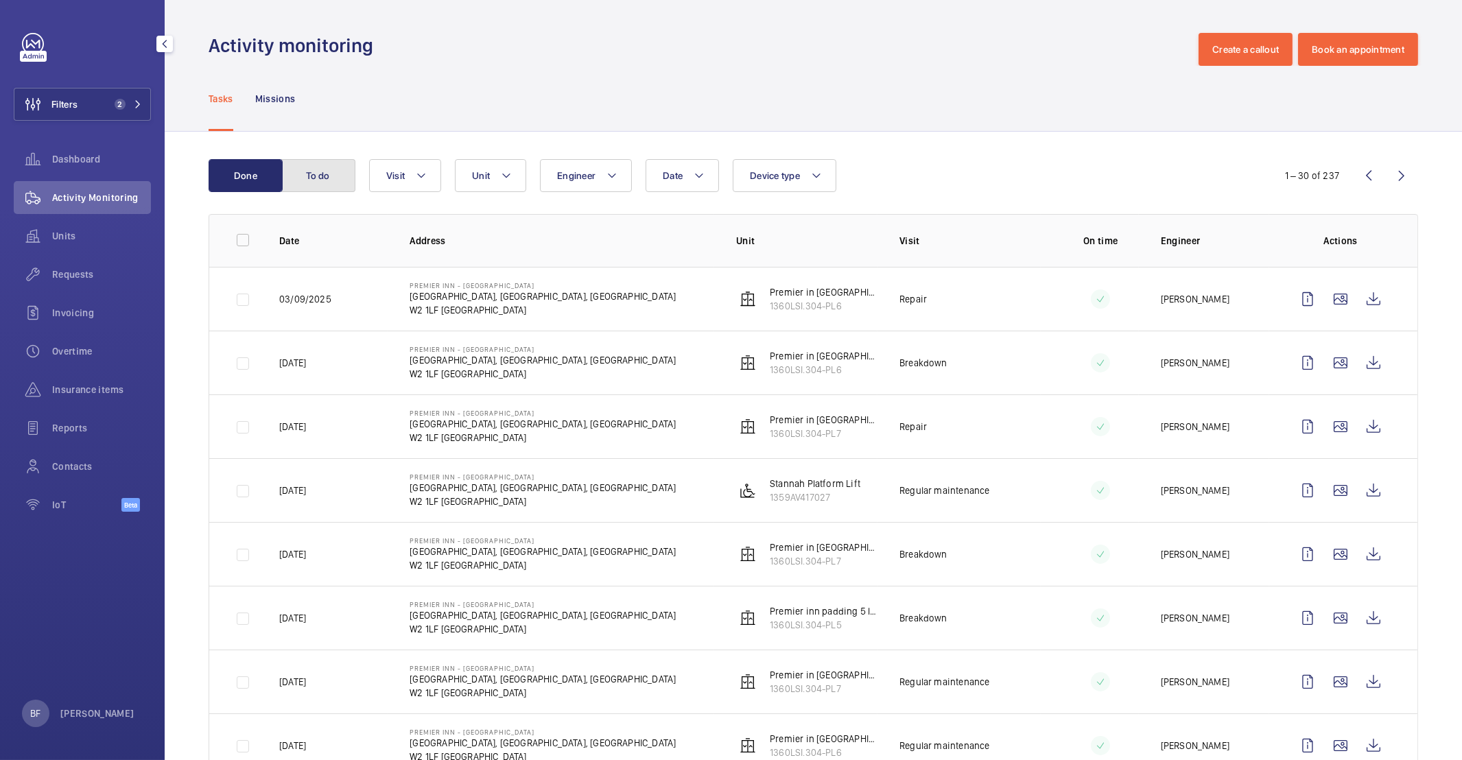
click at [310, 164] on button "To do" at bounding box center [318, 175] width 74 height 33
